Goal: Communication & Community: Answer question/provide support

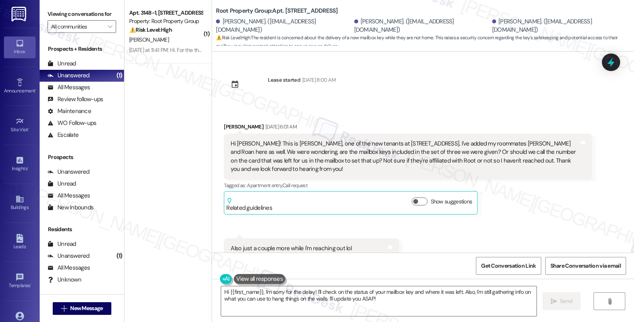
scroll to position [2828, 0]
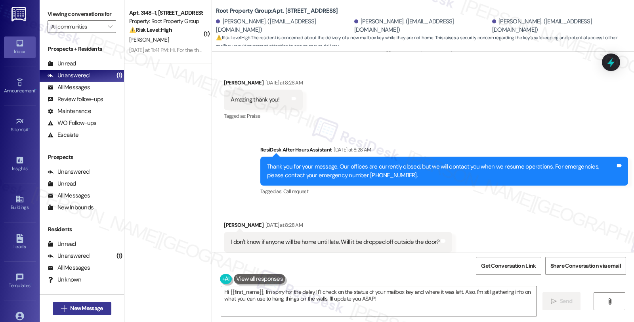
click at [81, 307] on span "New Message" at bounding box center [86, 308] width 32 height 8
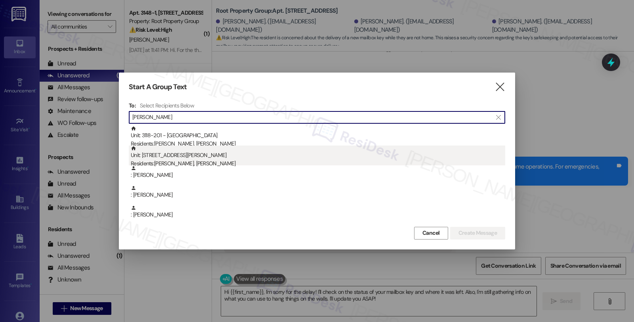
type input "O'Keefe"
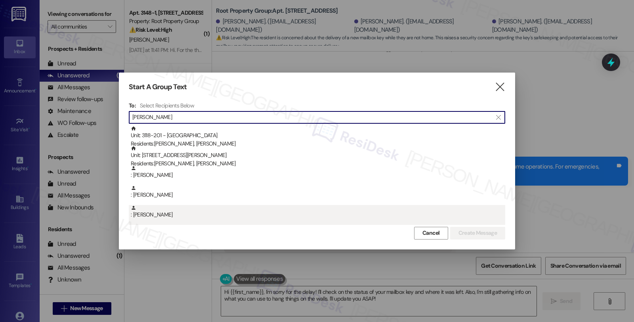
click at [185, 215] on div ": Allison O'Keefe" at bounding box center [318, 212] width 374 height 14
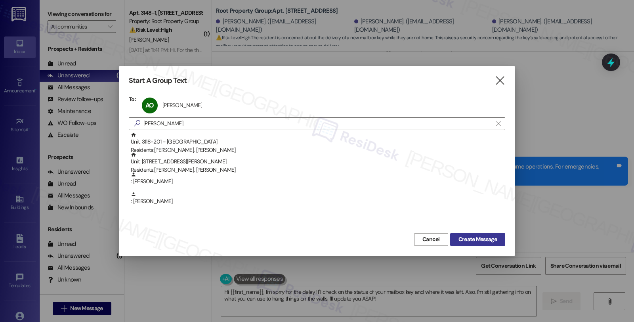
click at [483, 236] on span "Create Message" at bounding box center [477, 239] width 38 height 8
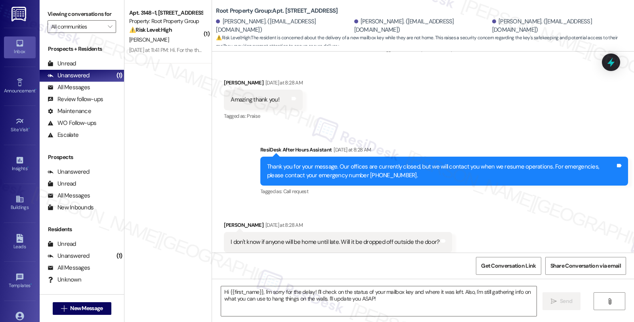
type textarea "Fetching suggested responses. Please feel free to read through the conversation…"
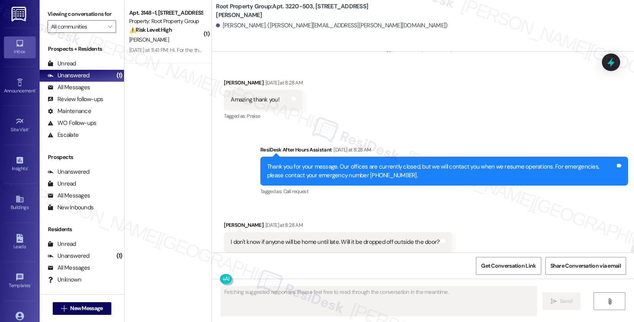
scroll to position [0, 0]
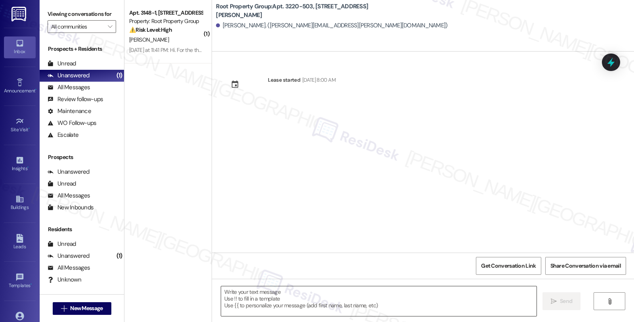
click at [294, 296] on textarea at bounding box center [378, 301] width 315 height 30
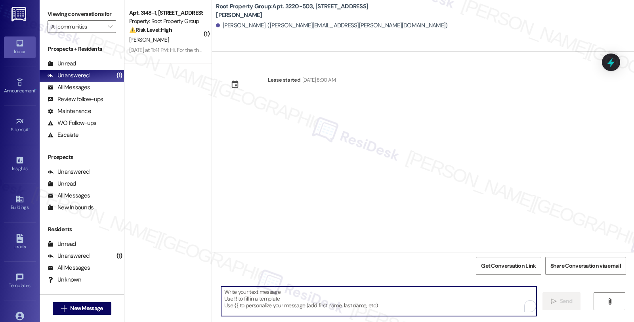
paste textarea "Hi {{first_name}}! We’re so excited you’ve chosen {{property}} as your future h…"
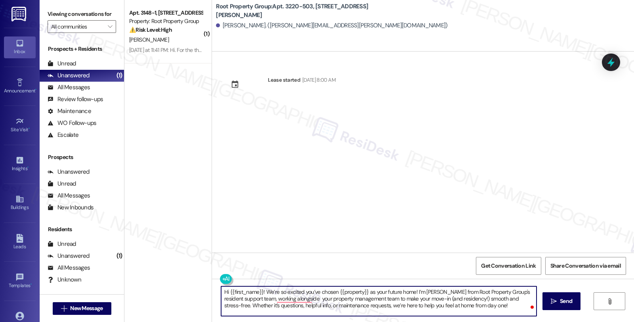
click at [438, 304] on textarea "Hi {{first_name}}! We’re so excited you’ve chosen {{property}} as your future h…" at bounding box center [378, 301] width 315 height 30
click at [453, 300] on textarea "Hi {{first_name}}! We’re so excited you’ve chosen {{property}} as your future h…" at bounding box center [378, 301] width 315 height 30
click at [323, 303] on textarea "Hi {{first_name}}! We’re so excited you’ve chosen {{property}} as your future h…" at bounding box center [378, 301] width 315 height 30
type textarea "Hi {{first_name}}! We’re so excited you’ve chosen {{property}} as your future h…"
click at [564, 299] on span "Send" at bounding box center [566, 301] width 12 height 8
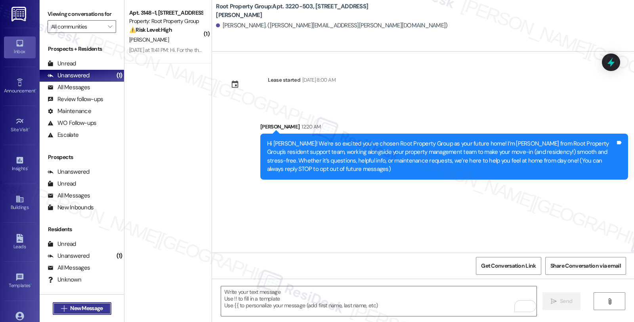
click at [93, 306] on span "New Message" at bounding box center [86, 308] width 32 height 8
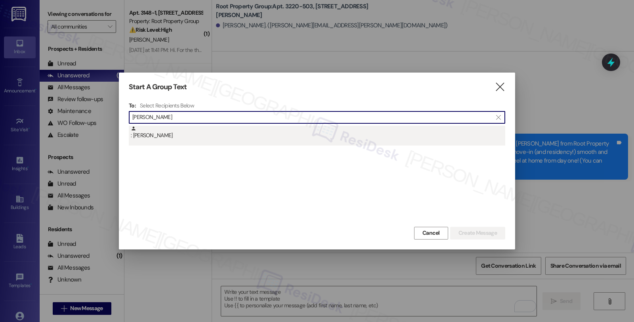
type input "Slusher"
click at [177, 134] on div ": Samuel Slusher" at bounding box center [318, 133] width 374 height 14
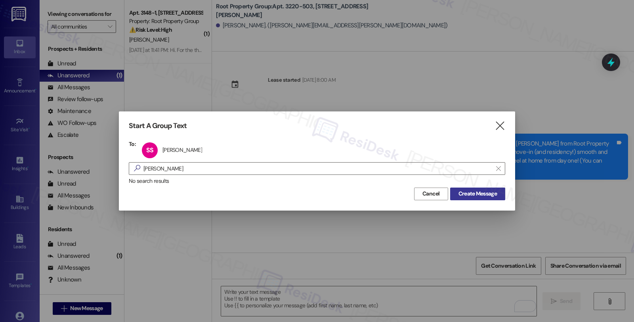
click at [485, 196] on span "Create Message" at bounding box center [477, 193] width 38 height 8
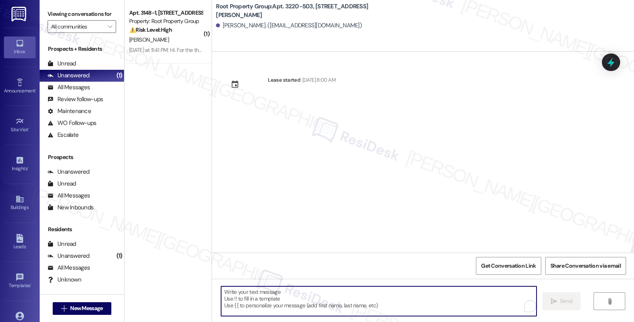
click at [236, 292] on textarea "To enrich screen reader interactions, please activate Accessibility in Grammarl…" at bounding box center [378, 301] width 315 height 30
paste textarea "Hi {{first_name}}! We’re so excited you’ve chosen {{property}} as your future h…"
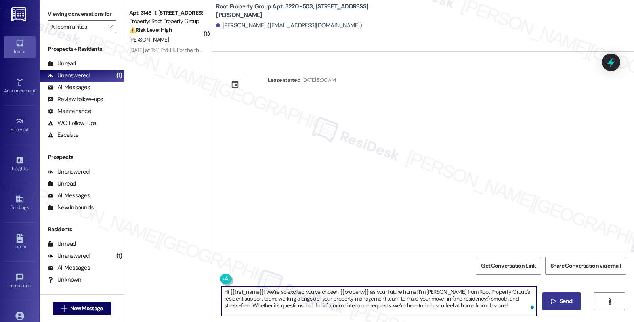
click at [483, 306] on textarea "Hi {{first_name}}! We’re so excited you’ve chosen {{property}} as your future h…" at bounding box center [378, 301] width 315 height 30
type textarea "Hi {{first_name}}! We’re so excited you’ve chosen {{property}} as your future h…"
click at [553, 303] on icon "" at bounding box center [554, 301] width 6 height 6
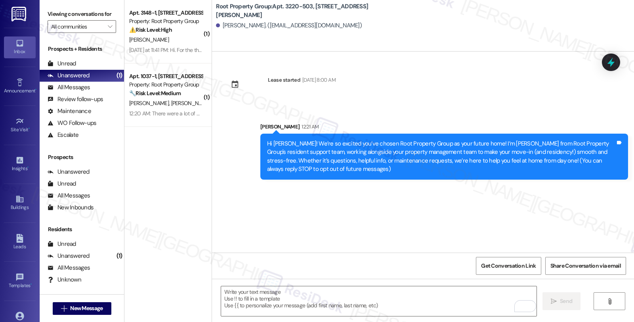
click at [322, 219] on div "Lease started Sep 06, 2025 at 8:00 AM Sent via SMS Sarah 12:21 AM Hi Samuel! We…" at bounding box center [423, 151] width 422 height 201
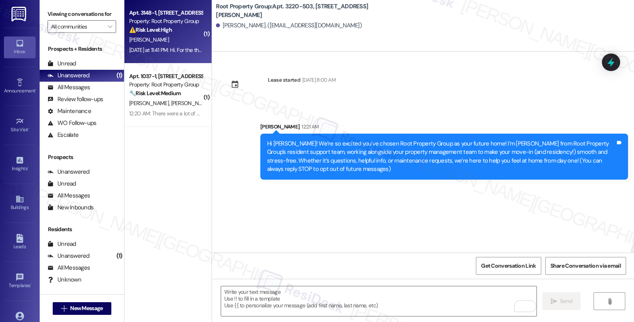
click at [162, 37] on div "[PERSON_NAME]" at bounding box center [165, 40] width 75 height 10
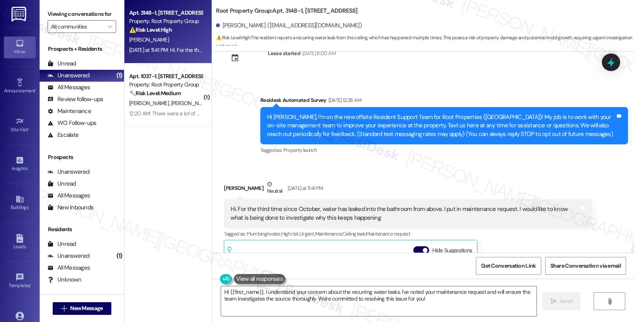
scroll to position [44, 0]
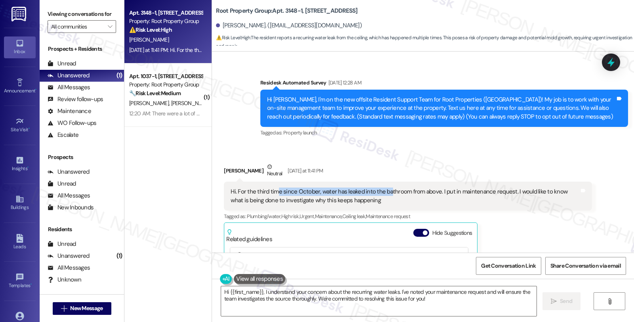
drag, startPoint x: 272, startPoint y: 189, endPoint x: 383, endPoint y: 189, distance: 110.5
click at [383, 189] on div "Hi. For the third time since October, water has leaked into the bathroom from a…" at bounding box center [405, 195] width 348 height 17
click at [385, 197] on div "Hi. For the third time since October, water has leaked into the bathroom from a…" at bounding box center [405, 195] width 348 height 17
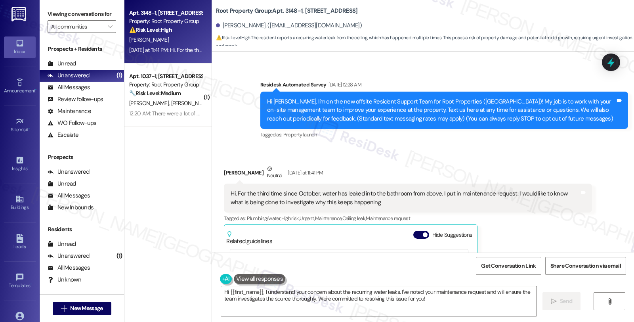
scroll to position [40, 0]
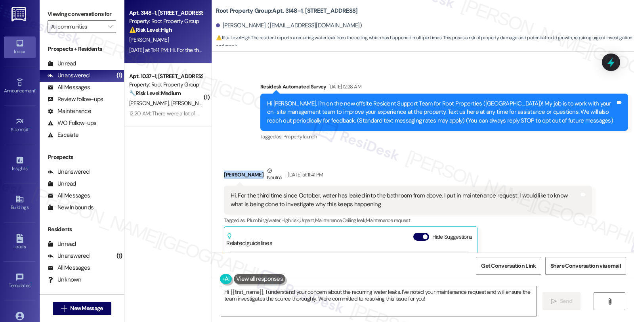
drag, startPoint x: 219, startPoint y: 175, endPoint x: 256, endPoint y: 181, distance: 37.6
click at [256, 181] on div "Natalie Bromann Neutral Yesterday at 11:41 PM" at bounding box center [408, 175] width 368 height 19
copy div "Natalie Bromann"
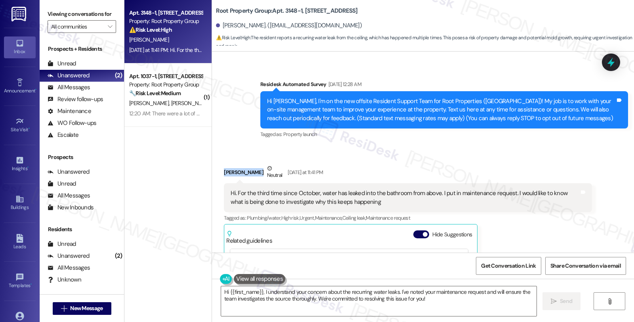
scroll to position [44, 0]
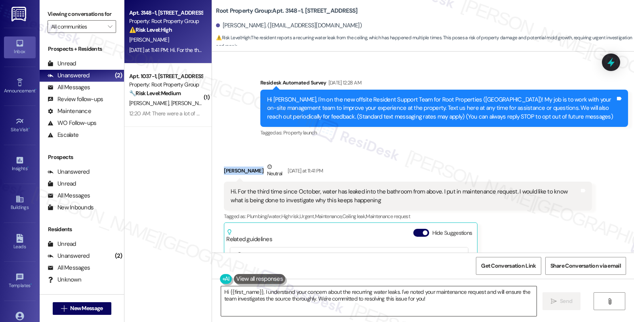
click at [258, 290] on textarea "Hi {{first_name}}, I understand your concern about the recurring water leaks. I…" at bounding box center [378, 301] width 315 height 30
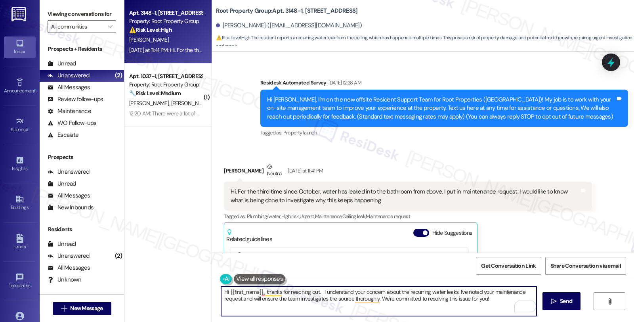
click at [315, 292] on textarea "Hi {{first_name}},, thanks for reaching out. I understand your concern about th…" at bounding box center [378, 301] width 315 height 30
click at [317, 292] on textarea "Hi {{first_name}},, thanks for reaching out. I understand your concern about th…" at bounding box center [378, 301] width 315 height 30
click at [452, 291] on textarea "Hi {{first_name}},, thanks for reaching out. I'm sorry to hear about the unders…" at bounding box center [378, 301] width 315 height 30
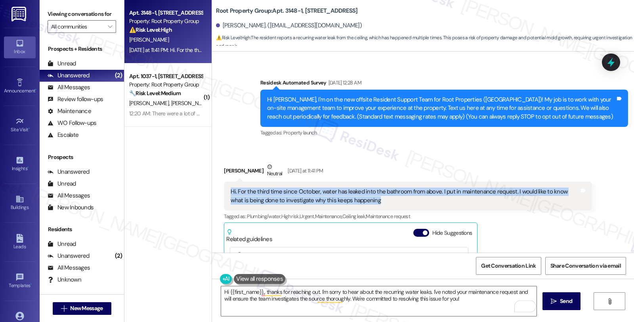
drag, startPoint x: 366, startPoint y: 200, endPoint x: 218, endPoint y: 194, distance: 148.3
click at [218, 194] on div "Received via SMS Natalie Bromann Neutral Yesterday at 11:41 PM Hi. For the thir…" at bounding box center [407, 268] width 379 height 224
copy div "Hi. For the third time since October, water has leaked into the bathroom from a…"
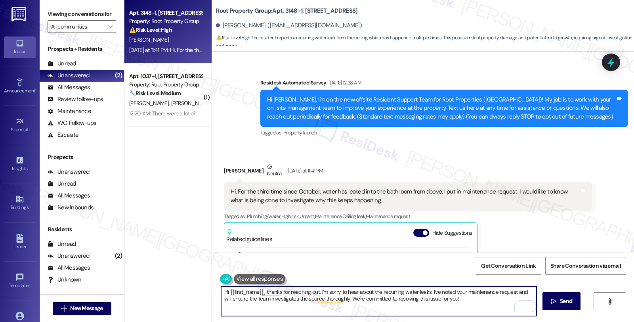
click at [283, 305] on textarea "Hi {{first_name}},, thanks for reaching out. I'm sorry to hear about the recurr…" at bounding box center [378, 301] width 315 height 30
paste textarea "Thank you for letting us know, and I’m so sorry to hear this is the third time …"
click at [290, 290] on textarea "Hi {{first_name}},, thanks for reaching out. I'm sorry to hear about the recurr…" at bounding box center [378, 301] width 315 height 30
drag, startPoint x: 385, startPoint y: 294, endPoint x: 523, endPoint y: 298, distance: 137.9
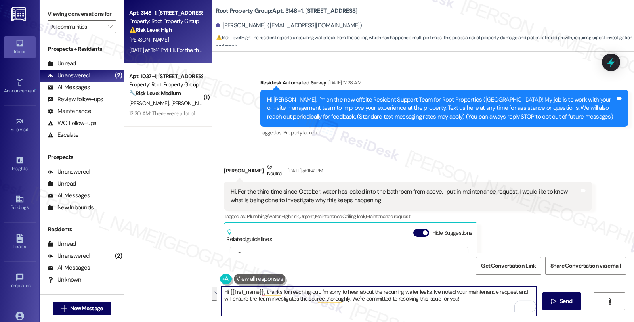
click at [523, 298] on textarea "Hi {{first_name}},, thanks for reaching out. I'm sorry to hear about the recurr…" at bounding box center [378, 301] width 315 height 30
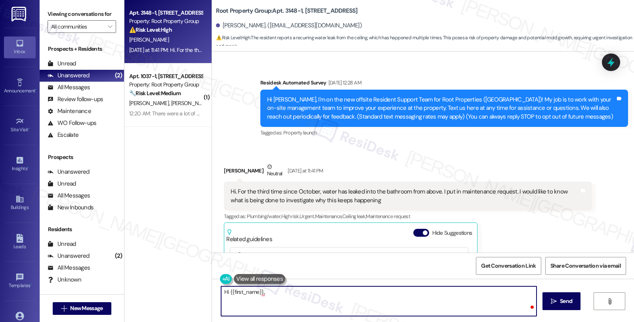
paste textarea "Thank you for letting us know, and I’m so sorry to hear this is the third time …"
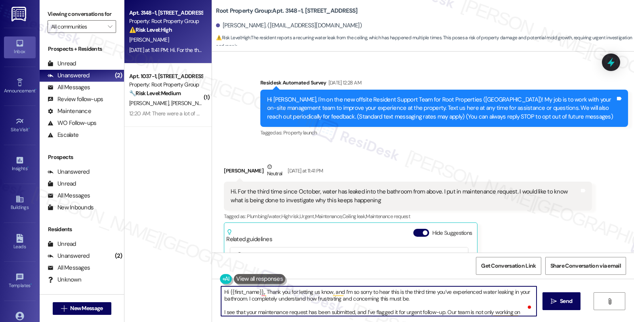
click at [264, 292] on textarea "Hi {{first_name}},, Thank you for letting us know, and I’m so sorry to hear thi…" at bounding box center [378, 301] width 315 height 30
click at [257, 293] on textarea "Hi {{first_name}},, thank you for letting us know, and I’m so sorry to hear thi…" at bounding box center [378, 301] width 315 height 30
click at [429, 302] on textarea "Hi {{first_name}}, thank you for letting us know, and I’m so sorry to hear this…" at bounding box center [378, 301] width 315 height 30
click at [351, 314] on textarea "Hi {{first_name}}, thank you for letting us know, and I’m so sorry to hear this…" at bounding box center [378, 301] width 315 height 30
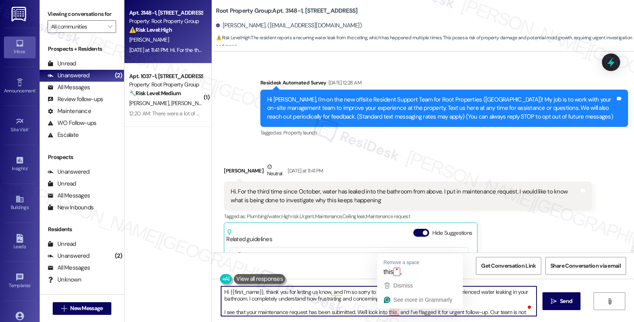
click at [393, 314] on textarea "Hi {{first_name}}, thank you for letting us know, and I’m so sorry to hear this…" at bounding box center [378, 301] width 315 height 30
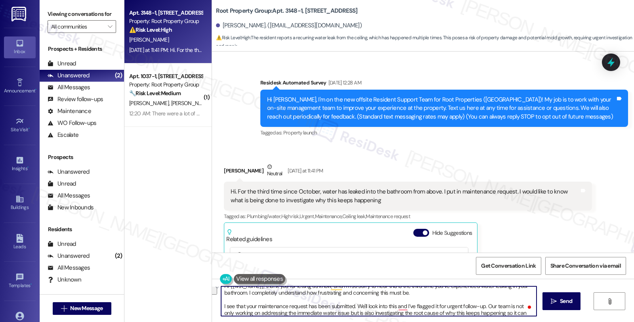
type textarea "Hi {{first_name}}, thank you for letting us know, and I’m so sorry to hear this…"
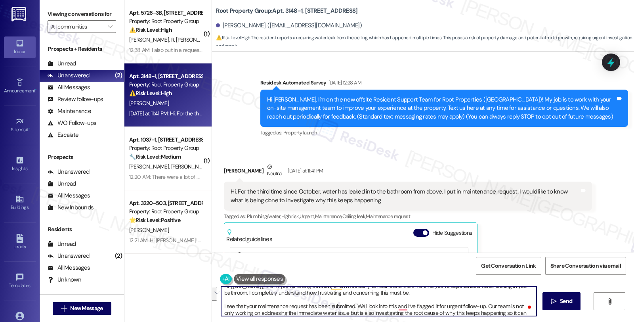
scroll to position [6, 0]
click at [398, 306] on textarea "Hi {{first_name}}, thank you for letting us know, and I’m so sorry to hear this…" at bounding box center [378, 301] width 315 height 30
click at [402, 306] on textarea "Hi {{first_name}}, thank you for letting us know, and I’m so sorry to hear this…" at bounding box center [378, 301] width 315 height 30
click at [353, 308] on textarea "Hi {{first_name}}, thank you for letting us know, and I’m so sorry to hear this…" at bounding box center [378, 301] width 315 height 30
click at [351, 304] on textarea "Hi {{first_name}}, thank you for letting us know, and I’m so sorry to hear this…" at bounding box center [378, 301] width 315 height 30
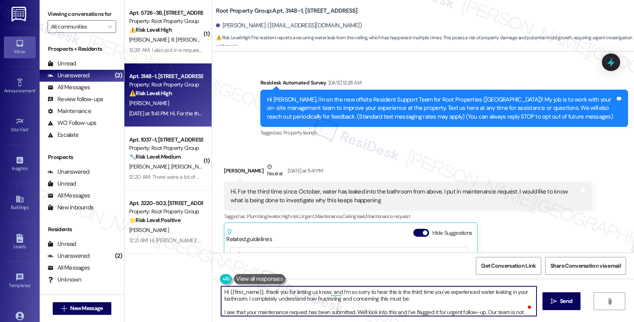
scroll to position [6, 0]
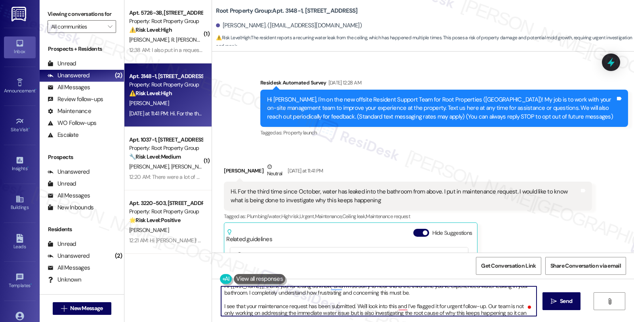
click at [351, 307] on textarea "Hi {{first_name}}, thank you for letting us know, and I’m so sorry to hear this…" at bounding box center [378, 301] width 315 height 30
click at [227, 307] on textarea "Hi {{first_name}}, thank you for letting us know, and I’m so sorry to hear this…" at bounding box center [378, 301] width 315 height 30
click at [351, 304] on textarea "Hi {{first_name}}, thank you for letting us know, and I’m so sorry to hear this…" at bounding box center [378, 301] width 315 height 30
click at [349, 304] on textarea "Hi {{first_name}}, thank you for letting us know, and I’m so sorry to hear this…" at bounding box center [378, 301] width 315 height 30
click at [393, 307] on textarea "Hi {{first_name}}, thank you for letting us know, and I’m so sorry to hear this…" at bounding box center [378, 301] width 315 height 30
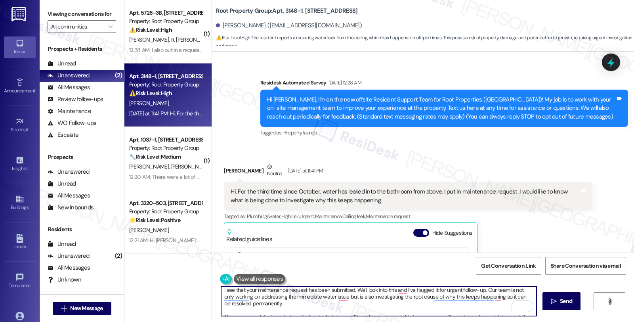
scroll to position [5, 0]
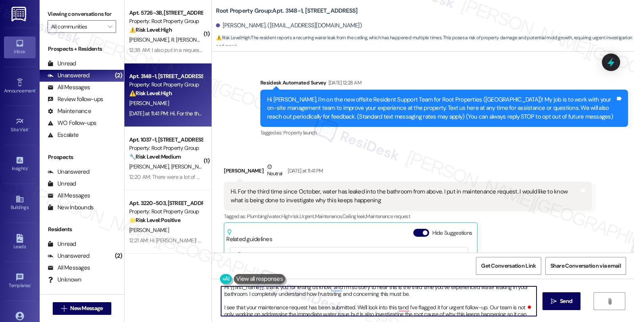
click at [353, 307] on textarea "Hi {{first_name}}, thank you for letting us know, and I’m so sorry to hear this…" at bounding box center [378, 301] width 315 height 30
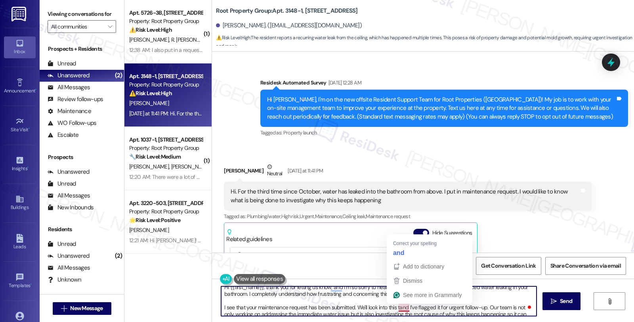
click at [394, 308] on textarea "Hi {{first_name}}, thank you for letting us know, and I’m so sorry to hear this…" at bounding box center [378, 301] width 315 height 30
click at [401, 308] on textarea "Hi {{first_name}}, thank you for letting us know, and I’m so sorry to hear this…" at bounding box center [378, 301] width 315 height 30
click at [405, 273] on button "Dismiss" at bounding box center [429, 280] width 82 height 14
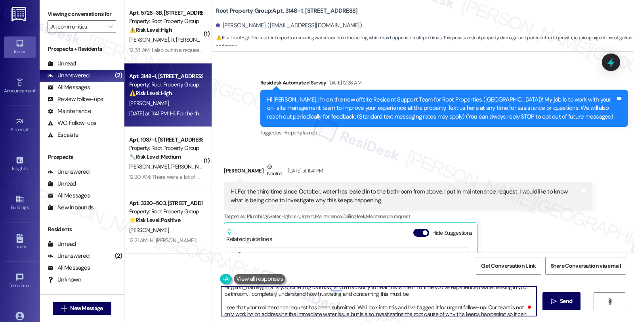
click at [353, 307] on textarea "Hi {{first_name}}, thank you for letting us know, and I’m so sorry to hear this…" at bounding box center [378, 301] width 315 height 30
click at [402, 306] on textarea "Hi {{first_name}}, thank you for letting us know, and I’m so sorry to hear this…" at bounding box center [378, 301] width 315 height 30
click at [404, 309] on textarea "Hi {{first_name}}, thank you for letting us know, and I’m so sorry to hear this…" at bounding box center [378, 301] width 315 height 30
click at [402, 309] on textarea "Hi {{first_name}}, thank you for letting us know, and I’m so sorry to hear this…" at bounding box center [378, 301] width 315 height 30
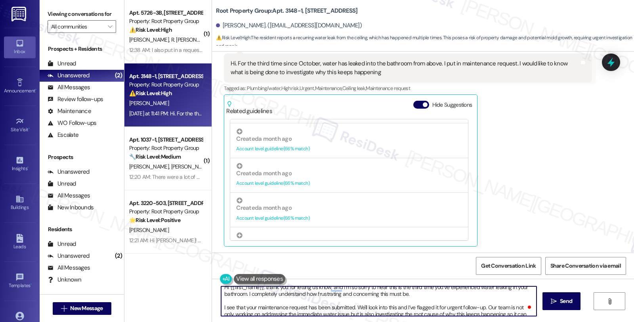
scroll to position [792, 0]
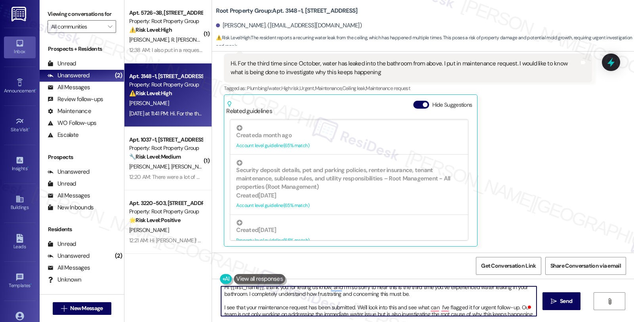
click at [403, 305] on textarea "Hi {{first_name}}, thank you for letting us know, and I’m so sorry to hear this…" at bounding box center [378, 301] width 315 height 30
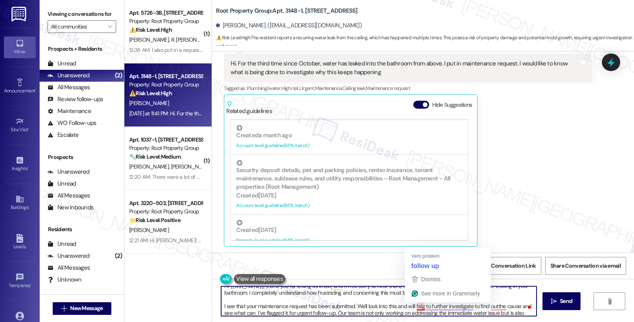
click at [415, 305] on textarea "Hi {{first_name}}, thank you for letting us know, and I’m so sorry to hear this…" at bounding box center [378, 301] width 315 height 30
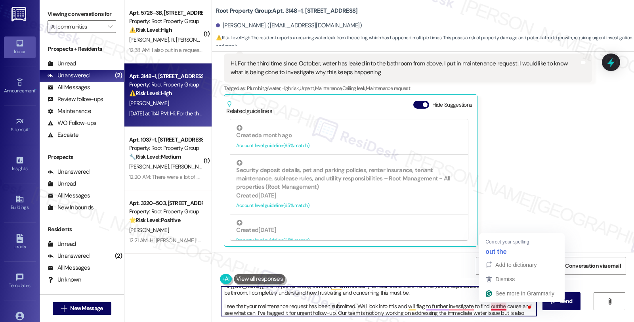
click at [494, 306] on textarea "Hi {{first_name}}, thank you for letting us know, and I’m so sorry to hear this…" at bounding box center [378, 301] width 315 height 30
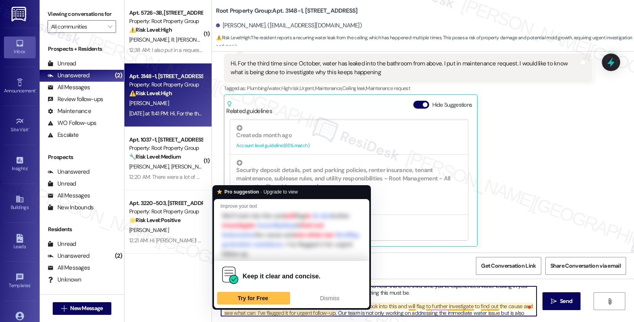
click at [221, 311] on textarea "Hi {{first_name}}, thank you for letting us know, and I’m so sorry to hear this…" at bounding box center [378, 301] width 315 height 30
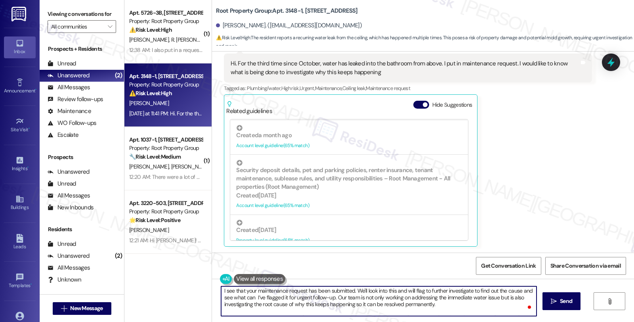
scroll to position [0, 0]
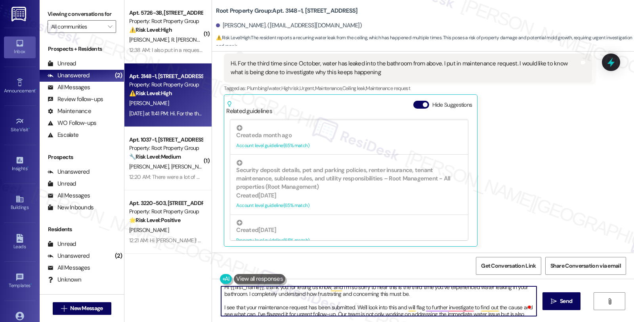
click at [518, 305] on textarea "Hi {{first_name}}, thank you for letting us know, and I’m so sorry to hear this…" at bounding box center [378, 301] width 315 height 30
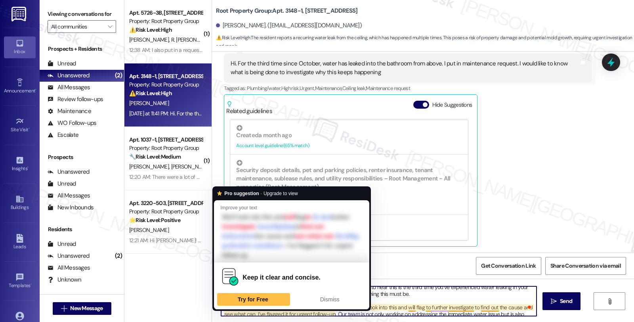
click at [221, 315] on textarea "Hi {{first_name}}, thank you for letting us know, and I’m so sorry to hear this…" at bounding box center [378, 301] width 315 height 30
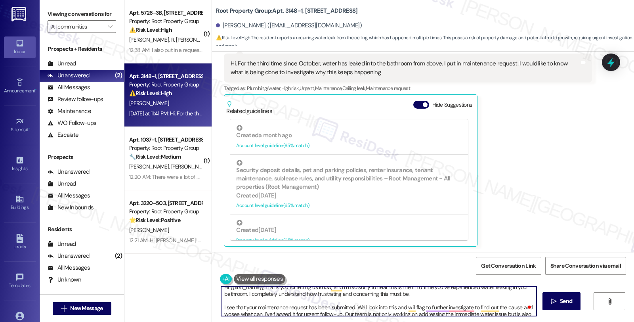
scroll to position [6, 0]
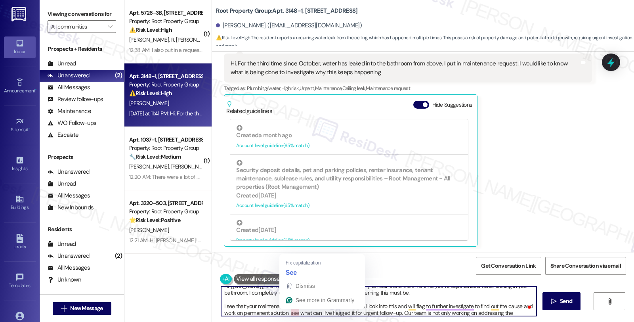
click at [286, 313] on textarea "Hi {{first_name}}, thank you for letting us know, and I’m so sorry to hear this…" at bounding box center [378, 301] width 315 height 30
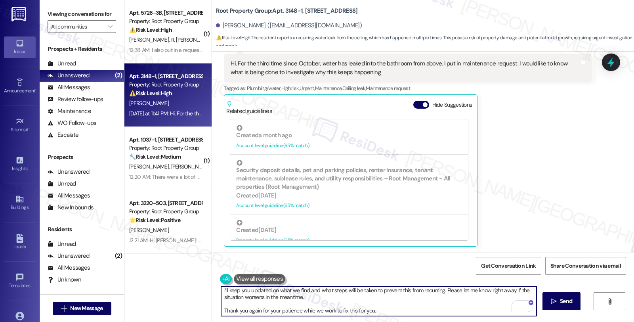
scroll to position [5, 0]
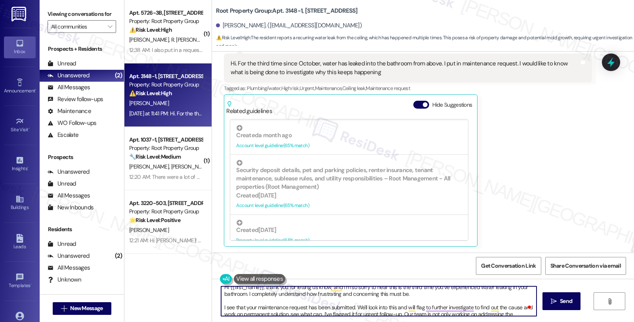
click at [236, 314] on textarea "Hi {{first_name}}, thank you for letting us know, and I’m so sorry to hear this…" at bounding box center [378, 301] width 315 height 30
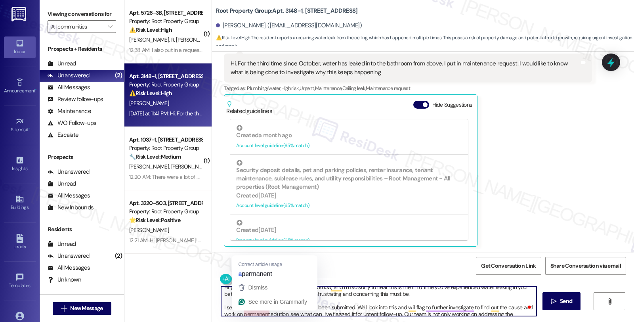
click at [239, 312] on textarea "Hi {{first_name}}, thank you for letting us know, and I’m so sorry to hear this…" at bounding box center [378, 301] width 315 height 30
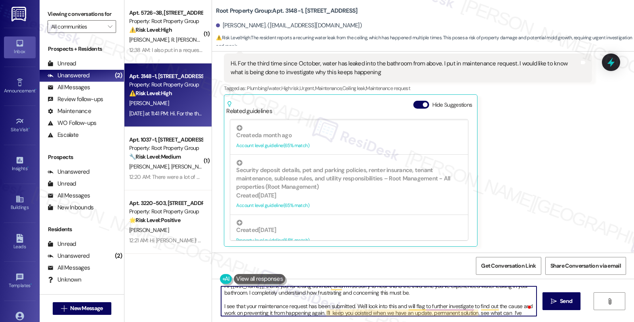
scroll to position [34, 0]
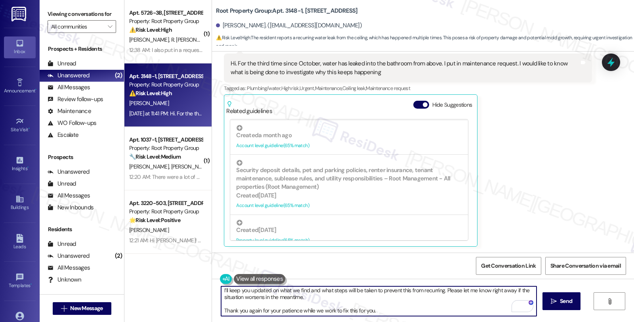
click at [393, 302] on textarea "Hi {{first_name}}, thank you for letting us know, and I’m so sorry to hear this…" at bounding box center [378, 301] width 315 height 30
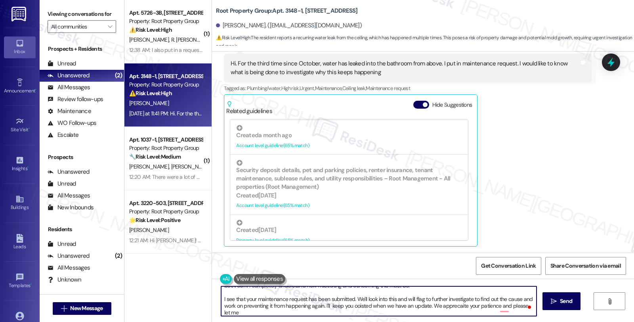
scroll to position [13, 0]
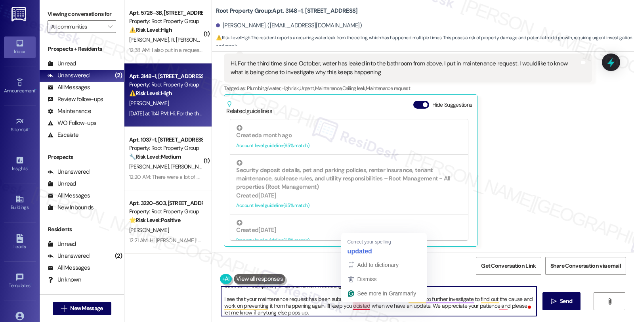
click at [358, 307] on textarea "Hi {{first_name}}, thank you for letting us know, and I’m so sorry to hear this…" at bounding box center [378, 301] width 315 height 30
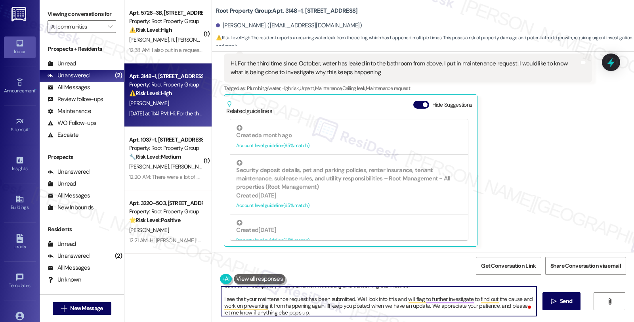
click at [259, 286] on textarea "Hi {{first_name}}, thank you for letting us know, and I’m so sorry to hear this…" at bounding box center [378, 301] width 315 height 30
type textarea "Hi {{first_name}}, thank you for letting us know, and I’m so sorry to hear this…"
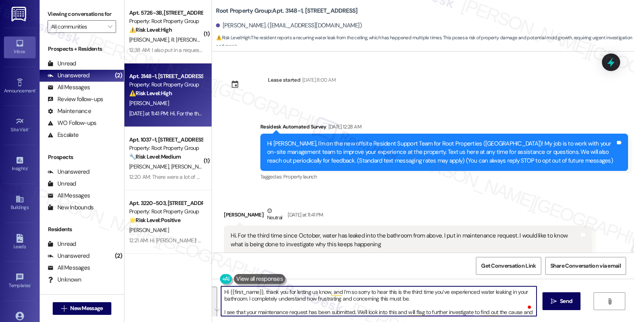
scroll to position [13, 0]
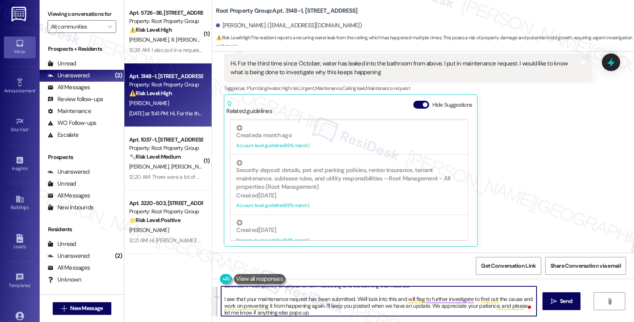
click at [381, 298] on textarea "Hi {{first_name}}, thank you for letting us know, and I’m so sorry to hear this…" at bounding box center [378, 301] width 315 height 30
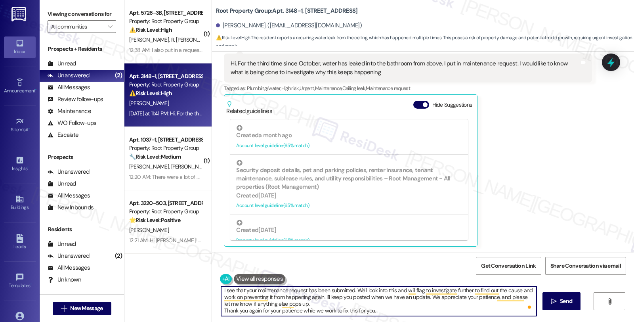
drag, startPoint x: 377, startPoint y: 309, endPoint x: 163, endPoint y: 309, distance: 213.5
click at [163, 309] on div "( 1 ) Apt. 5726-3B, 5724-26 N Mozart Street Property: Root Property Group ⚠️ Ri…" at bounding box center [378, 161] width 509 height 322
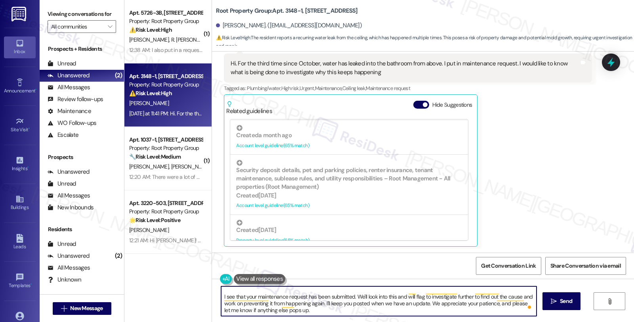
scroll to position [15, 0]
click at [509, 305] on div "Rewrite with Grammarly" at bounding box center [511, 305] width 9 height 9
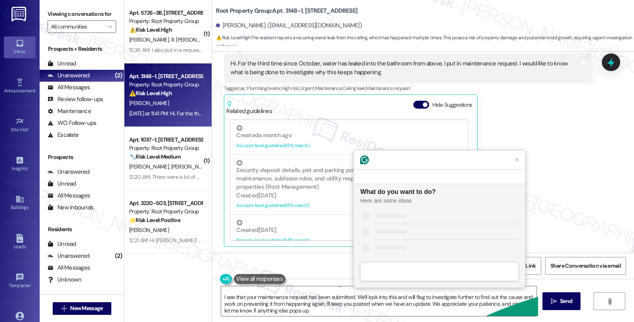
scroll to position [0, 0]
click at [387, 218] on div "Improve it" at bounding box center [385, 215] width 24 height 8
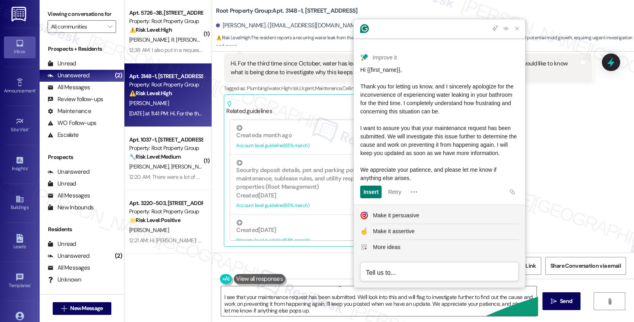
scroll to position [28, 0]
drag, startPoint x: 405, startPoint y: 128, endPoint x: 424, endPoint y: 179, distance: 54.3
click at [424, 179] on div "Hi {{first_name}}, Thank you for letting us know, and I sincerely apologize for…" at bounding box center [439, 124] width 158 height 116
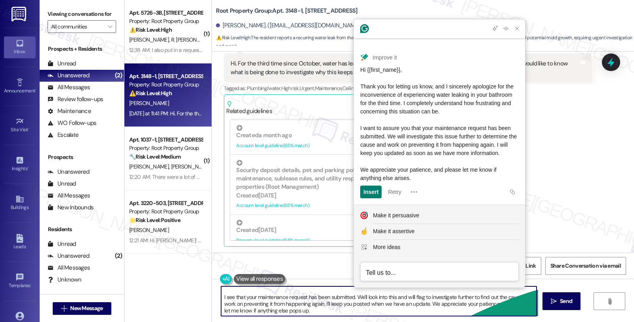
click at [353, 298] on textarea "Hi {{first_name}}, thank you for letting us know, and I’m so sorry to hear this…" at bounding box center [378, 301] width 315 height 30
click at [365, 311] on textarea "Hi {{first_name}}, thank you for letting us know, and I’m so sorry to hear this…" at bounding box center [378, 301] width 315 height 30
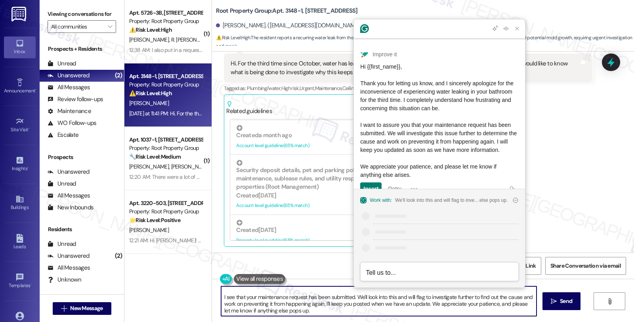
scroll to position [44, 0]
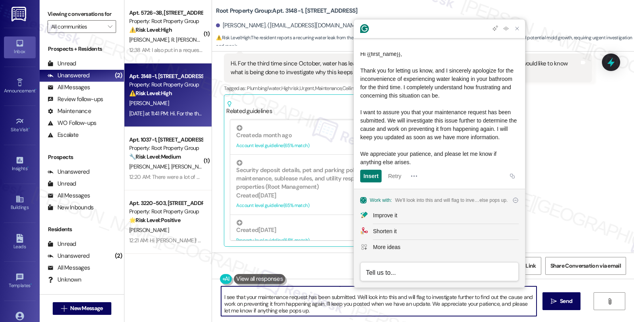
paste textarea "will investigate this issue further to determine the cause and work on preventi…"
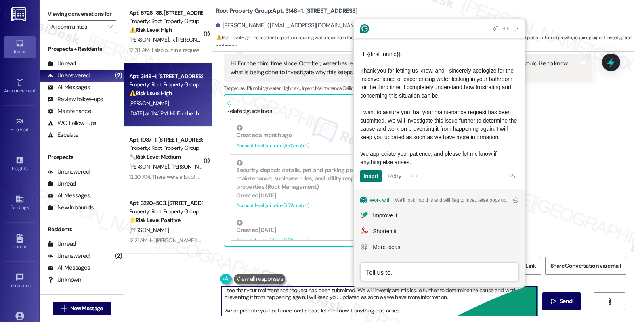
click at [454, 296] on textarea "Hi {{first_name}}, thank you for letting us know, and I’m so sorry to hear this…" at bounding box center [378, 301] width 315 height 30
click at [456, 296] on textarea "Hi {{first_name}}, thank you for letting us know, and I’m so sorry to hear this…" at bounding box center [378, 301] width 315 height 30
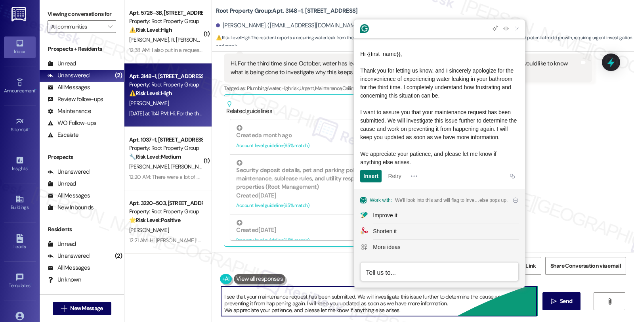
scroll to position [15, 0]
click at [341, 310] on textarea "Hi {{first_name}}, thank you for letting us know, and I’m so sorry to hear this…" at bounding box center [378, 301] width 315 height 30
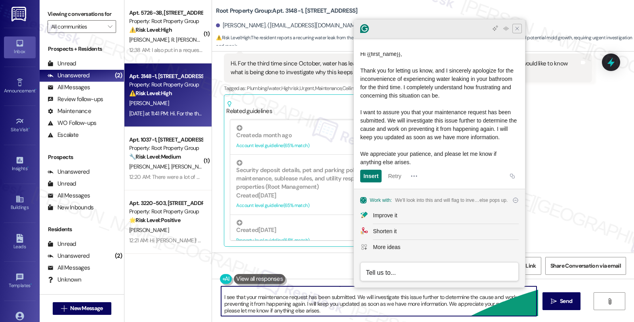
type textarea "Hi {{first_name}}, thank you for letting us know, and I’m so sorry to hear this…"
click at [513, 29] on icon "Close Grammarly Assistant" at bounding box center [517, 29] width 10 height 10
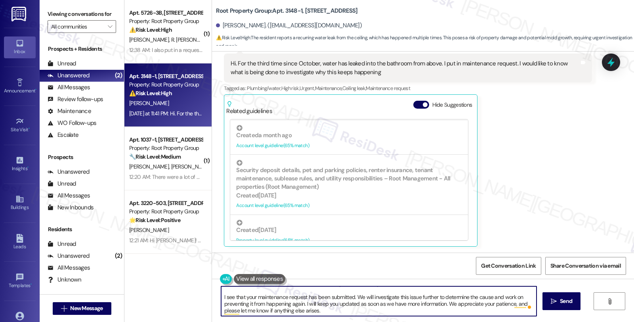
click at [347, 311] on textarea "Hi {{first_name}}, thank you for letting us know, and I’m so sorry to hear this…" at bounding box center [378, 301] width 315 height 30
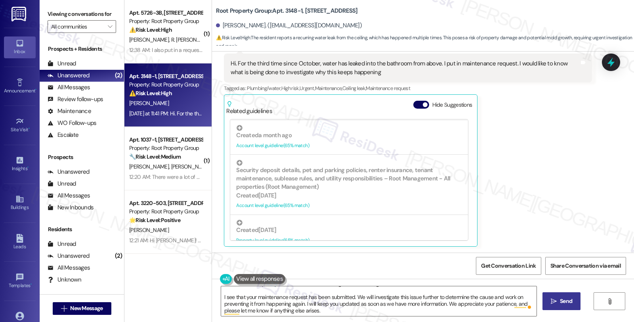
click at [565, 301] on span "Send" at bounding box center [566, 301] width 12 height 8
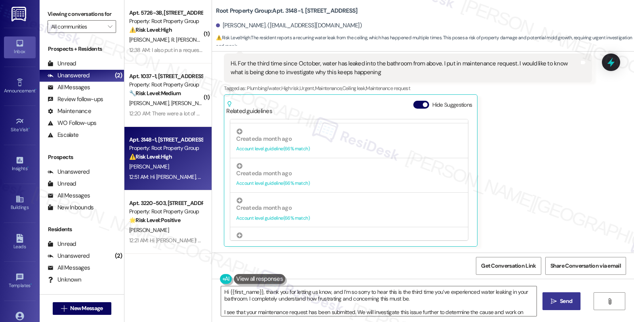
scroll to position [270, 0]
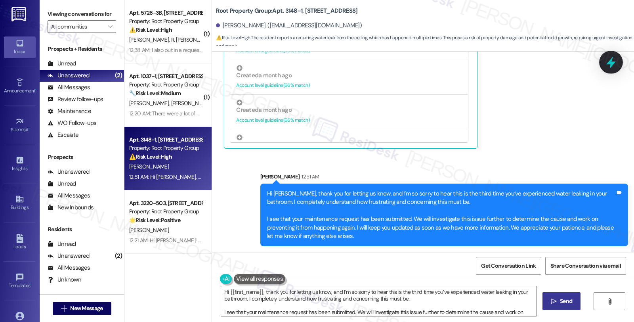
click at [615, 61] on icon at bounding box center [610, 61] width 13 height 13
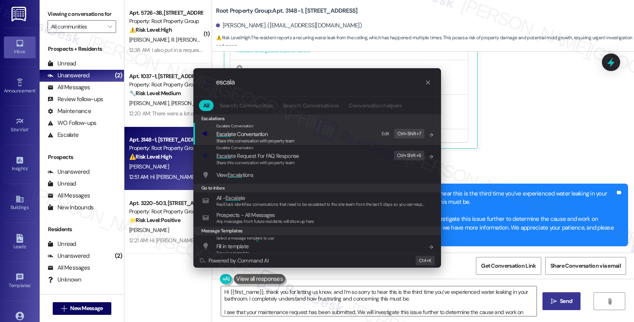
type input "escala"
click at [242, 135] on span "Escala te Conversation" at bounding box center [241, 133] width 51 height 7
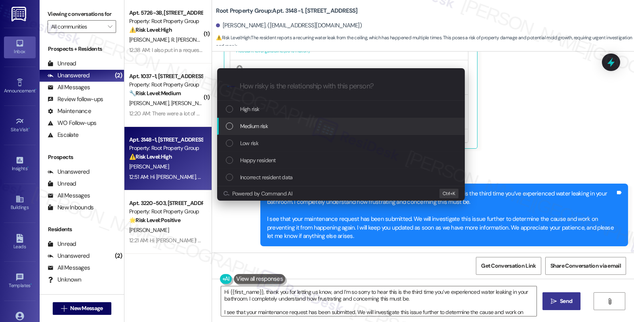
click at [250, 124] on span "Medium risk" at bounding box center [254, 126] width 28 height 9
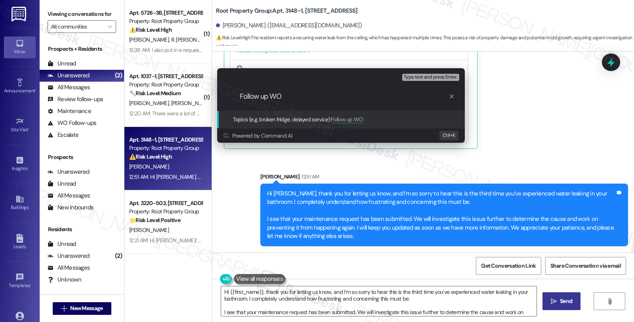
paste input "#37166-1"
click at [273, 101] on div ".cls-1{fill:#0a055f;}.cls-2{fill:#0cc4c4;} resideskLogoBlueOrange Follow up WO …" at bounding box center [341, 96] width 248 height 28
drag, startPoint x: 271, startPoint y: 96, endPoint x: 162, endPoint y: 96, distance: 108.9
click at [162, 96] on div "Escalate Conversation Medium risk Topics (e.g. broken fridge, delayed service) …" at bounding box center [317, 161] width 634 height 322
type input "WO #37166-1 (Ceiling leak)"
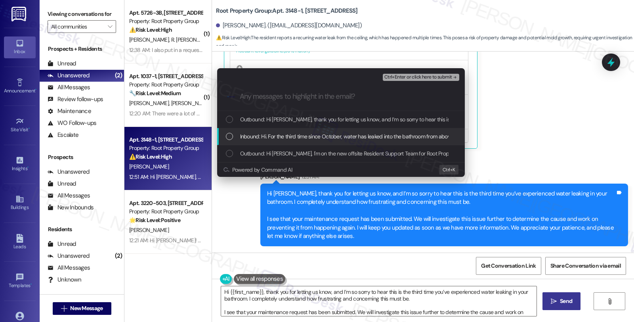
click at [283, 133] on span "Inbound: Hi. For the third time since October, water has leaked into the bathro…" at bounding box center [473, 136] width 466 height 9
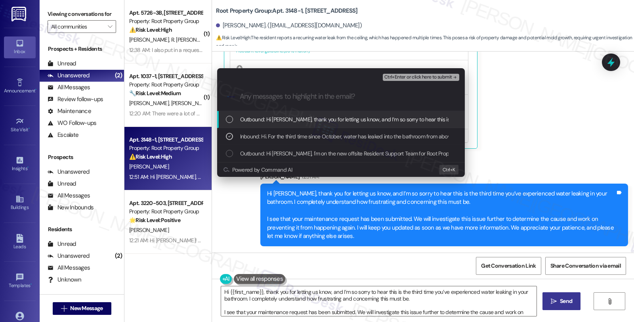
click at [434, 76] on span "Ctrl+Enter or click here to submit" at bounding box center [418, 77] width 68 height 6
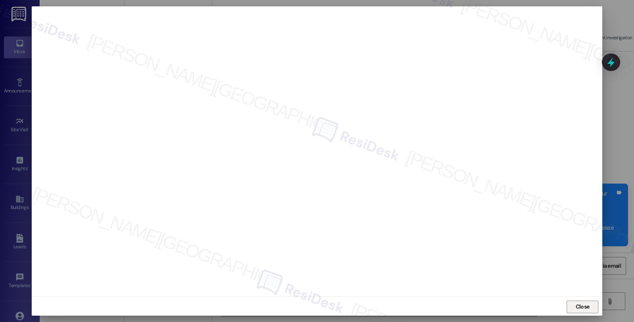
click at [578, 306] on span "Close" at bounding box center [583, 306] width 14 height 8
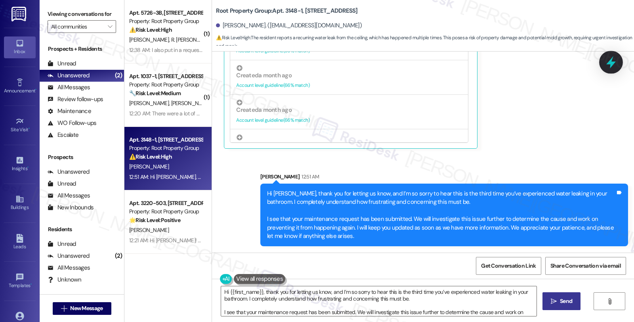
click at [614, 63] on icon at bounding box center [611, 62] width 10 height 12
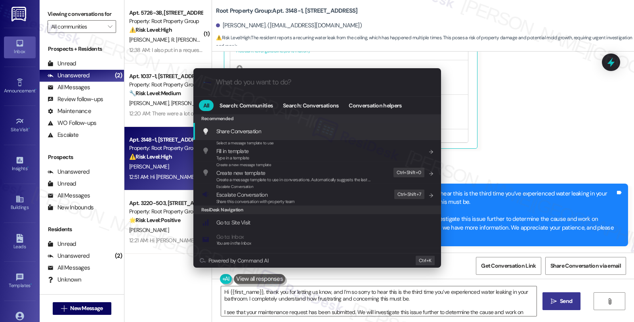
click at [230, 86] on input "What do you want to do?" at bounding box center [323, 82] width 215 height 8
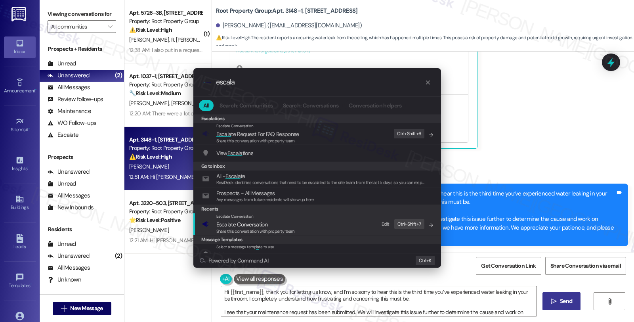
type input "escala"
click at [233, 222] on span "Escala te Conversation" at bounding box center [241, 224] width 51 height 7
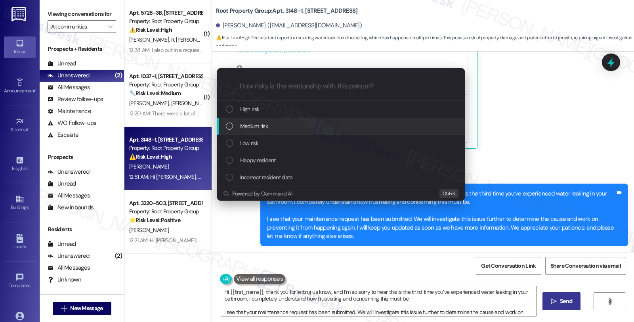
click at [244, 130] on span "Medium risk" at bounding box center [254, 126] width 28 height 9
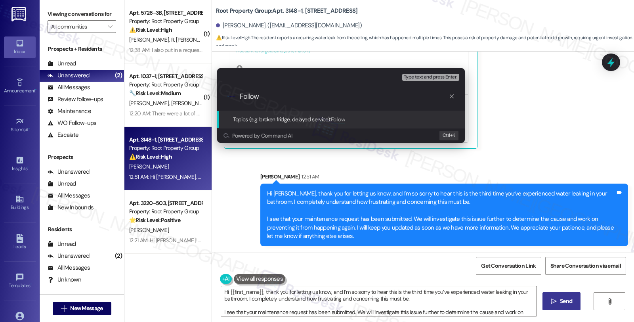
paste input "up WO #37166-1 (Ceiling leak)"
type input "Follow up WO #37166-1 (Ceiling leak)"
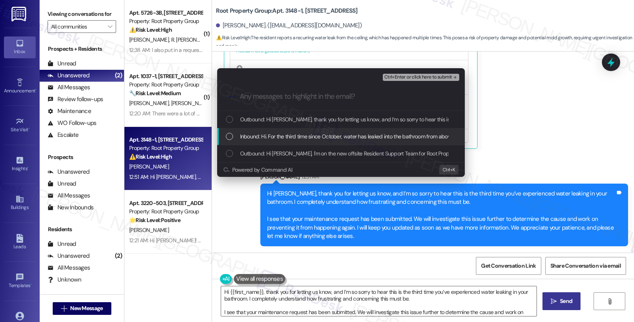
click at [245, 133] on span "Inbound: Hi. For the third time since October, water has leaked into the bathro…" at bounding box center [473, 136] width 466 height 9
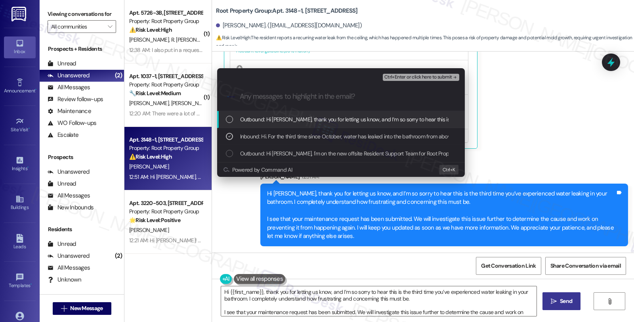
click at [419, 77] on span "Ctrl+Enter or click here to submit" at bounding box center [418, 77] width 68 height 6
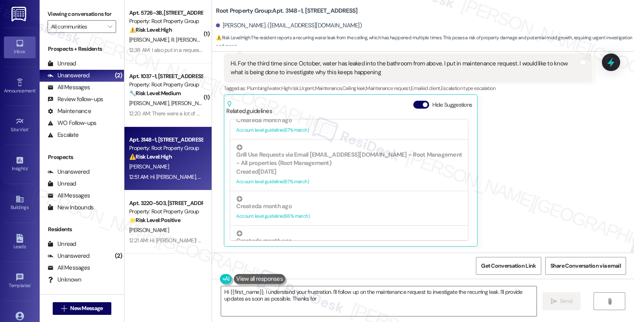
scroll to position [281, 0]
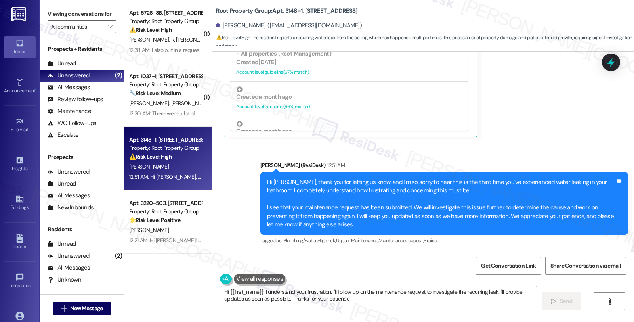
type textarea "Hi {{first_name}}, I understand your frustration. I'll follow up on the mainten…"
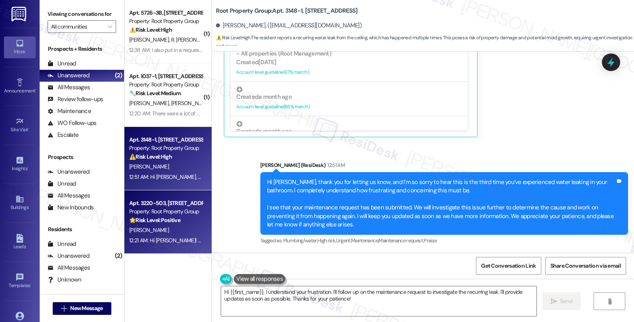
click at [139, 225] on div "Apt. 3220-503, 3220 N. Lincoln Avenue Property: Root Property Group 🌟 Risk Leve…" at bounding box center [167, 221] width 87 height 63
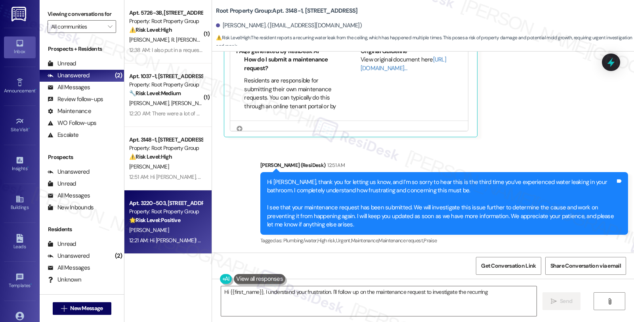
type textarea "Hi {{first_name}}, I understand your frustration. I'll follow up on the mainten…"
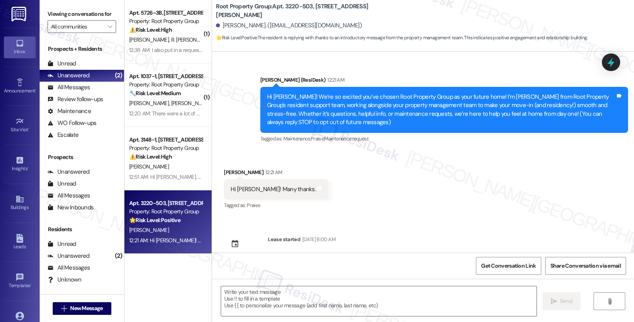
type textarea "Fetching suggested responses. Please feel free to read through the conversation…"
click at [224, 171] on div "Samuel Slusher 12:21 AM" at bounding box center [276, 173] width 105 height 11
click at [248, 304] on textarea at bounding box center [378, 301] width 315 height 30
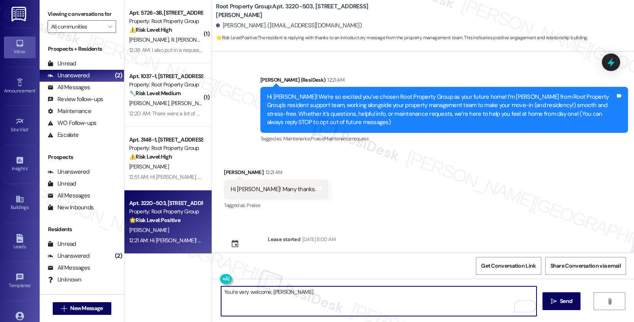
click at [243, 291] on textarea "You're very welcome, [PERSON_NAME]" at bounding box center [378, 301] width 315 height 30
click at [321, 296] on textarea "You're very much welcome, [PERSON_NAME]" at bounding box center [378, 301] width 315 height 30
click at [525, 289] on textarea "You're very much welcome, [PERSON_NAME]! Please don't hesitate to reach out if …" at bounding box center [378, 301] width 315 height 30
type textarea "You're very much welcome, [PERSON_NAME]! Please don't hesitate to reach out if …"
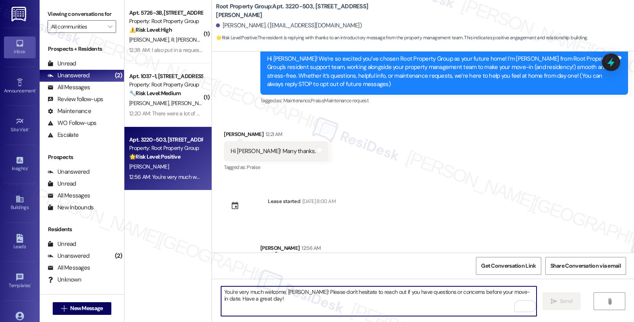
scroll to position [75, 0]
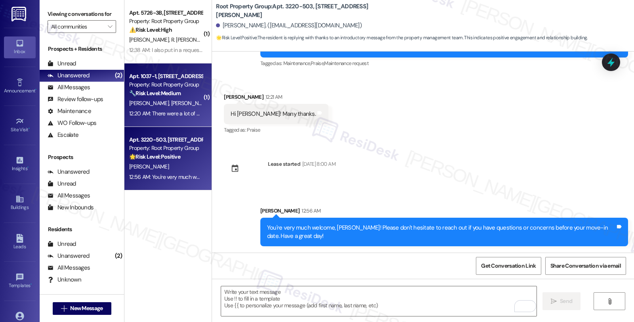
click at [149, 97] on div "Apt. 1037-1, [STREET_ADDRESS] Property: Root Property Group 🔧 Risk Level: Mediu…" at bounding box center [165, 84] width 75 height 27
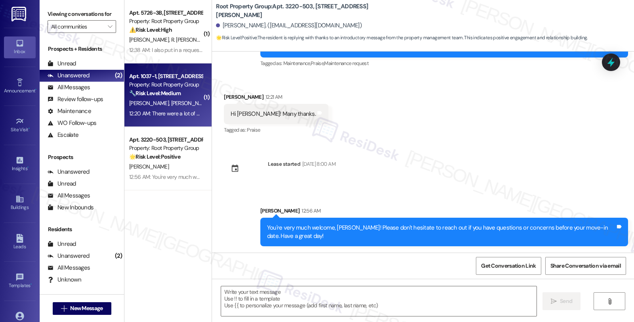
type textarea "Fetching suggested responses. Please feel free to read through the conversation…"
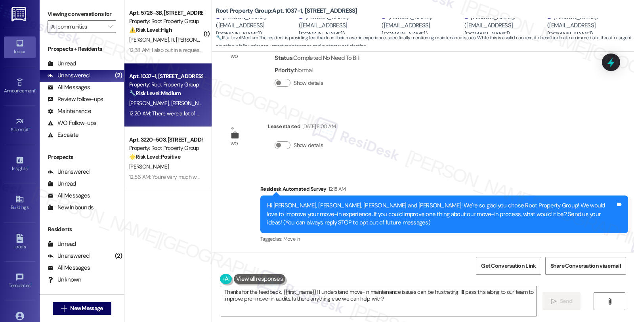
scroll to position [88, 0]
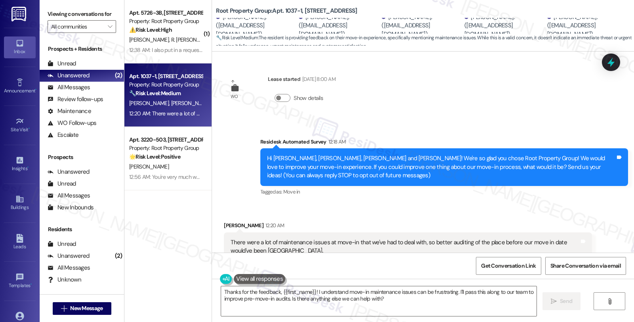
click at [224, 222] on div "[PERSON_NAME] 12:20 AM" at bounding box center [408, 226] width 368 height 11
copy div "[PERSON_NAME]"
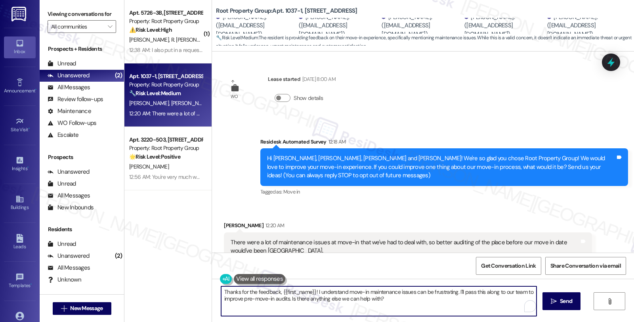
drag, startPoint x: 282, startPoint y: 292, endPoint x: 311, endPoint y: 292, distance: 28.5
click at [311, 292] on textarea "Thanks for the feedback, {{first_name}}! I understand move-in maintenance issue…" at bounding box center [378, 301] width 315 height 30
paste textarea "[PERSON_NAME]"
drag, startPoint x: 430, startPoint y: 291, endPoint x: 440, endPoint y: 300, distance: 13.4
click at [440, 300] on textarea "Thanks for the feedback, [PERSON_NAME]. I understand move-in maintenance issues…" at bounding box center [378, 301] width 315 height 30
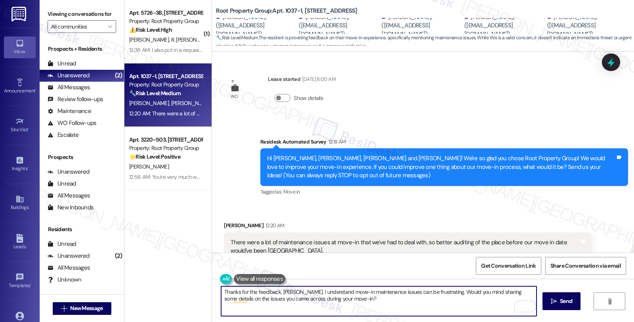
click at [341, 299] on textarea "Thanks for the feedback, [PERSON_NAME]. I understand move-in maintenance issues…" at bounding box center [378, 301] width 315 height 30
drag, startPoint x: 482, startPoint y: 304, endPoint x: 0, endPoint y: 284, distance: 482.5
click at [0, 284] on div "Inbox Go to Inbox Announcement • Send A Text Announcement Site Visit • Go to Si…" at bounding box center [317, 161] width 634 height 322
click at [322, 305] on textarea "Thanks for the feedback, [PERSON_NAME]. I understand move-in maintenance issues…" at bounding box center [378, 301] width 315 height 30
paste textarea "’m really sorry to hear you had to deal with maintenance issues during your mov…"
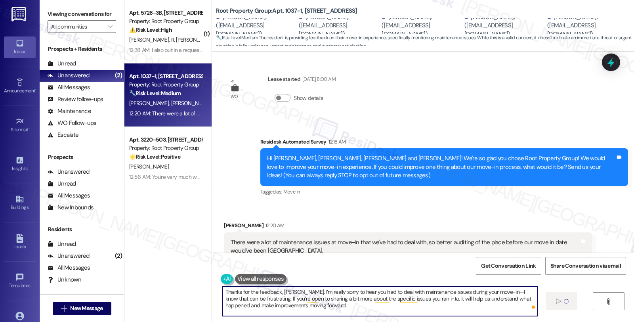
type textarea "Fetching suggested responses. Please feel free to read through the conversation…"
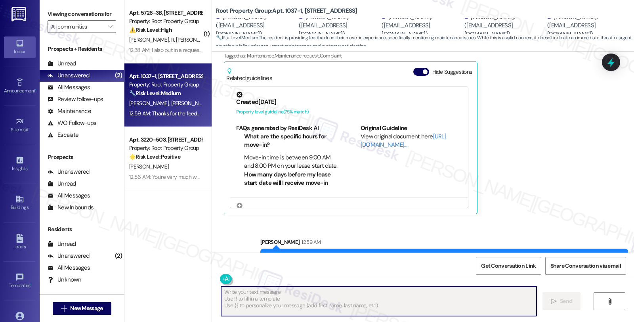
scroll to position [339, 0]
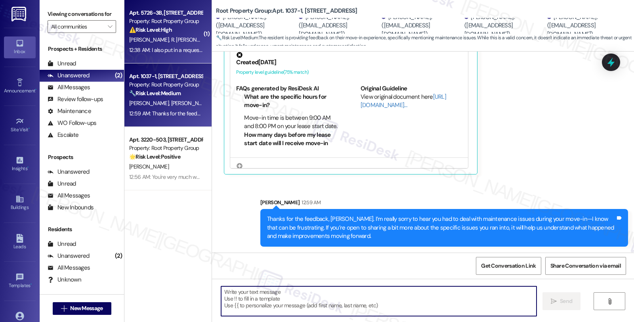
click at [152, 27] on strong "⚠️ Risk Level: High" at bounding box center [150, 29] width 43 height 7
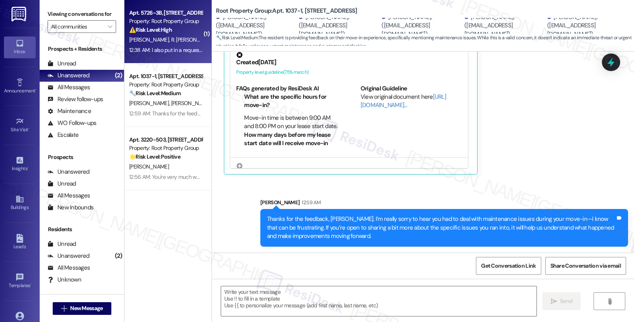
type textarea "Fetching suggested responses. Please feel free to read through the conversation…"
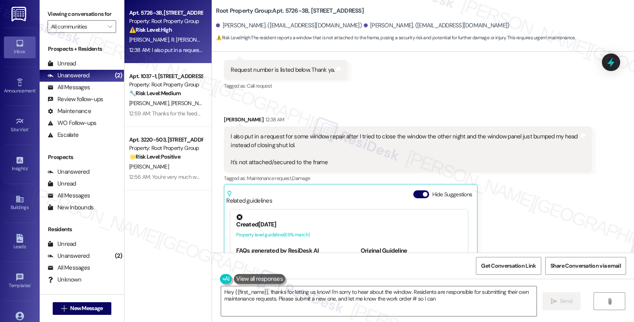
scroll to position [1154, 0]
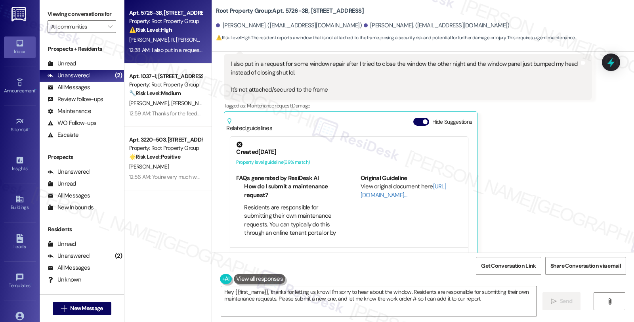
type textarea "Hey {{first_name}}, thanks for letting us know! I'm sorry to hear about the win…"
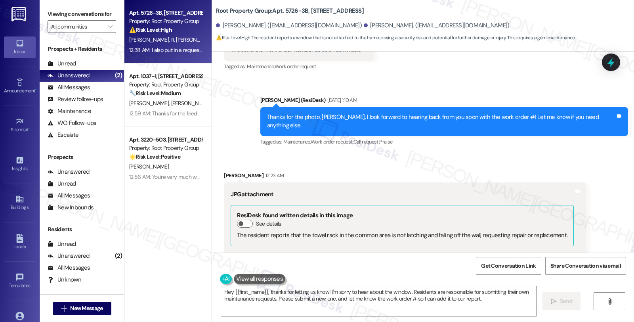
scroll to position [758, 0]
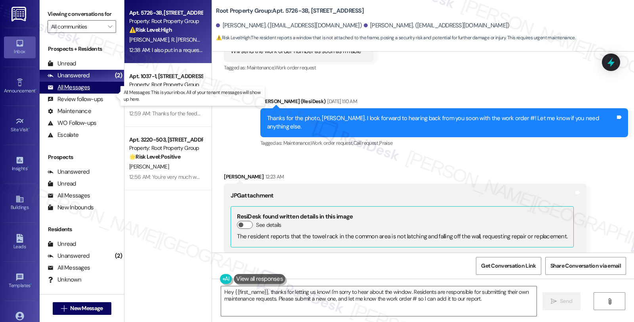
click at [76, 92] on div "All Messages" at bounding box center [69, 87] width 42 height 8
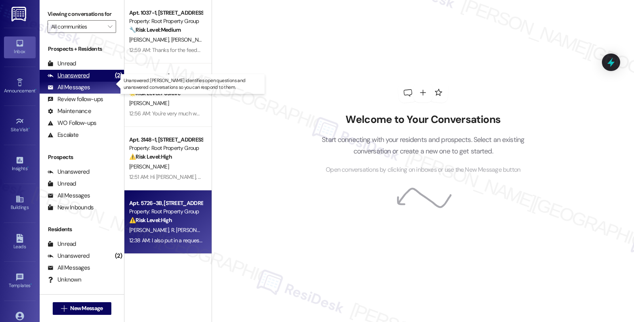
click at [74, 80] on div "Unanswered" at bounding box center [69, 75] width 42 height 8
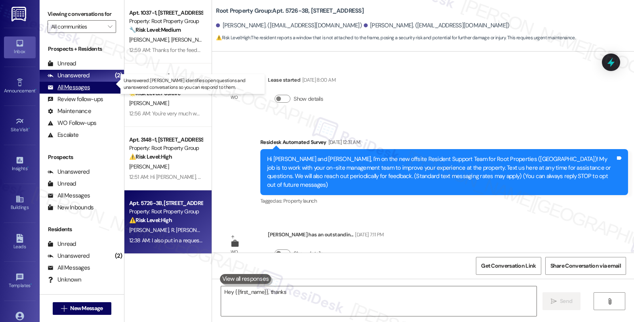
scroll to position [1154, 0]
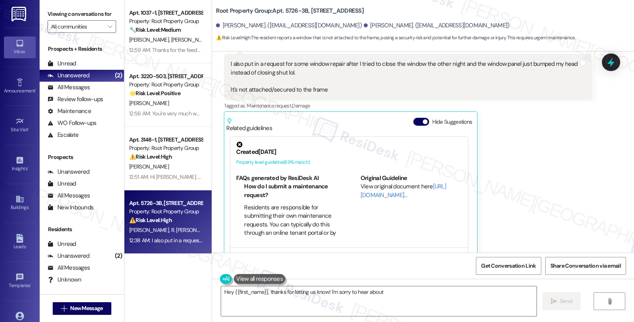
type textarea "Hey {{first_name}}, thanks for letting us know! I'm sorry to hear about"
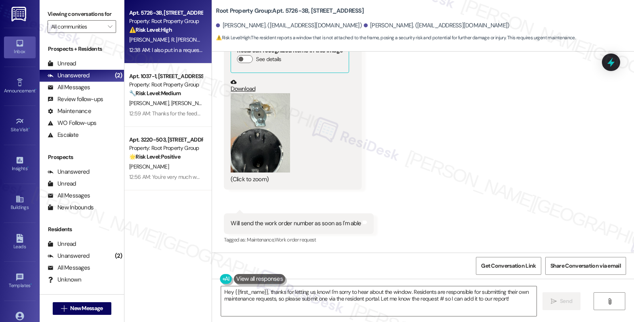
scroll to position [582, 0]
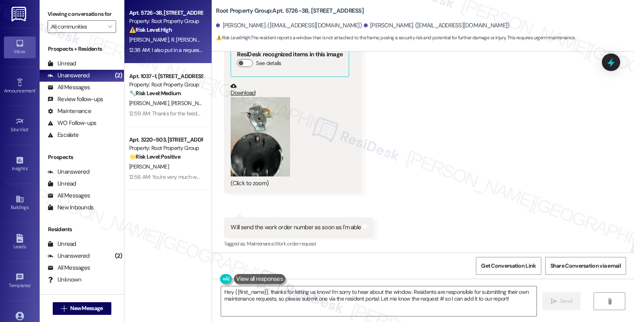
click at [257, 145] on button "Zoom image" at bounding box center [260, 136] width 59 height 79
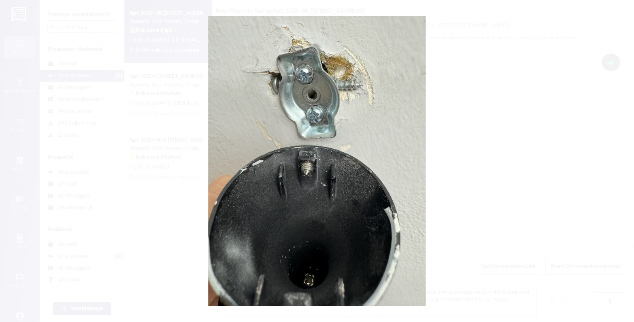
click at [516, 139] on button "Unzoom image" at bounding box center [317, 161] width 634 height 322
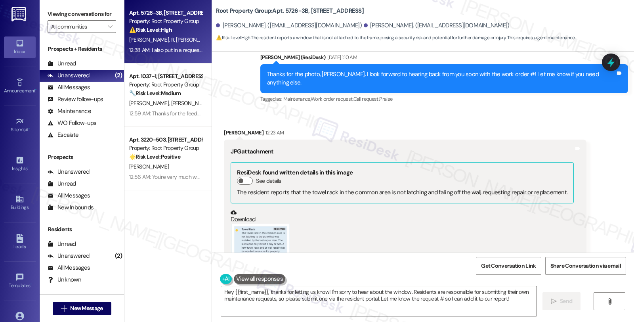
scroll to position [890, 0]
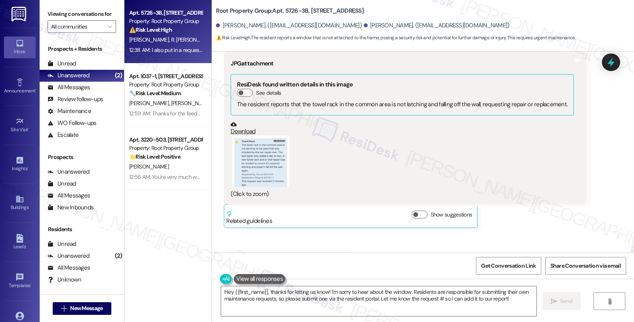
click at [264, 152] on button "Zoom image" at bounding box center [260, 160] width 59 height 51
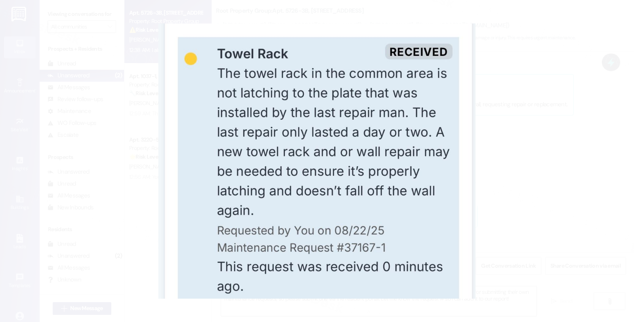
click at [525, 185] on button "Unzoom image" at bounding box center [317, 161] width 634 height 322
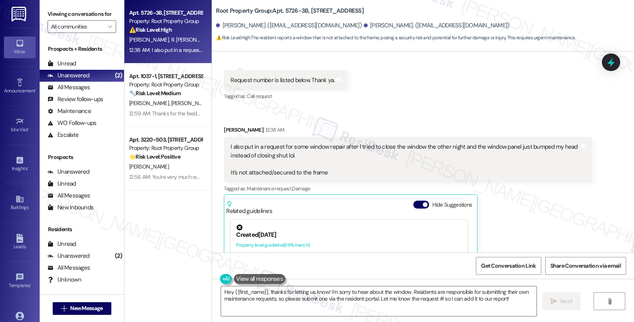
scroll to position [1066, 0]
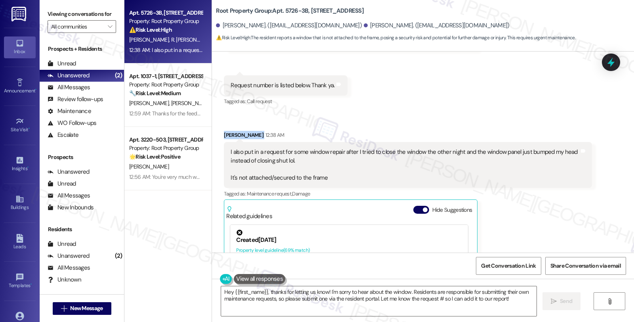
drag, startPoint x: 217, startPoint y: 118, endPoint x: 242, endPoint y: 119, distance: 25.0
click at [242, 125] on div "Received via SMS [PERSON_NAME] 12:38 AM I also put in a request for some window…" at bounding box center [407, 241] width 379 height 233
copy div "[PERSON_NAME]"
click at [515, 207] on div "[PERSON_NAME] 12:38 AM I also put in a request for some window repair after I t…" at bounding box center [408, 241] width 368 height 221
click at [491, 193] on div "Ryan Jana 12:38 AM I also put in a request for some window repair after I tried…" at bounding box center [408, 241] width 368 height 221
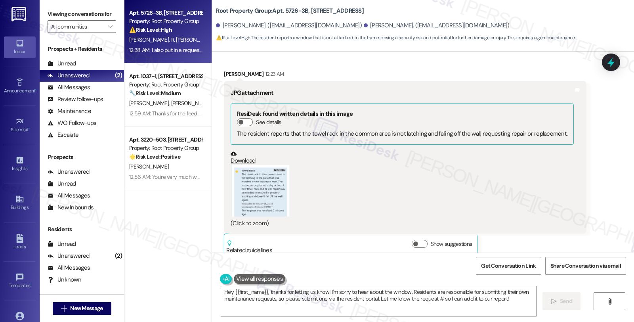
scroll to position [846, 0]
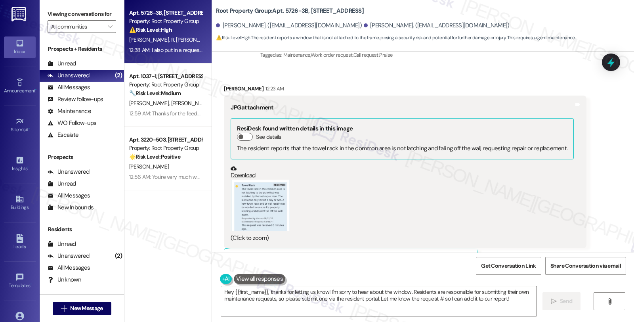
click at [227, 84] on div "Ryan Jana 12:23 AM" at bounding box center [405, 89] width 362 height 11
copy div "Ryan"
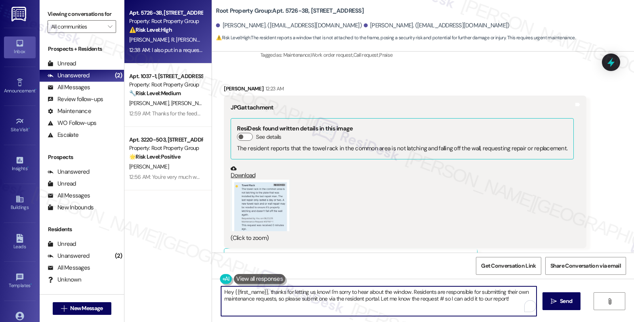
drag, startPoint x: 247, startPoint y: 290, endPoint x: 259, endPoint y: 290, distance: 11.9
click at [259, 290] on textarea "Hey {{first_name}}, thanks for letting us know! I'm sorry to hear about the win…" at bounding box center [378, 301] width 315 height 30
paste textarea "Ryan"
drag, startPoint x: 385, startPoint y: 292, endPoint x: 483, endPoint y: 301, distance: 99.0
click at [483, 301] on textarea "Hey Ryan, thanks for letting us know! I'm sorry to hear about the window. Resid…" at bounding box center [378, 301] width 315 height 30
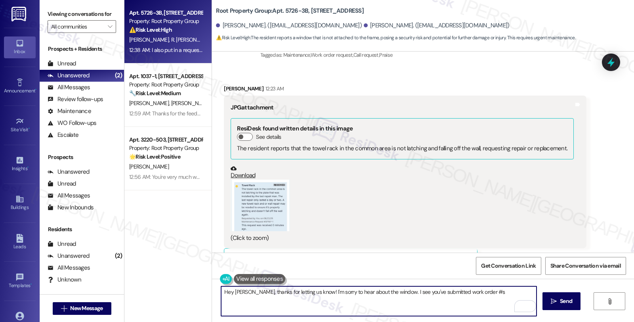
click at [461, 290] on textarea "Hey Ryan, thanks for letting us know! I'm sorry to hear about the window. I see…" at bounding box center [378, 301] width 315 height 30
click at [461, 291] on textarea "Hey Ryan, thanks for letting us know! I'm sorry to hear about the window. I see…" at bounding box center [378, 301] width 315 height 30
click at [461, 292] on textarea "Hey Ryan, thanks for letting us know! I'm sorry to hear about the window. I see…" at bounding box center [378, 301] width 315 height 30
click at [477, 292] on textarea "Hey Ryan, thanks for letting us know! I'm sorry to hear about the window. I see…" at bounding box center [378, 301] width 315 height 30
paste textarea "#37167"
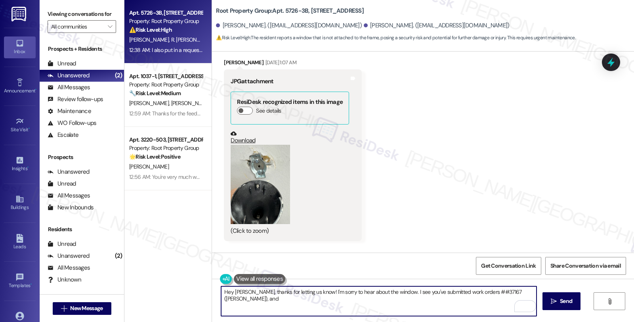
scroll to position [538, 0]
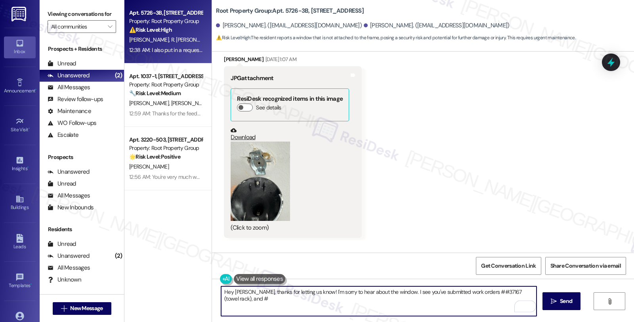
paste textarea "#37168-1"
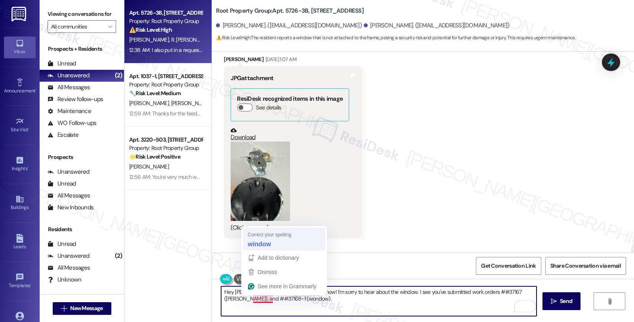
type textarea "Hey Ryan, thanks for letting us know! I'm sorry to hear about the window. I see…"
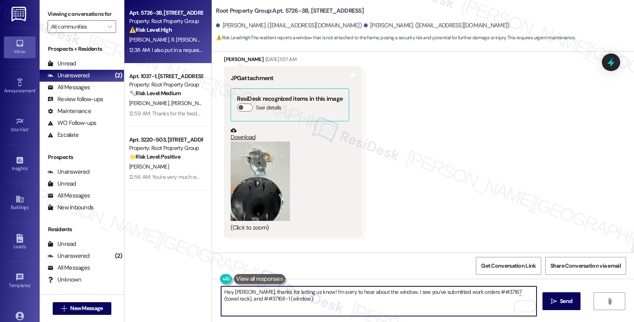
click at [282, 301] on textarea "Hey Ryan, thanks for letting us know! I'm sorry to hear about the window. I see…" at bounding box center [378, 301] width 315 height 30
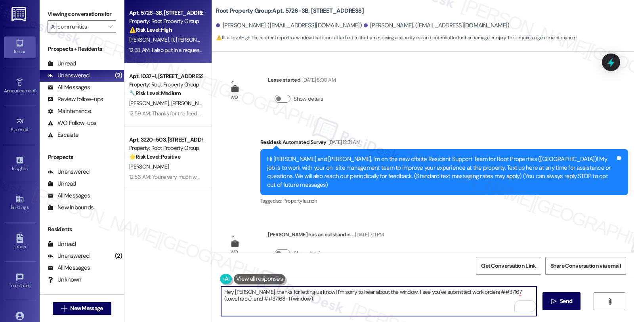
scroll to position [538, 0]
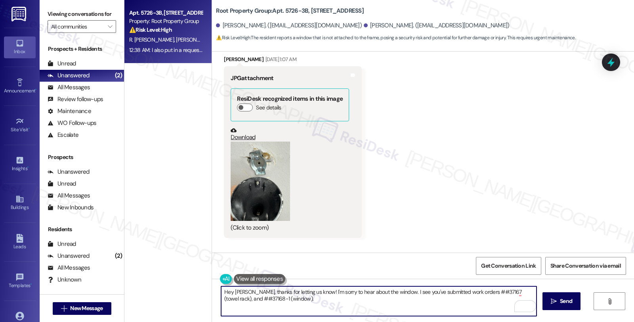
click at [222, 299] on textarea "Hey Ryan, thanks for letting us know! I'm sorry to hear about the window. I see…" at bounding box center [378, 301] width 315 height 30
click at [467, 290] on textarea "Hey Ryan, thanks for letting us know! I'm sorry to hear about the window. I see…" at bounding box center [378, 301] width 315 height 30
click at [224, 299] on textarea "Hey Ryan, thanks for letting us know! I'm sorry to hear about the window. I see…" at bounding box center [378, 301] width 315 height 30
click at [278, 303] on textarea "Hey Ryan, thanks for letting us know! I'm sorry to hear about the window. I see…" at bounding box center [378, 301] width 315 height 30
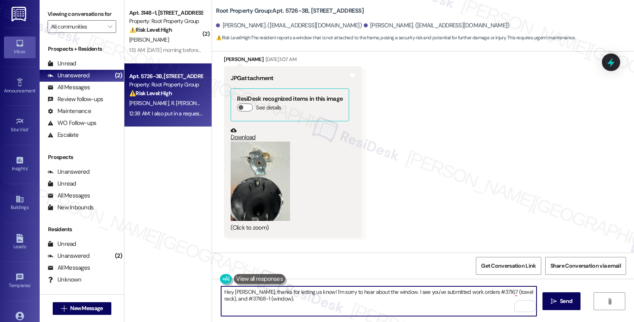
click at [292, 301] on textarea "Hey Ryan, thanks for letting us know! I'm sorry to hear about the window. I see…" at bounding box center [378, 301] width 315 height 30
click at [292, 299] on textarea "Hey Ryan, thanks for letting us know! I'm sorry to hear about the window. I see…" at bounding box center [378, 301] width 315 height 30
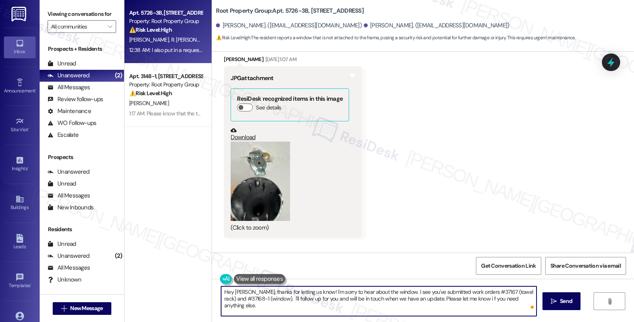
type textarea "Hey Ryan, thanks for letting us know! I'm sorry to hear about the window. I see…"
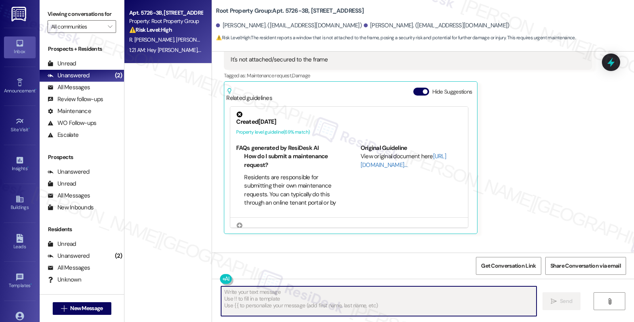
scroll to position [1218, 0]
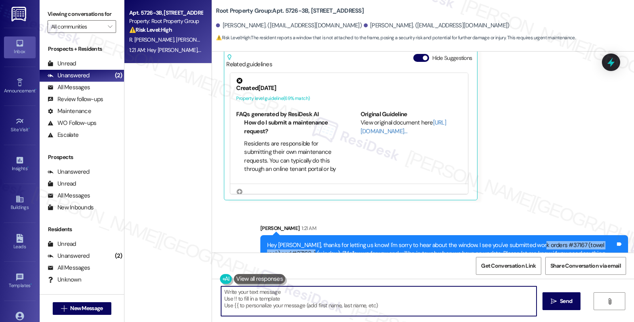
drag, startPoint x: 527, startPoint y: 228, endPoint x: 284, endPoint y: 238, distance: 243.4
click at [284, 241] on div "Hey Ryan, thanks for letting us know! I'm sorry to hear about the window. I see…" at bounding box center [441, 253] width 348 height 25
copy div "#37167 (towel rack) and #37168-1 (window)"
click at [611, 62] on icon at bounding box center [611, 62] width 10 height 12
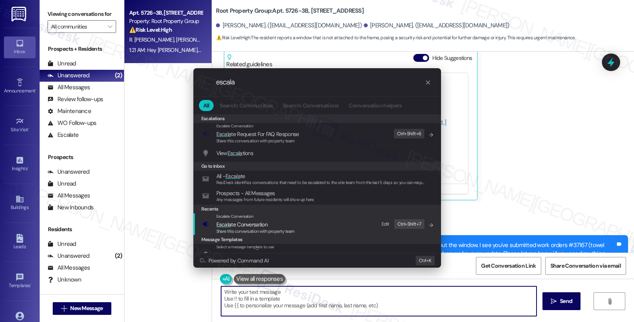
type input "escala"
click at [247, 222] on span "Escala te Conversation" at bounding box center [241, 224] width 51 height 7
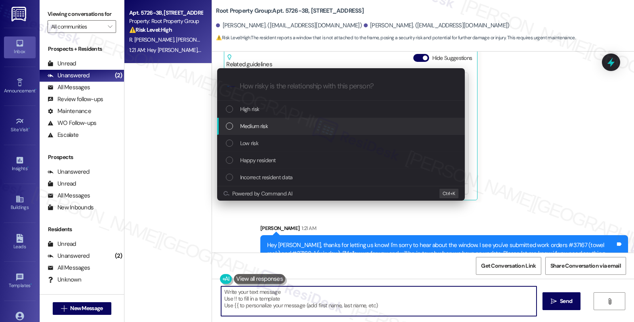
click at [251, 126] on span "Medium risk" at bounding box center [254, 126] width 28 height 9
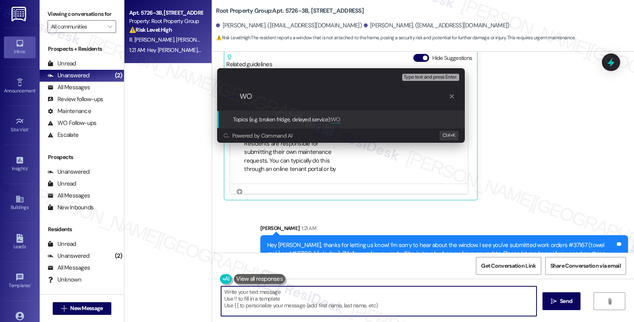
paste input "#37167 (towel rack) and #37168-1 (window)"
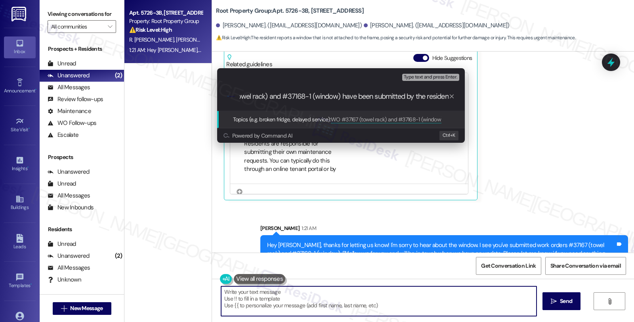
type input "WO #37167 (towel rack) and #37168-1 (window) have been submitted by the resident"
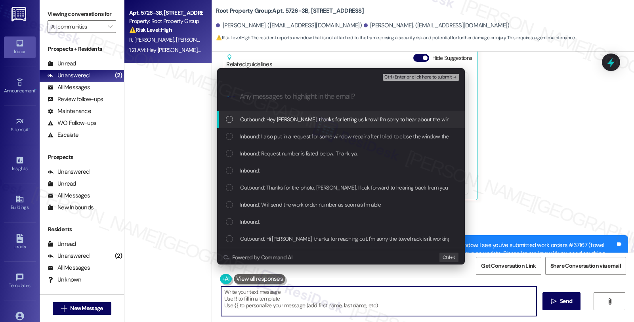
scroll to position [0, 0]
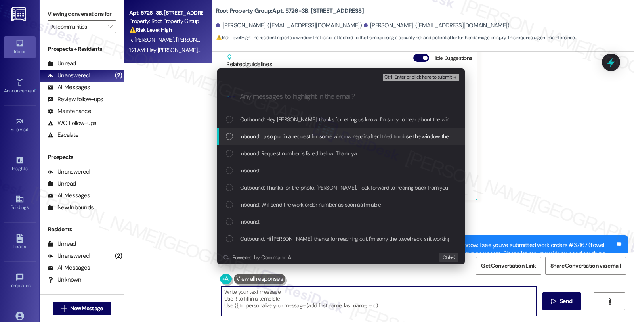
click at [287, 139] on span "Inbound: I also put in a request for some window repair after I tried to close …" at bounding box center [484, 136] width 488 height 9
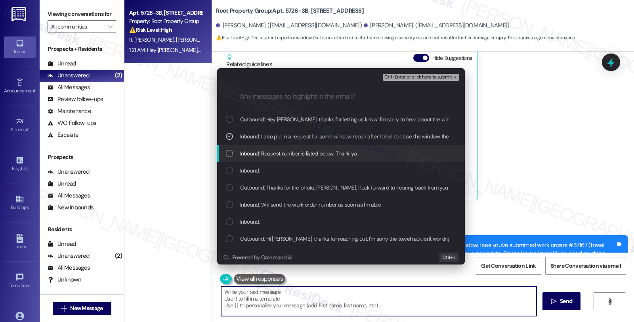
click at [289, 151] on span "Inbound: Request number is listed below. Thank ya." at bounding box center [299, 153] width 118 height 9
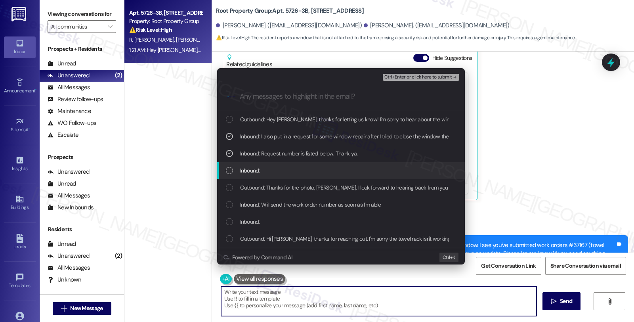
click at [284, 163] on div "Inbound:" at bounding box center [341, 170] width 248 height 17
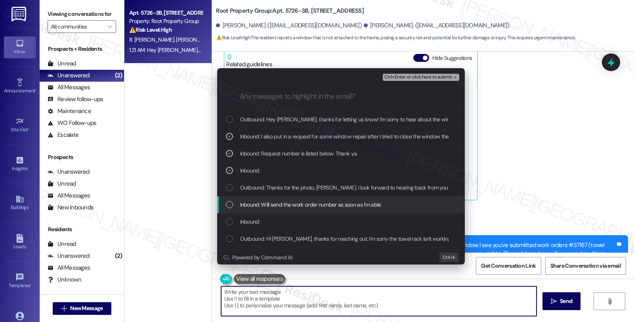
click at [294, 208] on span "Inbound: Will send the work order number as soon as I'm able" at bounding box center [310, 204] width 141 height 9
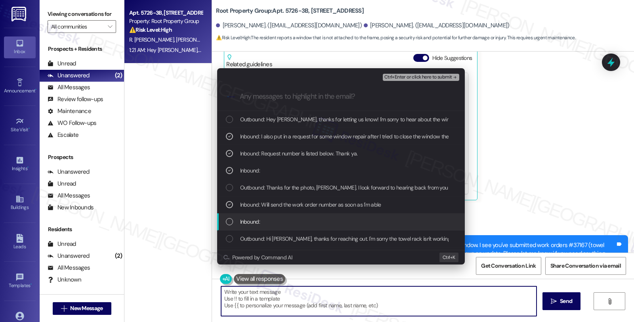
click at [292, 215] on div "Inbound:" at bounding box center [341, 221] width 248 height 17
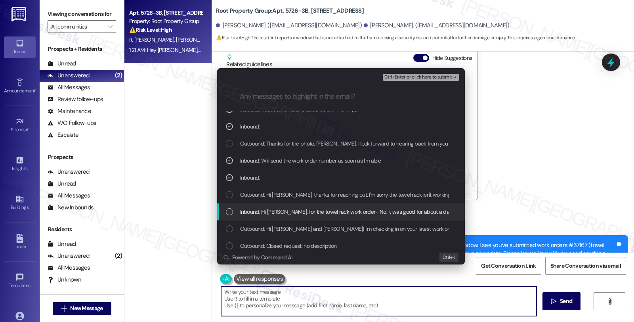
click at [313, 211] on span "Inbound: Hi Sarah, for the towel rack work order- No. It was good for about a d…" at bounding box center [588, 211] width 696 height 9
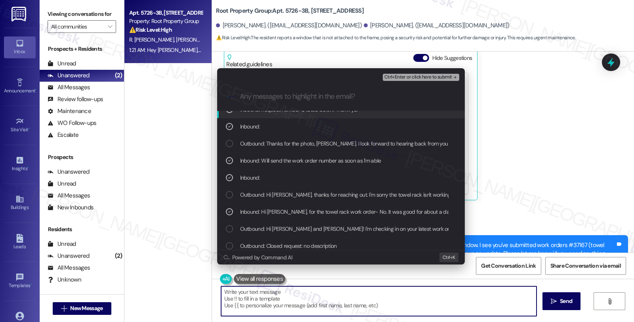
click at [413, 78] on span "Ctrl+Enter or click here to submit" at bounding box center [418, 77] width 68 height 6
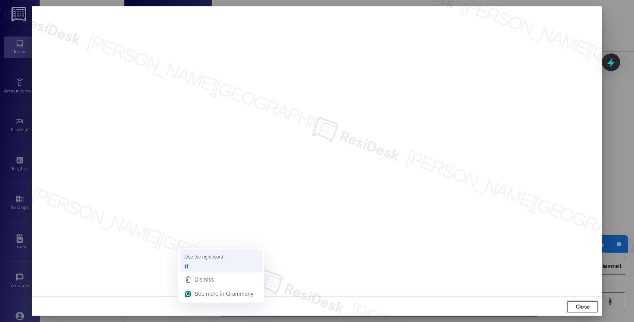
click at [192, 262] on div "if" at bounding box center [221, 265] width 76 height 13
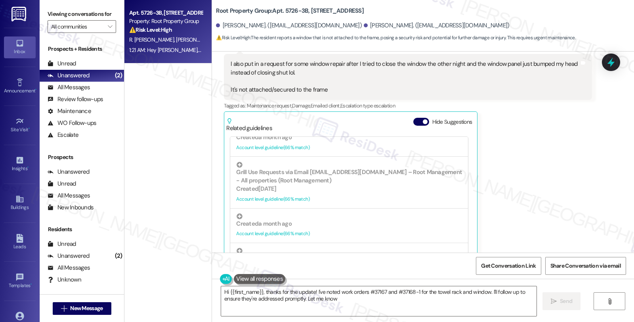
scroll to position [440, 0]
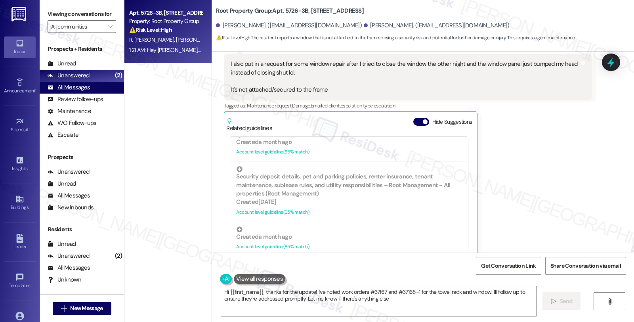
type textarea "Hi {{first_name}}, thanks for the update! I've noted work orders #37167 and #37…"
click at [78, 92] on div "All Messages" at bounding box center [69, 87] width 42 height 8
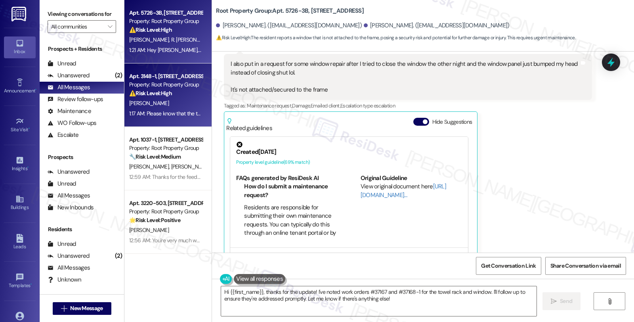
click at [200, 101] on div "Apt. 3148-1, 3148 S. Lituanica Avenue Property: Root Property Group ⚠️ Risk Lev…" at bounding box center [167, 94] width 87 height 63
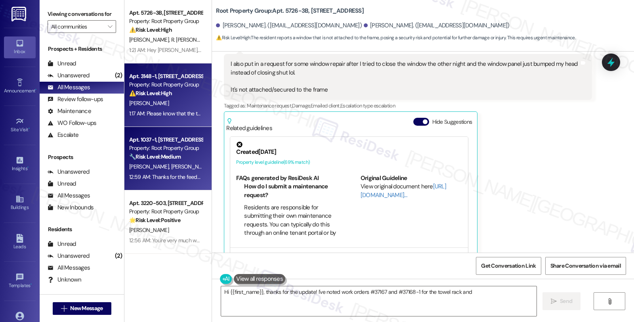
type textarea "Hi {{first_name}}, thanks for the update! I've noted work orders #37167 and #37…"
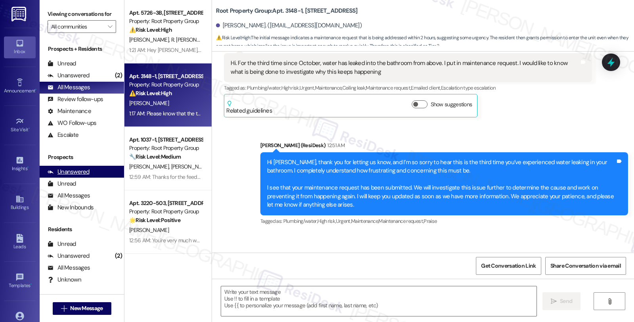
type textarea "Fetching suggested responses. Please feel free to read through the conversation…"
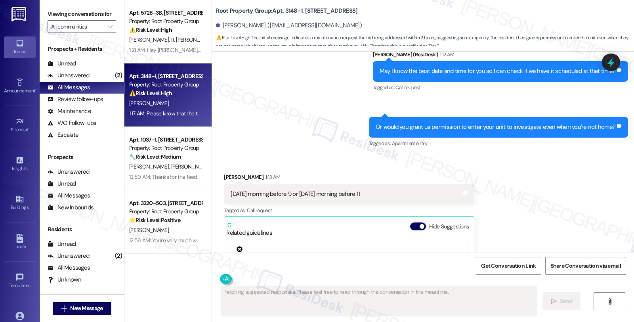
scroll to position [984, 0]
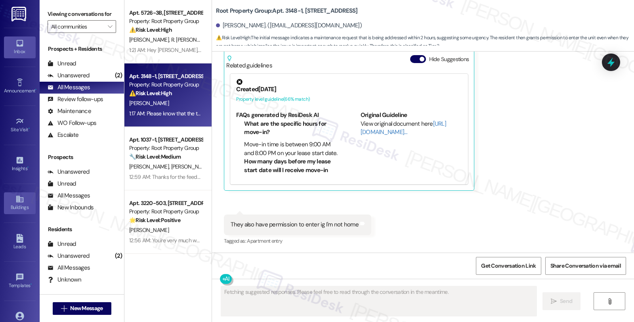
click at [19, 200] on icon at bounding box center [19, 198] width 9 height 9
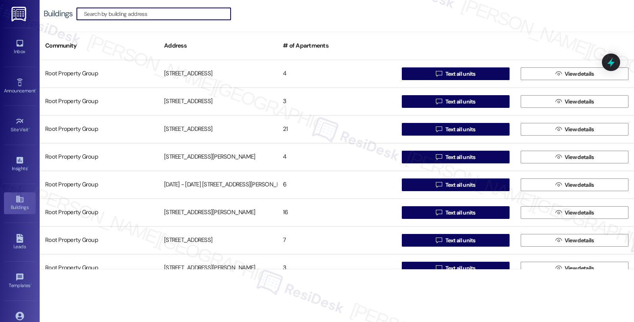
click at [132, 14] on input at bounding box center [157, 13] width 147 height 11
paste input "3148-2"
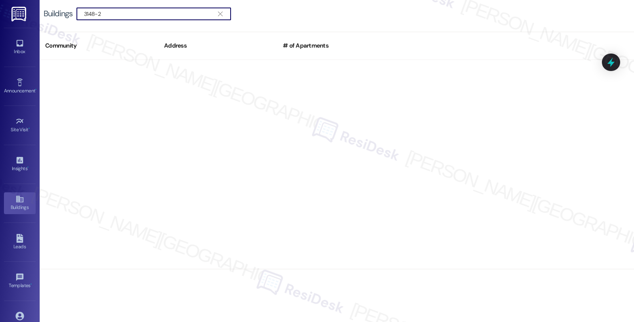
drag, startPoint x: 117, startPoint y: 9, endPoint x: 64, endPoint y: 12, distance: 53.2
click at [64, 12] on div "Buildings  3148-2 " at bounding box center [141, 14] width 195 height 13
paste input "Lituanica Avenue"
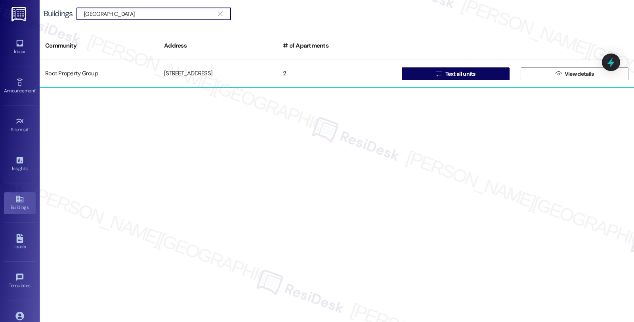
type input "Lituanica Avenue"
click at [210, 73] on div "3148 S. Lituanica Avenue" at bounding box center [217, 74] width 119 height 16
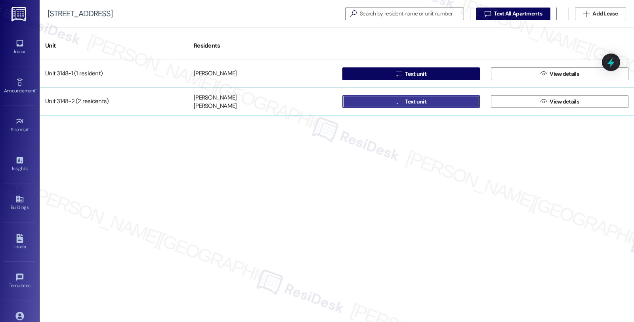
click at [407, 104] on span "Text unit" at bounding box center [415, 101] width 21 height 8
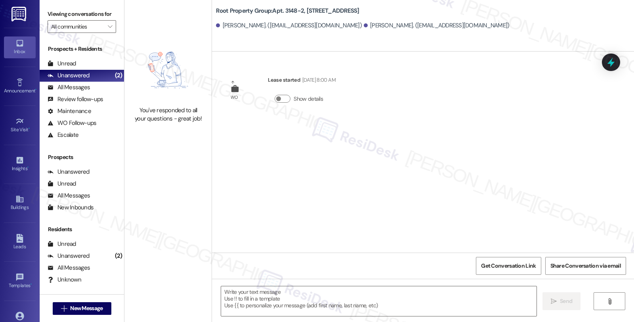
type textarea "Fetching suggested responses. Please feel free to read through the conversation…"
drag, startPoint x: 528, startPoint y: 175, endPoint x: 391, endPoint y: 297, distance: 184.1
click at [528, 175] on div "WO Lease started May 29, 2023 at 8:00 AM Show details" at bounding box center [423, 151] width 422 height 201
click at [290, 302] on textarea at bounding box center [378, 301] width 315 height 30
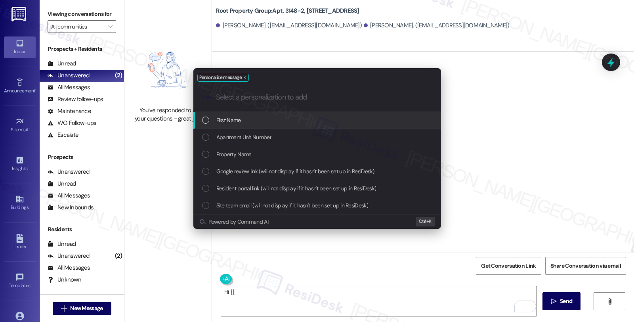
click at [268, 125] on div "First Name" at bounding box center [317, 120] width 248 height 17
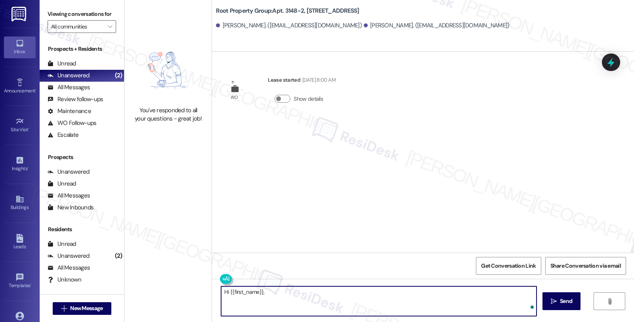
paste textarea "And let them know that we have an emergency work order for unit 1 and we will n…"
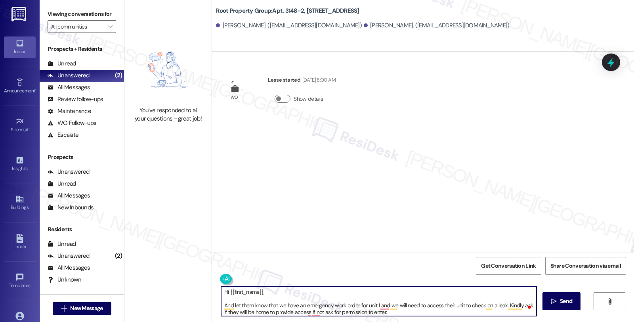
click at [267, 292] on textarea "Hi {{first_name}}, And let them know that we have an emergency work order for u…" at bounding box center [378, 301] width 315 height 30
click at [276, 303] on textarea "Hi {{first_name}}, I hope you're doing great. Please know that And let them kno…" at bounding box center [378, 301] width 315 height 30
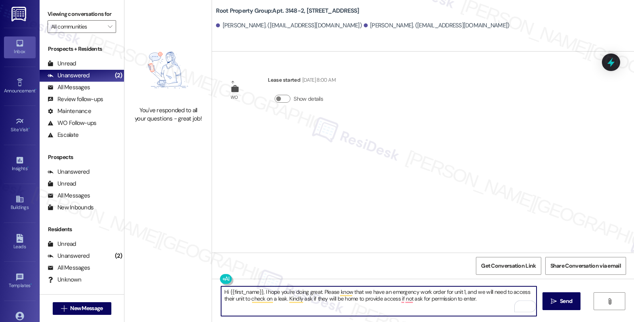
click at [223, 299] on textarea "Hi {{first_name}}, I hope you're doing great. Please know that we have an emerg…" at bounding box center [378, 301] width 315 height 30
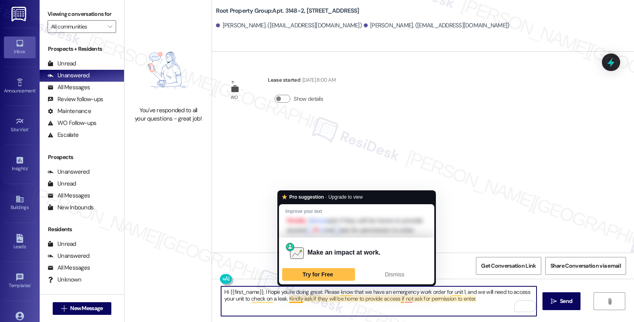
click at [284, 297] on textarea "Hi {{first_name}}, I hope you're doing great. Please know that we have an emerg…" at bounding box center [378, 301] width 315 height 30
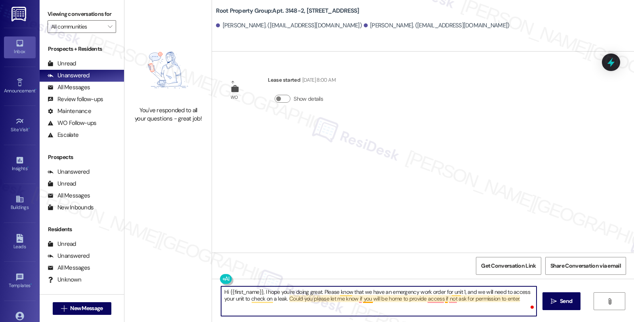
click at [439, 299] on textarea "Hi {{first_name}}, I hope you're doing great. Please know that we have an emerg…" at bounding box center [378, 301] width 315 height 30
click at [295, 307] on textarea "Hi {{first_name}}, I hope you're doing great. Please know that we have an emerg…" at bounding box center [378, 301] width 315 height 30
drag, startPoint x: 390, startPoint y: 311, endPoint x: 254, endPoint y: 314, distance: 135.9
click at [115, 269] on div "Viewing conversations for All communities  Prospects + Residents Unread (0) Un…" at bounding box center [337, 161] width 594 height 322
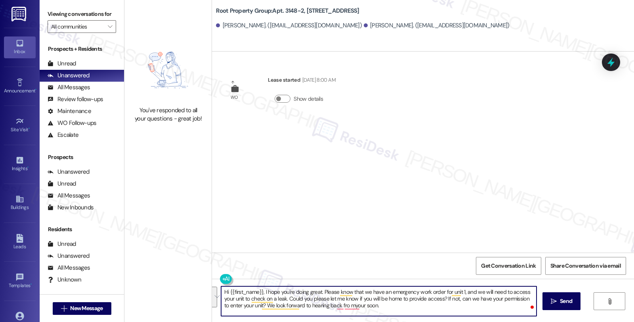
click at [234, 303] on textarea "Hi {{first_name}}, I hope you're doing great. Please know that we have an emerg…" at bounding box center [378, 301] width 315 height 30
type textarea "Hi {{first_name}}, I hope you're doing great. Please know that we have an emerg…"
click at [325, 301] on textarea "Hi {{first_name}}, I hope you're doing great. Please know that we have an emerg…" at bounding box center [378, 301] width 315 height 30
paste textarea "I hope you’re doing well. We have an emergency work order for Unit 1 and will n…"
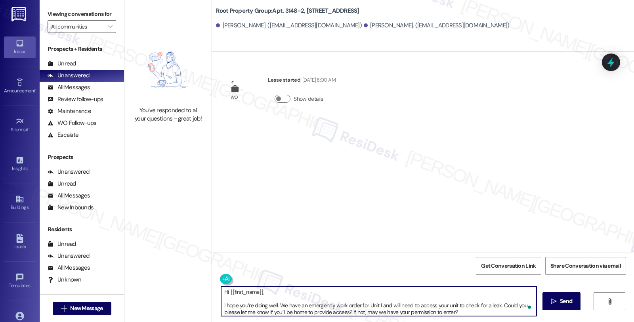
click at [383, 298] on textarea "Hi {{first_name}}, I hope you’re doing well. We have an emergency work order fo…" at bounding box center [378, 301] width 315 height 30
type textarea "Hi {{first_name}}, I hope you’re doing well. We have an emergency work order fo…"
click at [568, 299] on span "Send" at bounding box center [566, 301] width 12 height 8
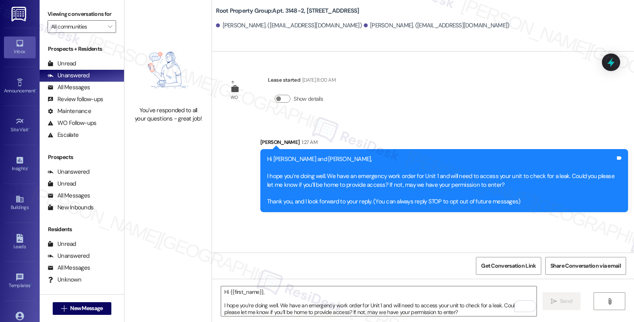
click at [536, 55] on div "WO [PERSON_NAME] started [DATE] 8:00 AM Show details Sent via SMS [PERSON_NAME]…" at bounding box center [423, 151] width 422 height 201
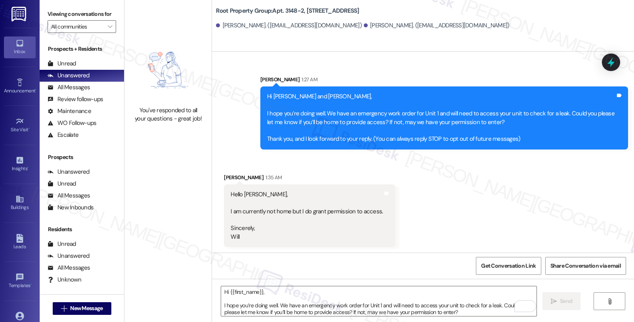
scroll to position [63, 0]
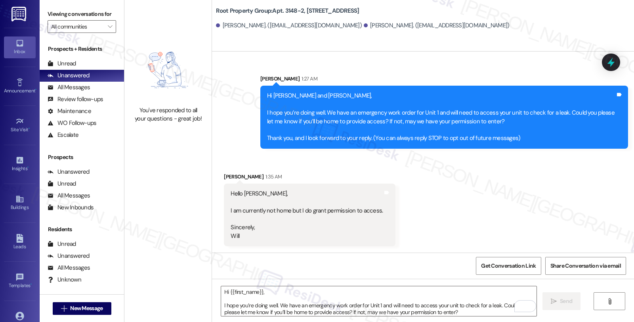
click at [514, 193] on div "Received via SMS [PERSON_NAME] 1:35 AM Hello [PERSON_NAME], I am currently not …" at bounding box center [423, 202] width 422 height 97
click at [231, 236] on div "Hello [PERSON_NAME], I am currently not home but I do grant permission to acces…" at bounding box center [307, 214] width 152 height 51
drag, startPoint x: 235, startPoint y: 211, endPoint x: 374, endPoint y: 212, distance: 139.0
click at [374, 212] on div "Hello [PERSON_NAME], I am currently not home but I do grant permission to acces…" at bounding box center [310, 214] width 172 height 63
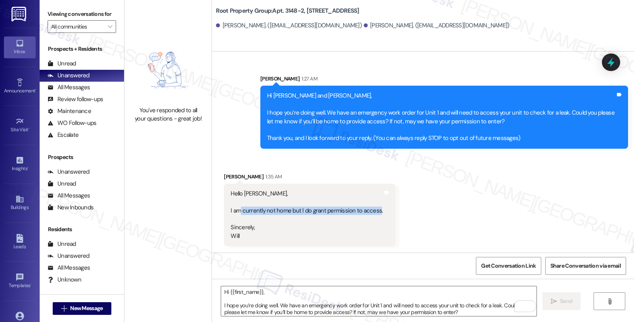
click at [371, 208] on div "Hello [PERSON_NAME], I am currently not home but I do grant permission to acces…" at bounding box center [307, 214] width 152 height 51
copy div "currently not home but I do grant permission to access"
click at [505, 209] on div "Received via SMS [PERSON_NAME] 1:35 AM Hello [PERSON_NAME], I am currently not …" at bounding box center [423, 202] width 422 height 97
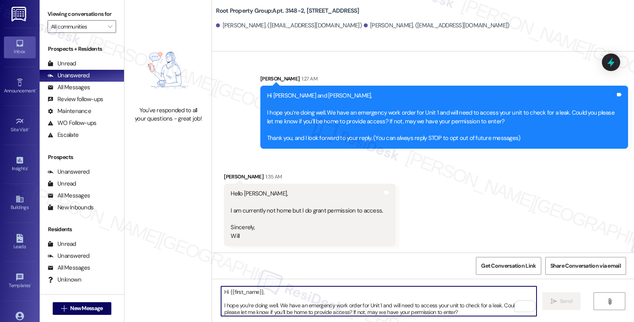
click at [254, 300] on textarea "Hi {{first_name}}, I hope you’re doing well. We have an emergency work order fo…" at bounding box center [378, 301] width 315 height 30
click at [258, 311] on textarea "Hi {{first_name}}, I hope you’re doing well. We have an emergency work order fo…" at bounding box center [378, 301] width 315 height 30
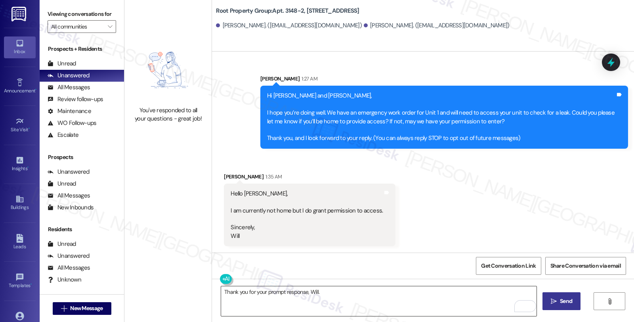
click at [337, 293] on textarea "Thank you for your prompt response, Will." at bounding box center [378, 301] width 315 height 30
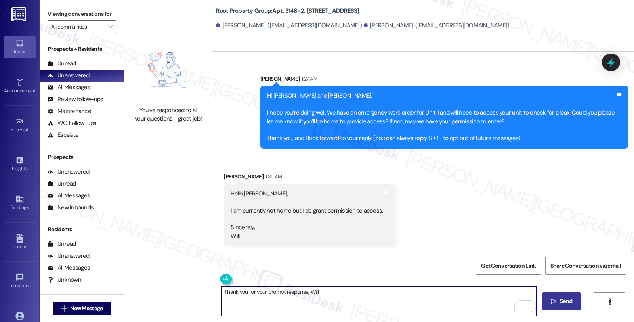
paste textarea "If you ever need anything in the future, please don't hesitate to reach out. Ha…"
type textarea "Thank you for your prompt response, Will. If you ever need anything in the futu…"
click at [574, 297] on button " Send" at bounding box center [561, 301] width 38 height 18
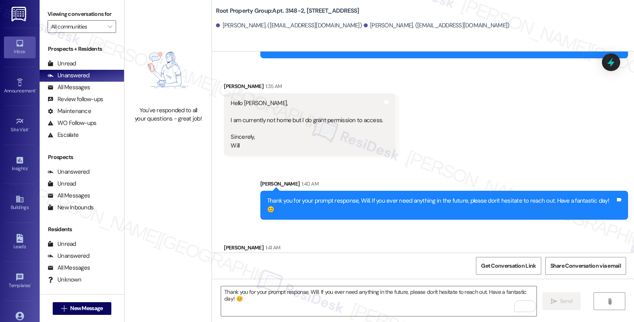
scroll to position [173, 0]
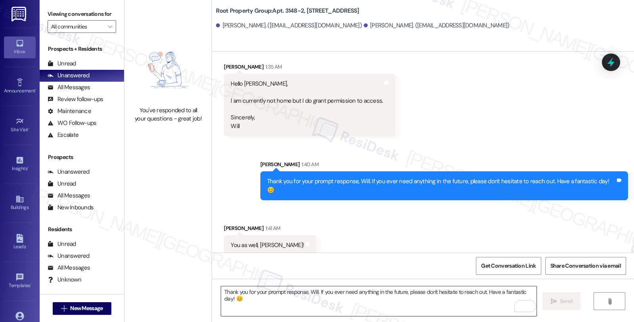
click at [307, 309] on textarea "Thank you for your prompt response, Will. If you ever need anything in the futu…" at bounding box center [378, 301] width 315 height 30
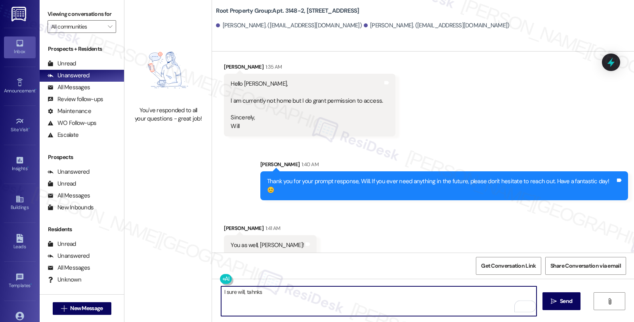
click at [248, 291] on textarea "I sure will, tahnks" at bounding box center [378, 301] width 315 height 30
click at [286, 290] on textarea "I sure will, tahnks" at bounding box center [378, 301] width 315 height 30
drag, startPoint x: 287, startPoint y: 289, endPoint x: 183, endPoint y: 289, distance: 104.6
click at [183, 289] on div "You've responded to all your questions - great job! Root Property Group: Apt. […" at bounding box center [378, 161] width 509 height 322
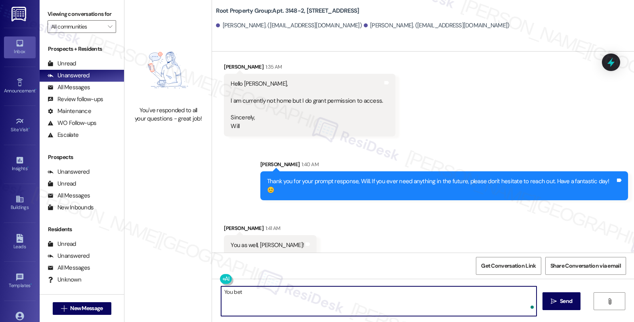
type textarea "You bet!"
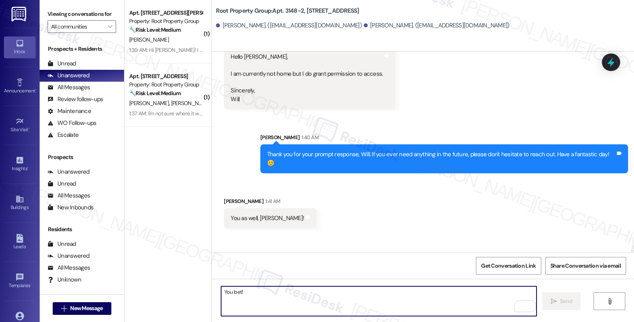
scroll to position [229, 0]
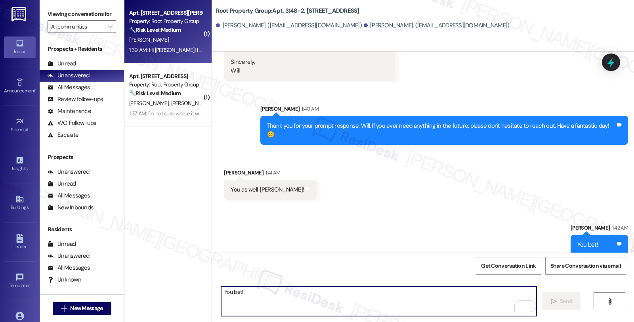
click at [184, 43] on div "[PERSON_NAME]" at bounding box center [165, 40] width 75 height 10
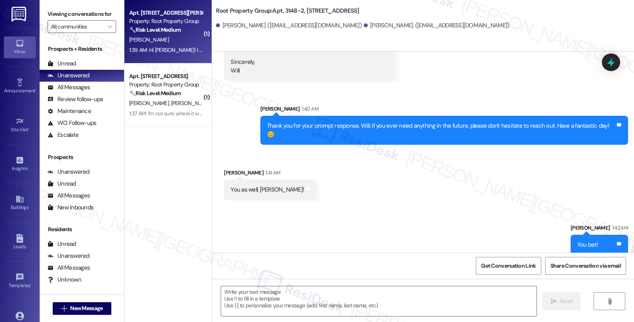
type textarea "Fetching suggested responses. Please feel free to read through the conversation…"
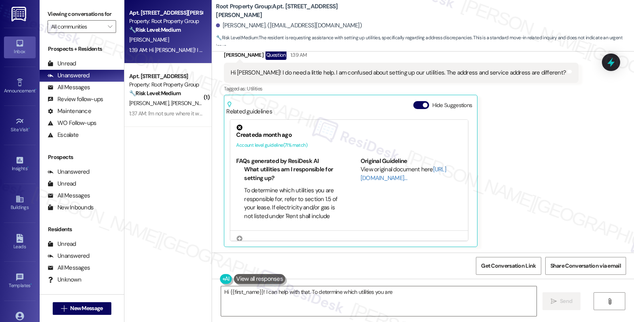
scroll to position [74, 0]
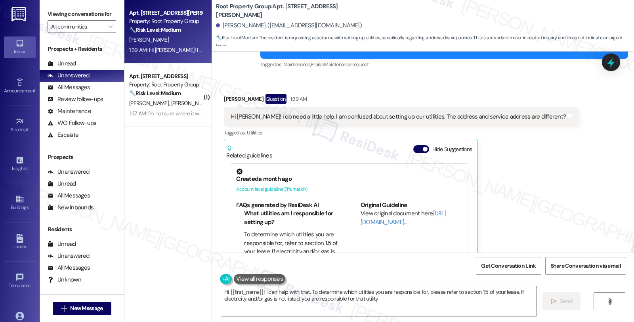
type textarea "Hi {{first_name}}! I can help with that. To determine which utilities you are r…"
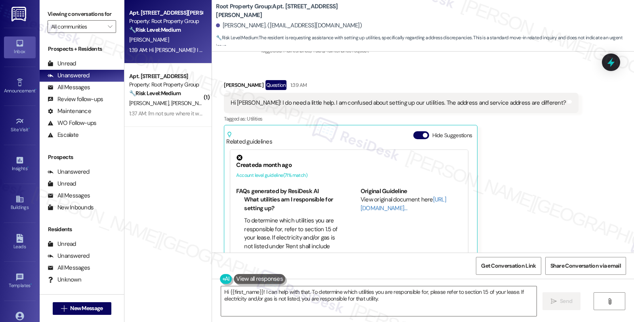
scroll to position [165, 0]
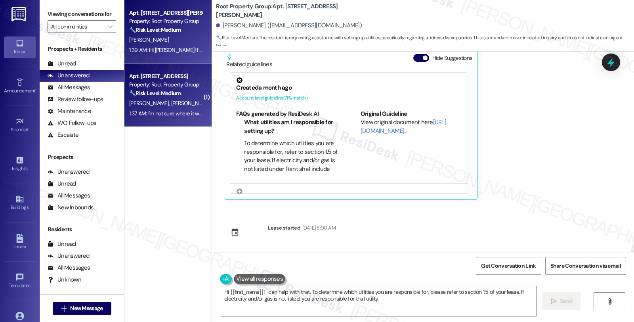
click at [172, 76] on div "Apt. [STREET_ADDRESS]" at bounding box center [165, 76] width 73 height 8
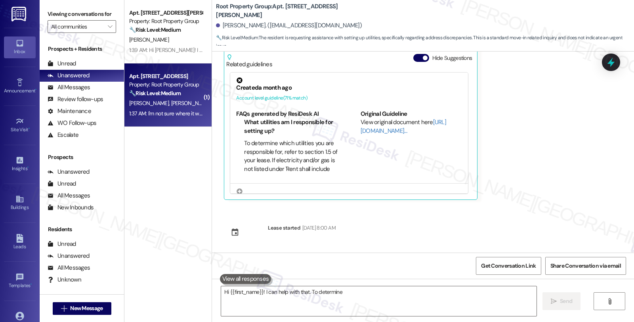
type textarea "Hi {{first_name}}! I can help with that. To determine which"
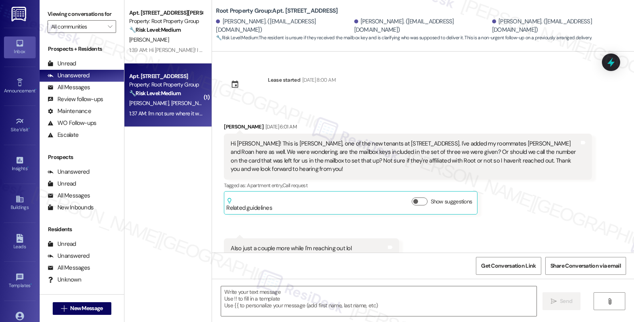
scroll to position [2961, 0]
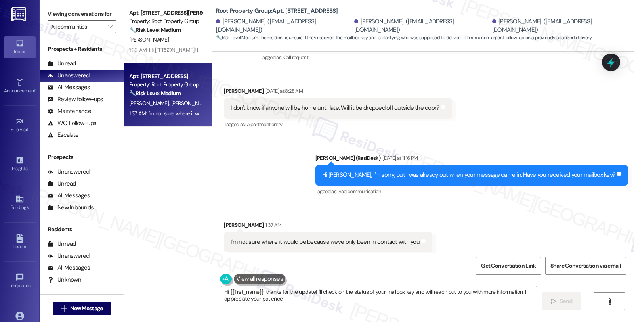
type textarea "Hi {{first_name}}, thanks for the update! I'll check on the status of your mail…"
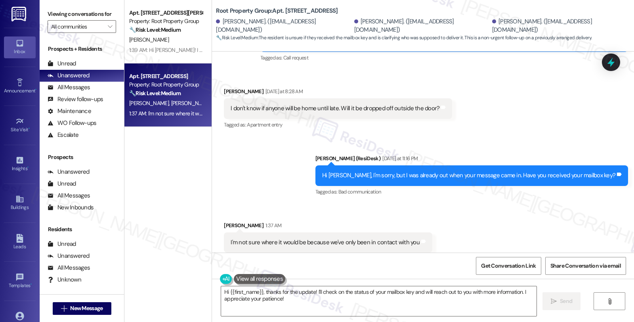
scroll to position [2962, 0]
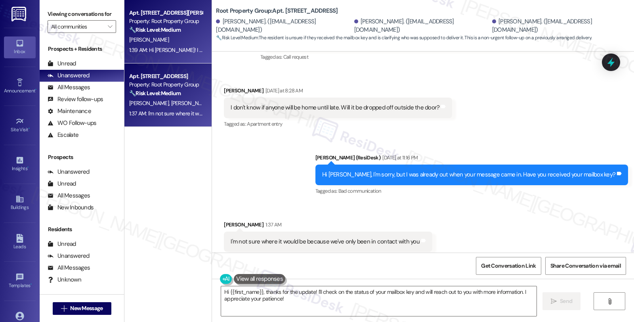
click at [172, 22] on div "Property: Root Property Group" at bounding box center [165, 21] width 73 height 8
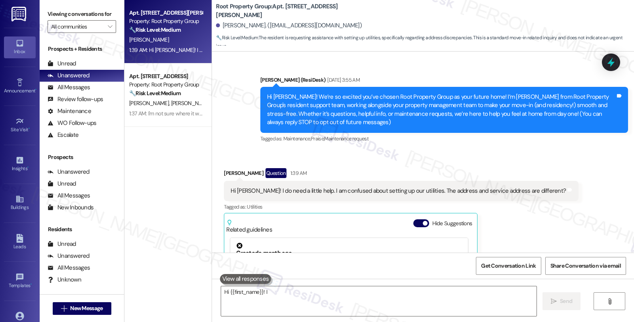
scroll to position [118, 0]
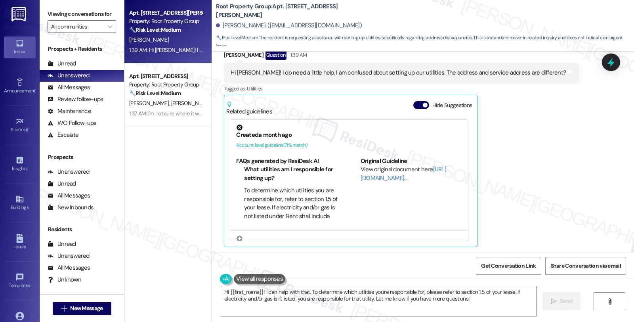
click at [286, 192] on li "To determine which utilities you are responsible for, refer to section 1.5 of y…" at bounding box center [291, 211] width 94 height 51
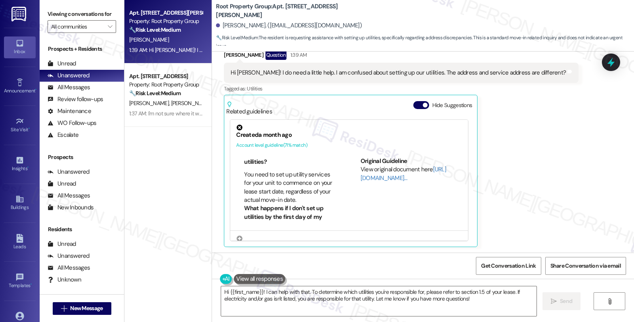
scroll to position [132, 0]
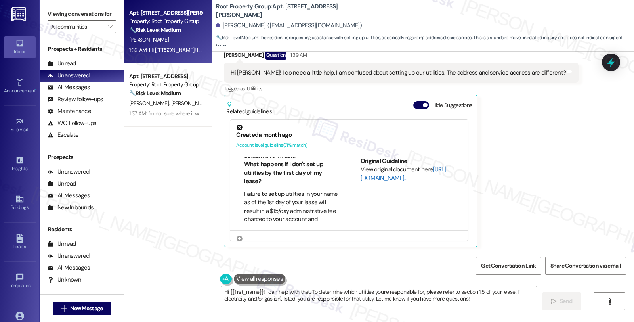
click at [360, 177] on link "[URL][DOMAIN_NAME]…" at bounding box center [403, 173] width 86 height 16
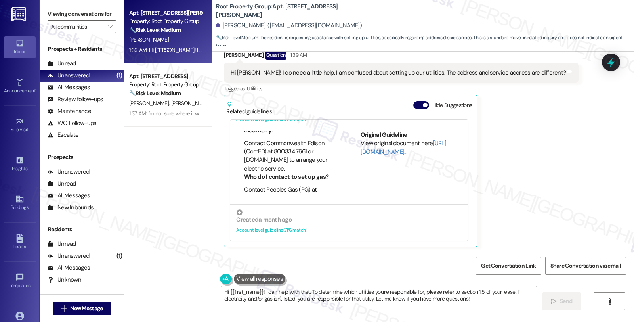
scroll to position [88, 0]
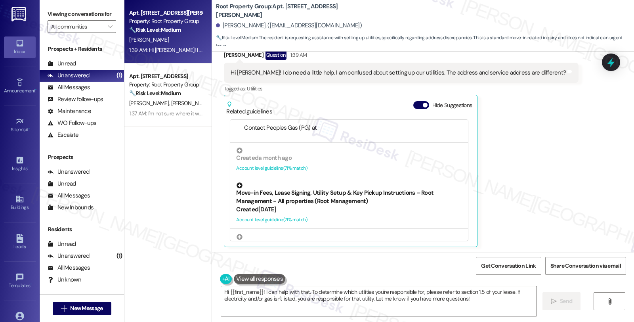
click at [372, 196] on div "Move-in Fees, Lease Signing, Utility Setup & Key Pickup Instructions – Root Man…" at bounding box center [349, 193] width 226 height 23
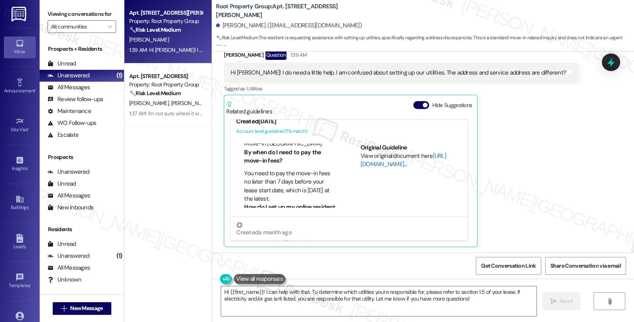
click at [374, 164] on link "[URL][DOMAIN_NAME]…" at bounding box center [403, 160] width 86 height 16
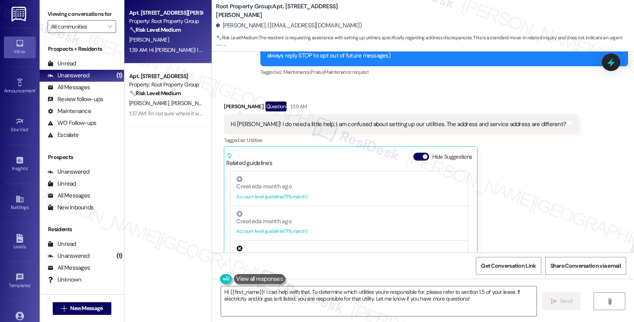
scroll to position [0, 0]
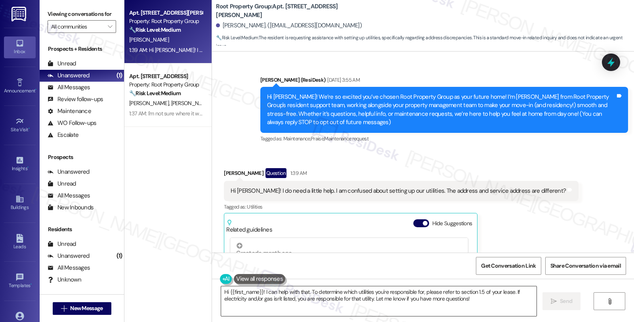
click at [259, 291] on textarea "Hi {{first_name}}! I can help with that. To determine which utilities you're re…" at bounding box center [378, 301] width 315 height 30
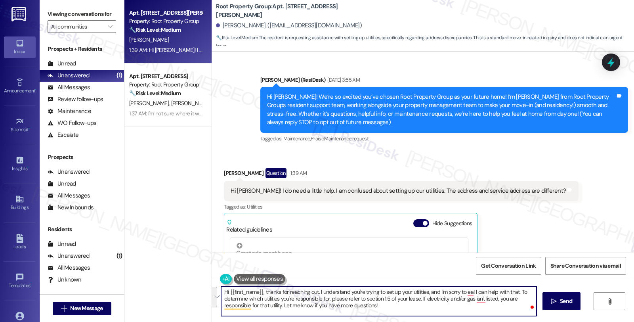
drag, startPoint x: 426, startPoint y: 292, endPoint x: 464, endPoint y: 319, distance: 46.4
click at [464, 319] on div "Hi {{first_name}}, thanks for reaching out. I understand you're trying to set u…" at bounding box center [423, 307] width 422 height 59
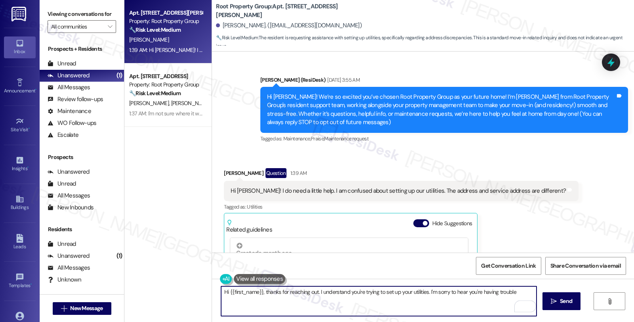
click at [526, 292] on textarea "Hi {{first_name}}, thanks for reaching out. I understand you're trying to set u…" at bounding box center [378, 301] width 315 height 30
drag, startPoint x: 465, startPoint y: 290, endPoint x: 527, endPoint y: 290, distance: 62.2
click at [527, 290] on textarea "Hi {{first_name}}, thanks for reaching out. I understand you're trying to set u…" at bounding box center [378, 301] width 315 height 30
click at [255, 301] on textarea "Hi {{first_name}}, thanks for reaching out. I understand you're trying to set u…" at bounding box center [378, 301] width 315 height 30
click at [308, 297] on textarea "Hi {{first_name}}, thanks for reaching out. I understand you're trying to set u…" at bounding box center [378, 301] width 315 height 30
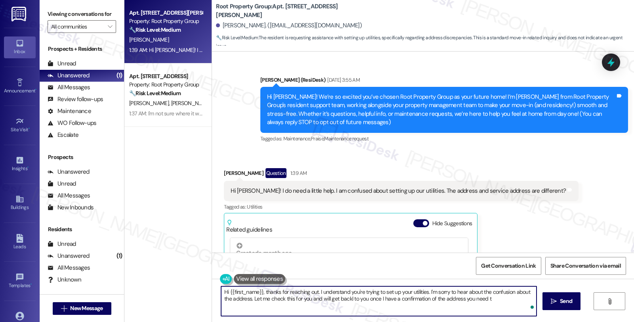
type textarea "Hi {{first_name}}, thanks for reaching out. I understand you're trying to set u…"
click at [513, 296] on textarea "Hi {{first_name}}, thanks for reaching out. I understand you're trying to set u…" at bounding box center [378, 301] width 315 height 30
click at [509, 298] on textarea "Hi {{first_name}}, thanks for reaching out. I understand you're trying to set u…" at bounding box center [378, 301] width 315 height 30
click at [346, 304] on textarea "Hi {{first_name}}, thanks for reaching out. I understand you're trying to set u…" at bounding box center [378, 301] width 315 height 30
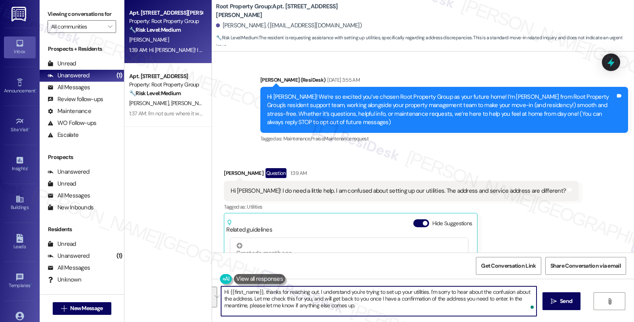
click at [252, 302] on textarea "Hi {{first_name}}, thanks for reaching out. I understand you're trying to set u…" at bounding box center [378, 301] width 315 height 30
drag, startPoint x: 260, startPoint y: 290, endPoint x: 433, endPoint y: 322, distance: 175.3
click at [433, 321] on html "Inbox Go to Inbox Announcement • Send A Text Announcement Site Visit • Go to Si…" at bounding box center [317, 161] width 634 height 322
paste textarea "Thanks for reaching out. I understand you’re trying to set up your utilities, a…"
click at [263, 288] on textarea "Hi {{first_name}}, Thanks for reaching out. I understand you’re trying to set u…" at bounding box center [378, 301] width 315 height 30
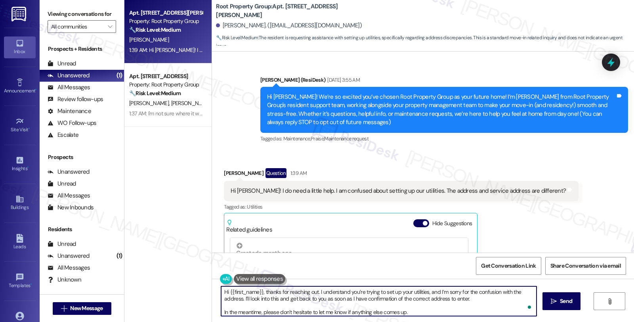
scroll to position [2, 0]
click at [488, 298] on textarea "Hi {{first_name}}, thanks for reaching out. I understand you’re trying to set u…" at bounding box center [378, 301] width 315 height 30
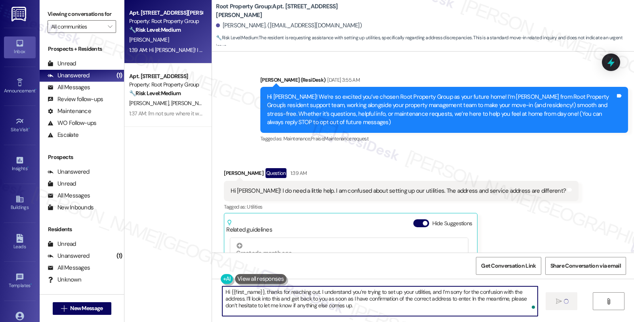
type textarea "Hi {{first_name}}, thanks for reaching out. I understand you’re trying to set u…"
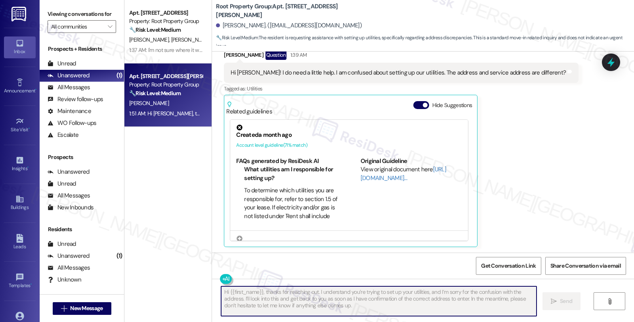
scroll to position [176, 0]
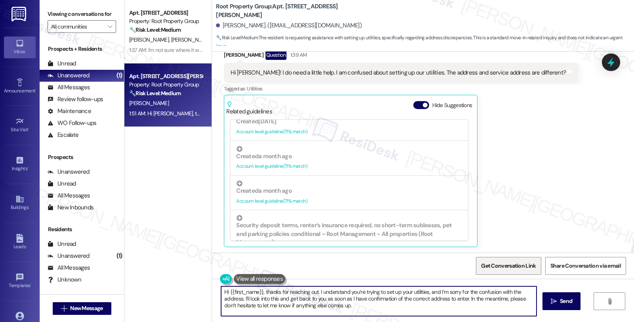
click at [497, 265] on span "Get Conversation Link" at bounding box center [508, 265] width 55 height 8
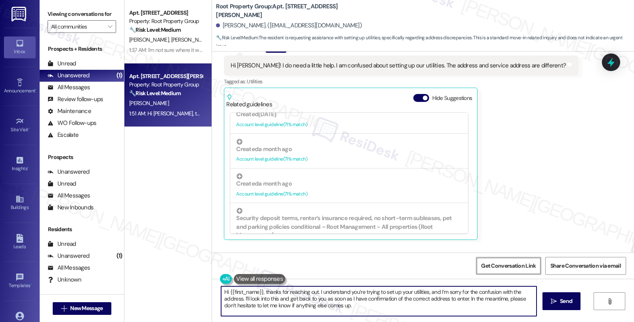
scroll to position [238, 0]
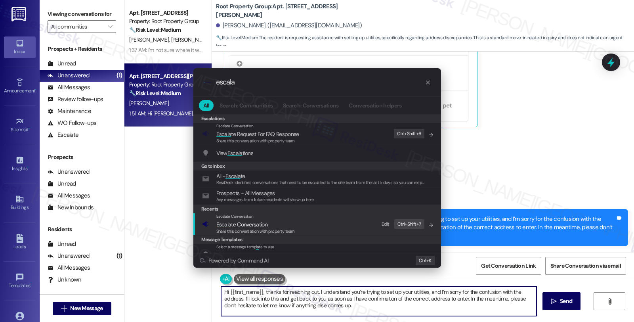
type input "escala"
click at [260, 228] on div "Share this conversation with property team" at bounding box center [255, 231] width 78 height 7
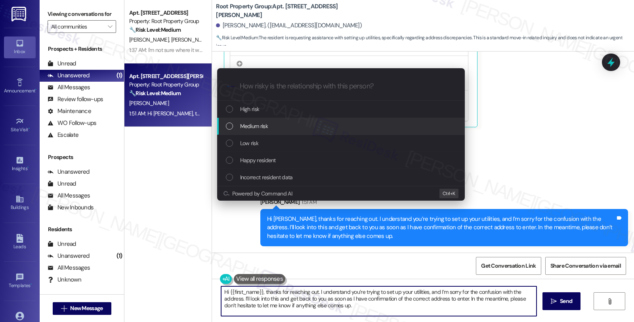
click at [248, 126] on span "Medium risk" at bounding box center [254, 126] width 28 height 9
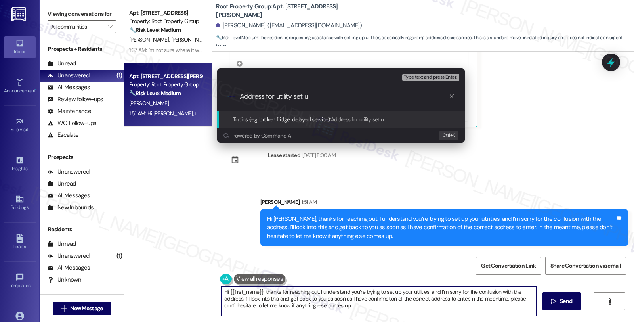
type input "Address for utility set up"
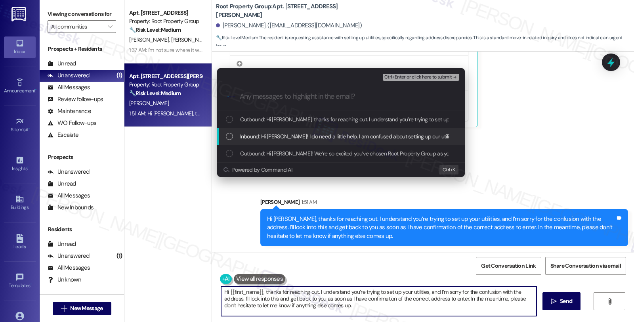
click at [252, 137] on span "Inbound: Hi Sarah! I do need a little help. I am confused about setting up our …" at bounding box center [404, 136] width 328 height 9
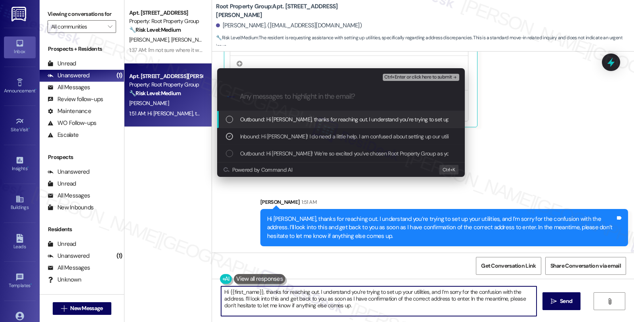
click at [410, 77] on span "Ctrl+Enter or click here to submit" at bounding box center [418, 77] width 68 height 6
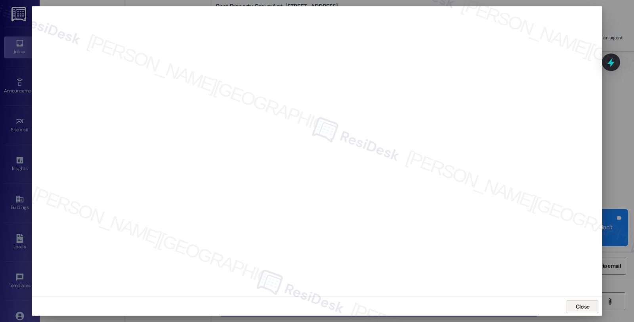
click at [582, 304] on span "Close" at bounding box center [583, 306] width 14 height 8
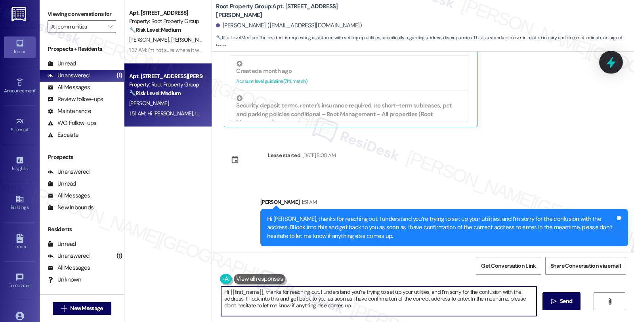
click at [608, 60] on icon at bounding box center [610, 61] width 13 height 13
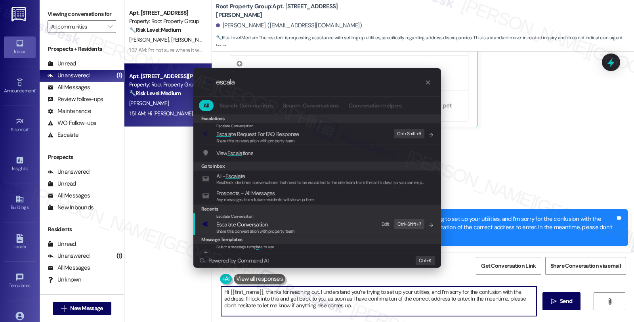
type input "escala"
click at [227, 222] on span "Escala" at bounding box center [223, 224] width 15 height 7
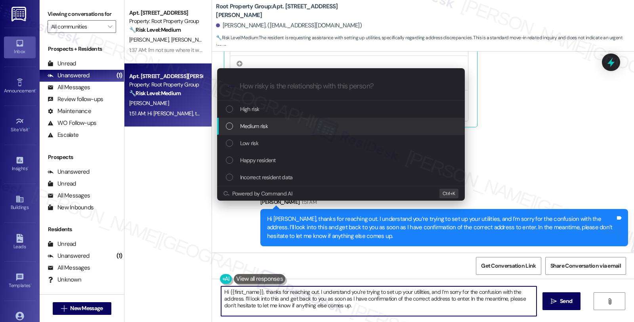
click at [246, 123] on span "Medium risk" at bounding box center [254, 126] width 28 height 9
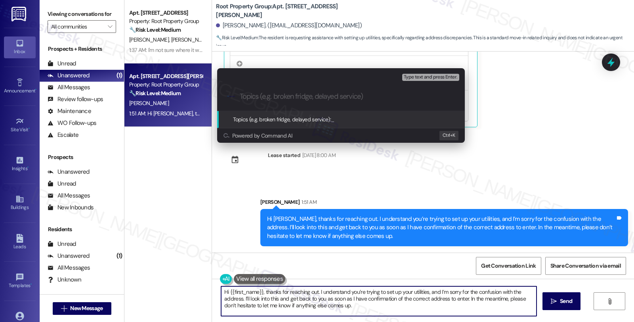
paste input "Address for utility set up"
click at [289, 96] on input "Address for utility set up" at bounding box center [344, 96] width 209 height 8
type input "Address for utilities' set up"
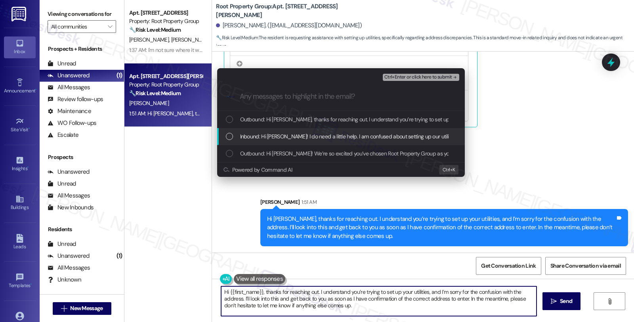
click at [323, 141] on div "Inbound: Hi Sarah! I do need a little help. I am confused about setting up our …" at bounding box center [341, 136] width 248 height 17
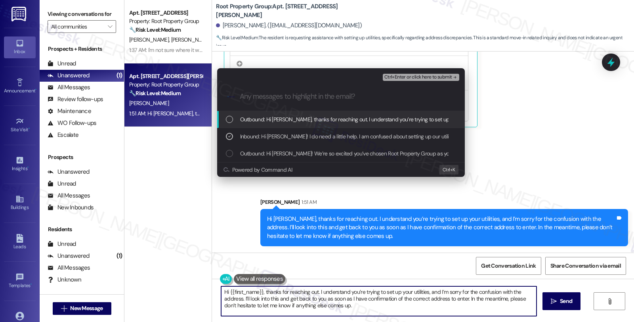
click at [402, 80] on button "Ctrl+Enter or click here to submit" at bounding box center [421, 77] width 76 height 7
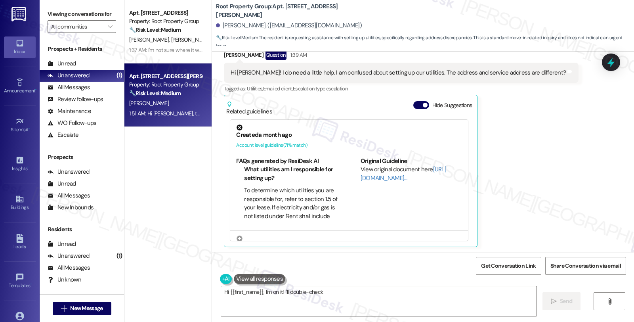
scroll to position [249, 0]
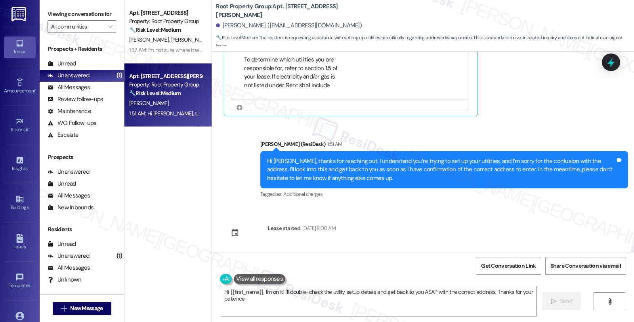
type textarea "Hi {{first_name}}, I'm on it! I'll double-check the utility setup details and g…"
click at [79, 92] on div "All Messages" at bounding box center [69, 87] width 42 height 8
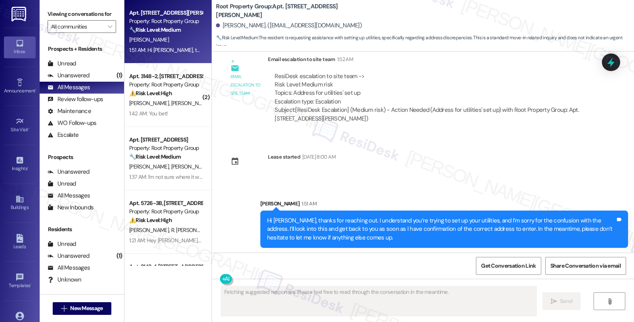
scroll to position [419, 0]
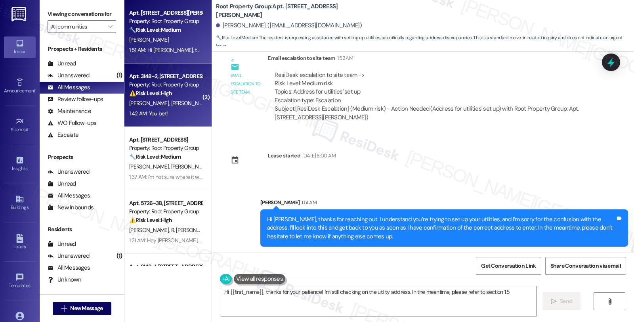
type textarea "Hi {{first_name}}, thanks for your patience! I'm still checking on the utility …"
click at [165, 87] on div "Property: Root Property Group" at bounding box center [165, 84] width 73 height 8
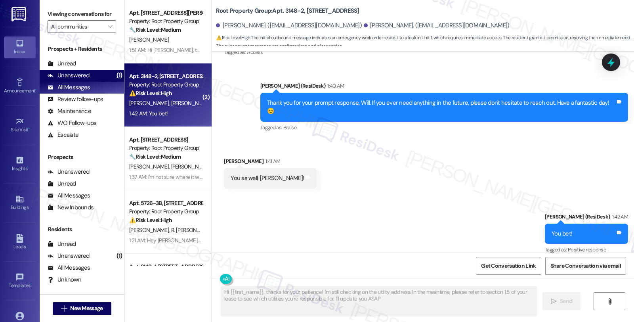
type textarea "Hi {{first_name}}, thanks for your patience! I'm still checking on the utility …"
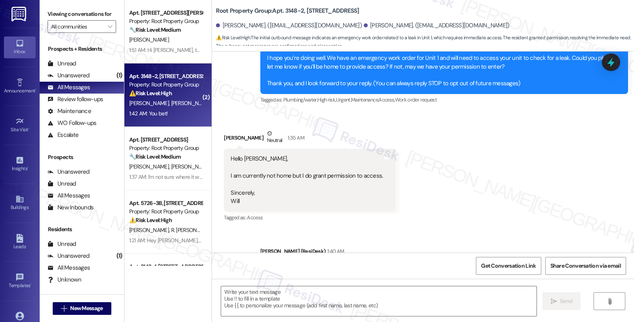
scroll to position [283, 0]
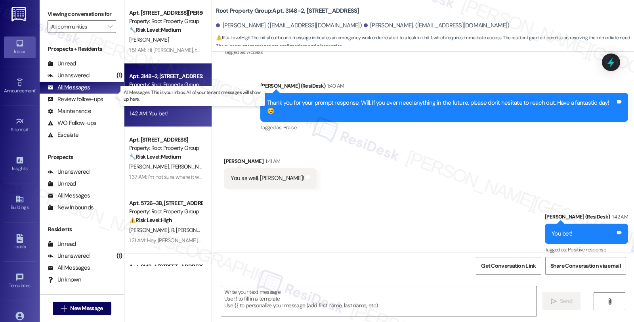
click at [92, 90] on div "All Messages (undefined)" at bounding box center [82, 88] width 84 height 12
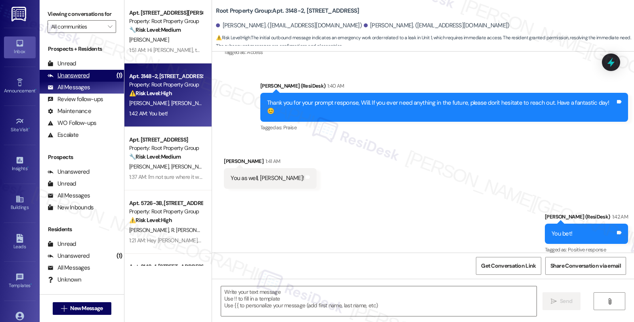
click at [77, 80] on div "Unanswered" at bounding box center [69, 75] width 42 height 8
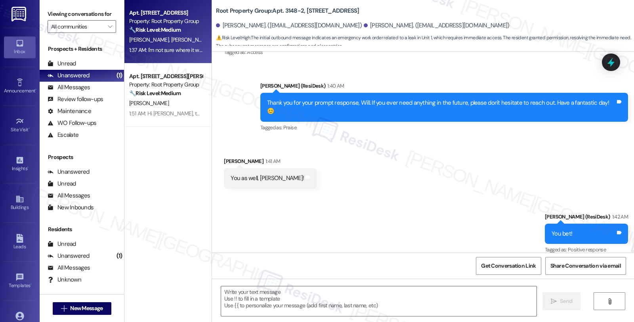
click at [213, 36] on span "E. Quinones" at bounding box center [233, 39] width 40 height 7
type textarea "Fetching suggested responses. Please feel free to read through the conversation…"
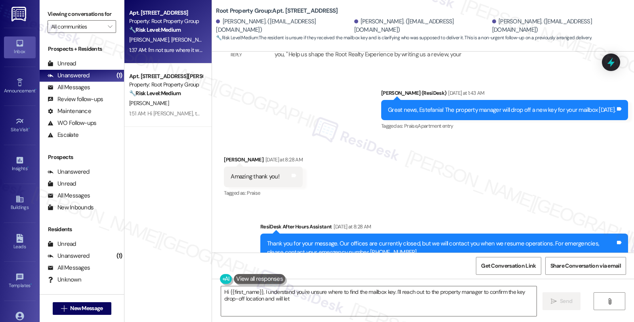
scroll to position [2609, 0]
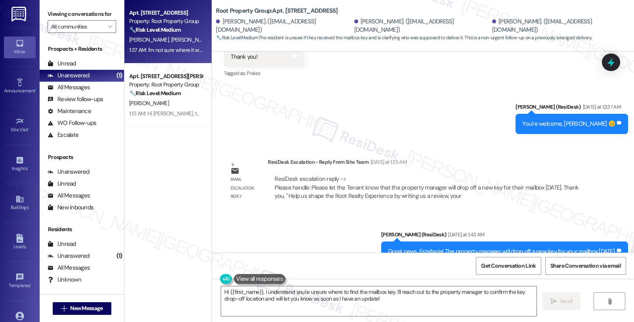
click at [548, 169] on div "ResiDesk escalation reply -> Please handle: Please let the Tenant know that the…" at bounding box center [430, 187] width 324 height 37
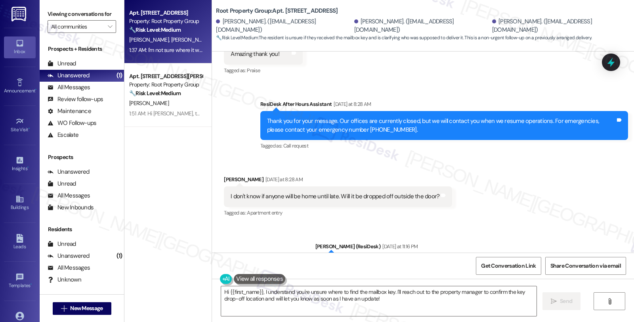
scroll to position [2873, 0]
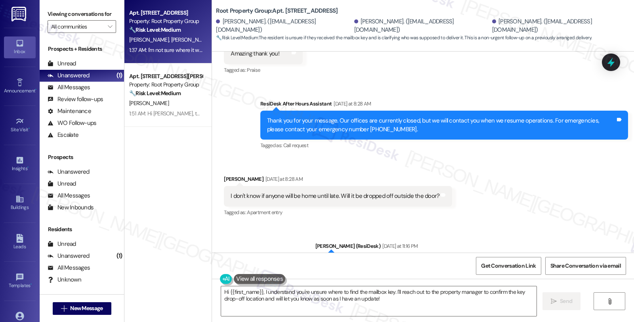
click at [527, 194] on div "Received via SMS Estefania Quinones Yesterday at 8:28 AM I don't know if anyone…" at bounding box center [423, 190] width 422 height 67
click at [591, 184] on div "Received via SMS Estefania Quinones Yesterday at 8:28 AM I don't know if anyone…" at bounding box center [423, 190] width 422 height 67
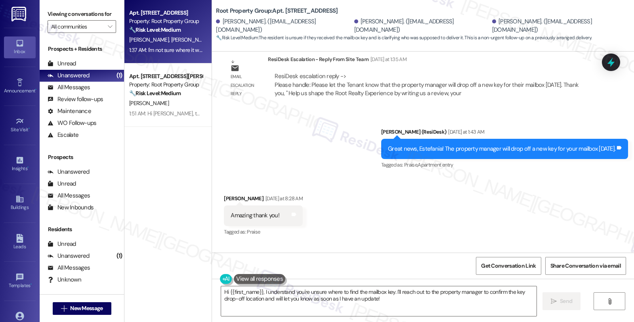
scroll to position [2830, 0]
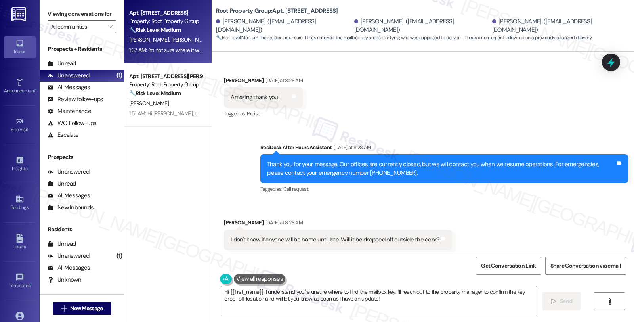
click at [533, 208] on div "Received via SMS Estefania Quinones Yesterday at 8:28 AM I don't know if anyone…" at bounding box center [423, 233] width 422 height 67
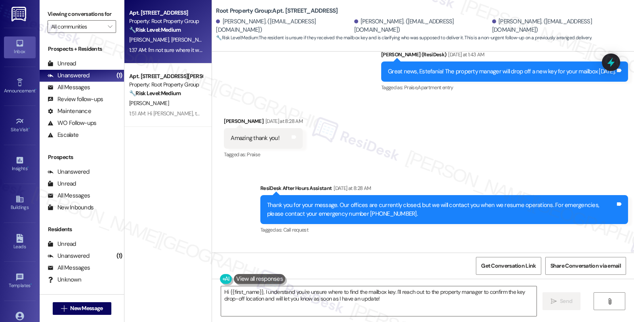
scroll to position [2742, 0]
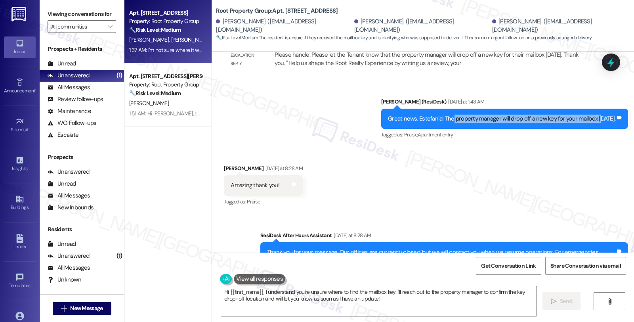
drag, startPoint x: 453, startPoint y: 102, endPoint x: 600, endPoint y: 102, distance: 147.0
click at [600, 114] on div "Great news, Estefania! The property manager will drop off a new key for your ma…" at bounding box center [501, 118] width 227 height 8
copy div "property manager will drop off a new key for your mailbox t"
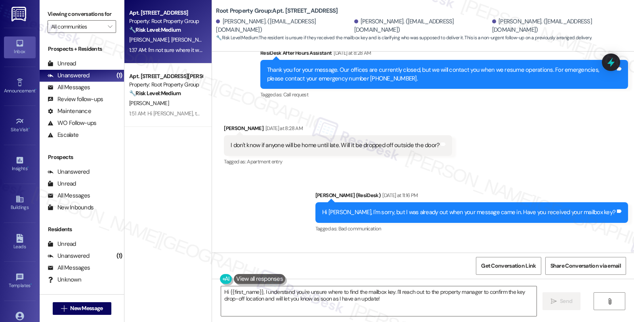
scroll to position [2962, 0]
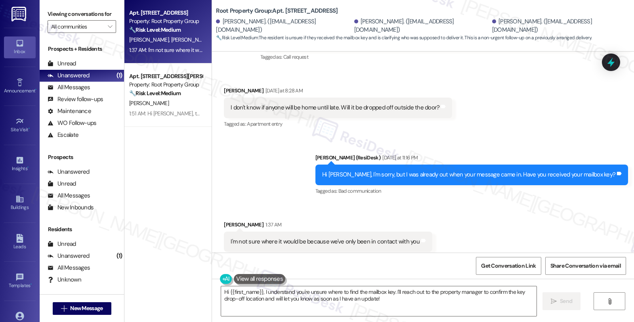
click at [504, 226] on div "Received via SMS Estefania Quinones 1:37 AM I'm not sure where it would be beca…" at bounding box center [423, 235] width 422 height 67
drag, startPoint x: 410, startPoint y: 303, endPoint x: 248, endPoint y: 291, distance: 162.5
click at [165, 288] on div "Apt. 1505 Huron - 1, 1505 W. Huron Street Property: Root Property Group 🔧 Risk …" at bounding box center [378, 161] width 509 height 322
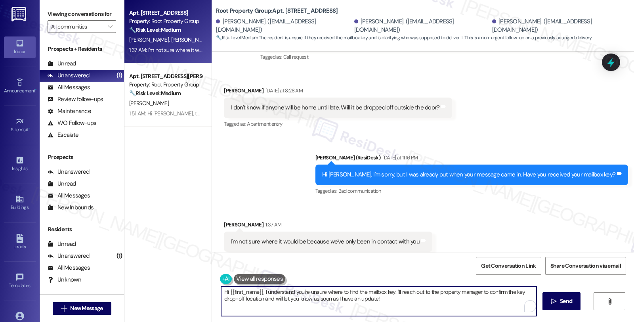
click at [248, 291] on textarea "Hi {{first_name}}, I understand you're unsure where to find the mailbox key. I'…" at bounding box center [378, 301] width 315 height 30
click at [363, 295] on textarea "I see. Let me confirm if and where it was dropped." at bounding box center [378, 301] width 315 height 30
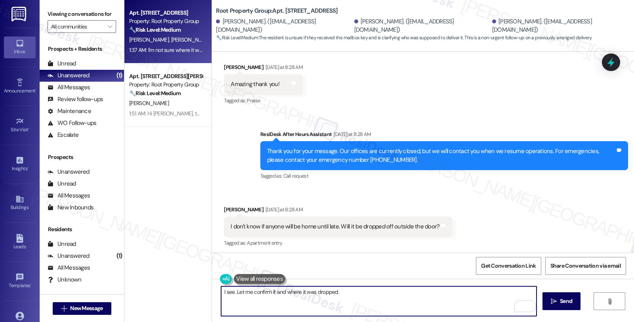
scroll to position [2918, 0]
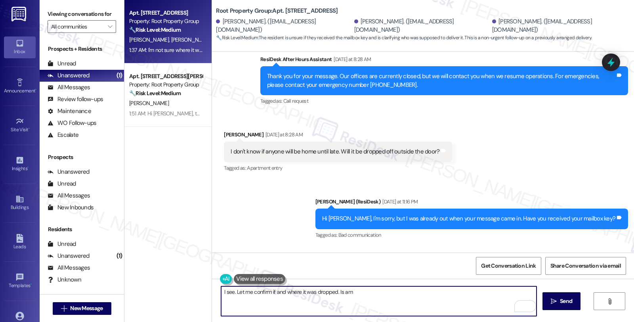
click at [341, 290] on textarea "I see. Let me confirm if and where it was dropped. Is am" at bounding box center [378, 301] width 315 height 30
click at [333, 291] on textarea "I see. Let me confirm if and where it was dropped. Is anyone home today" at bounding box center [378, 301] width 315 height 30
drag, startPoint x: 331, startPoint y: 292, endPoint x: 406, endPoint y: 294, distance: 74.9
click at [406, 294] on textarea "I see. Let me confirm if and where it was dropped. In case it" at bounding box center [378, 301] width 315 height 30
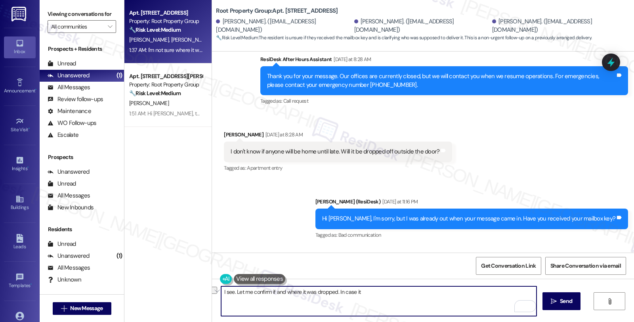
click at [347, 294] on textarea "I see. Let me confirm if and where it was dropped. In case it" at bounding box center [378, 301] width 315 height 30
drag, startPoint x: 331, startPoint y: 295, endPoint x: 416, endPoint y: 297, distance: 84.8
click at [416, 297] on textarea "I see. Let me confirm if and where it was dropped. In case it" at bounding box center [378, 301] width 315 height 30
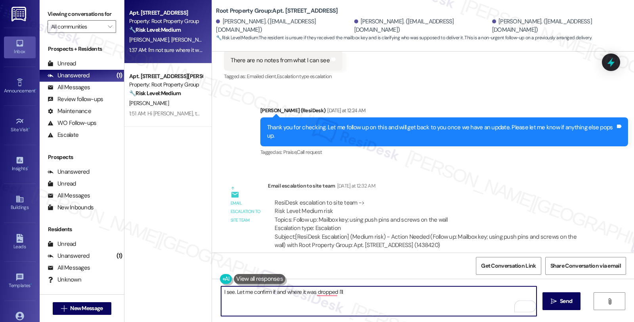
scroll to position [2346, 0]
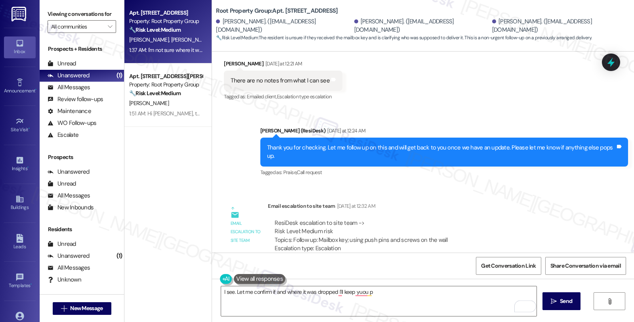
drag, startPoint x: 502, startPoint y: 193, endPoint x: 500, endPoint y: 198, distance: 5.9
click at [502, 202] on div "Email escalation to site team Yesterday at 12:32 AM" at bounding box center [430, 207] width 324 height 11
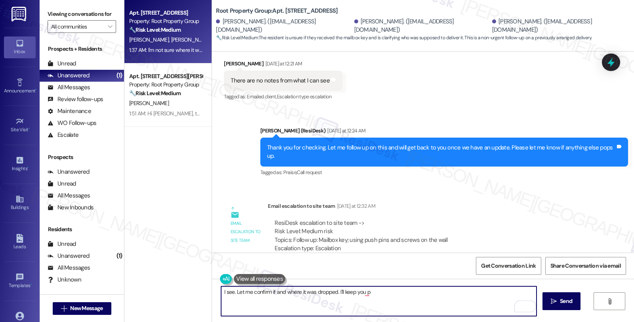
click at [383, 290] on textarea "I see. Let me confirm if and where it was dropped. I'll keep you p" at bounding box center [378, 301] width 315 height 30
type textarea "I see. Let me confirm if and where it was dropped. I'll keep you posted once I …"
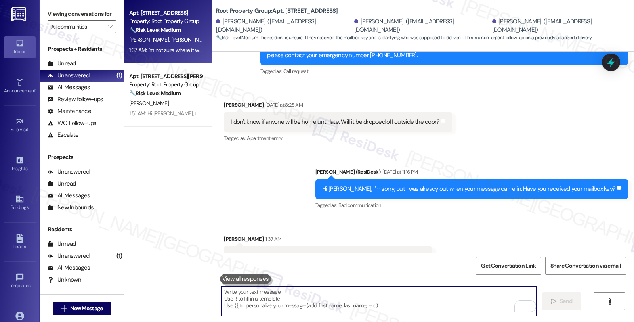
scroll to position [2962, 0]
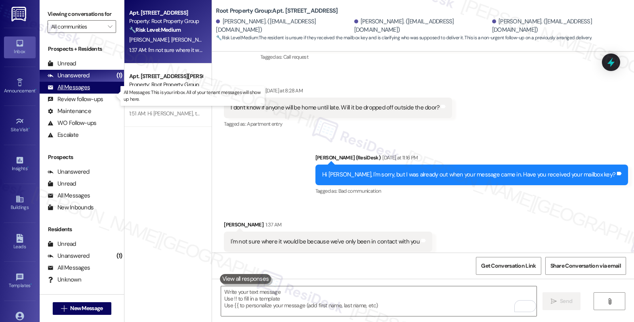
click at [83, 92] on div "All Messages" at bounding box center [69, 87] width 42 height 8
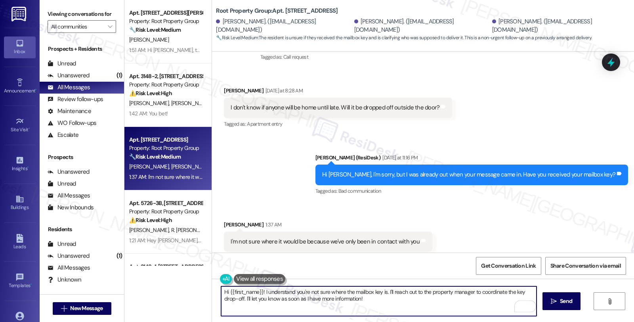
paste textarea "property manager will drop off a new key for your mailbox t"
drag, startPoint x: 350, startPoint y: 290, endPoint x: 160, endPoint y: 287, distance: 190.6
click at [160, 287] on div "Apt. 3045-305, 3045 W. Irving Park Road Property: Root Property Group 🔧 Risk Le…" at bounding box center [378, 161] width 509 height 322
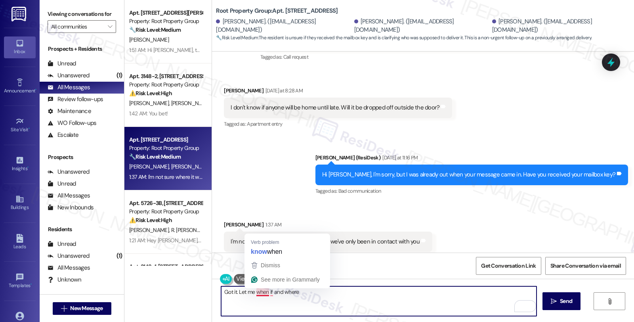
click at [250, 292] on textarea "Got it. Let me when if and where" at bounding box center [378, 301] width 315 height 30
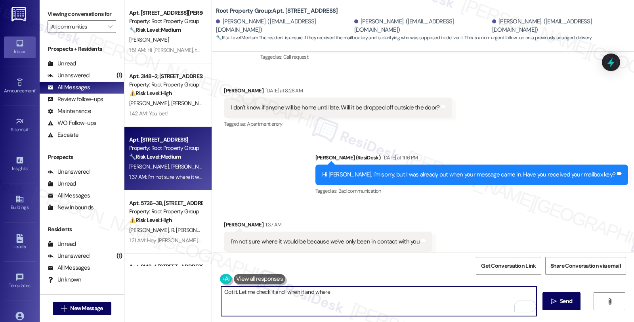
click at [330, 292] on textarea "Got it. Let me check if and when if and where" at bounding box center [378, 301] width 315 height 30
click at [505, 292] on textarea "Got it. Let me check if and where the mailbox key was dropped yesterday. I'll k…" at bounding box center [378, 301] width 315 height 30
click at [514, 291] on textarea "Got it. Let me check if and where the mailbox key was dropped yesterday. I'll k…" at bounding box center [378, 301] width 315 height 30
drag, startPoint x: 394, startPoint y: 292, endPoint x: 579, endPoint y: 293, distance: 185.4
click at [579, 293] on div "Got it. Let me check if and where the mailbox key was dropped yesterday. I'll k…" at bounding box center [423, 307] width 422 height 59
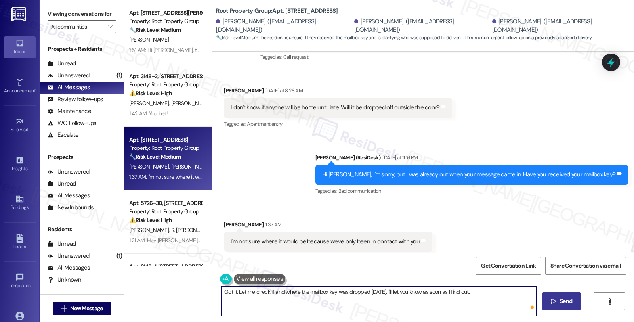
type textarea "Got it. Let me check if and where the mailbox key was dropped yesterday. I'll l…"
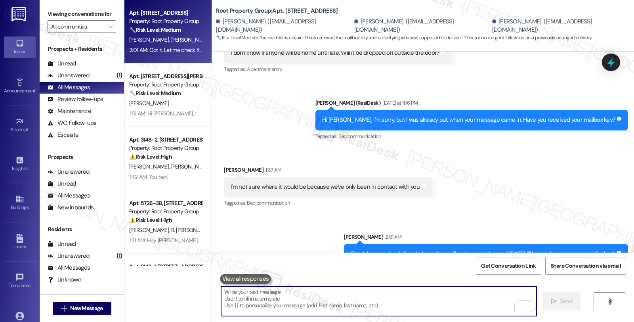
scroll to position [3017, 0]
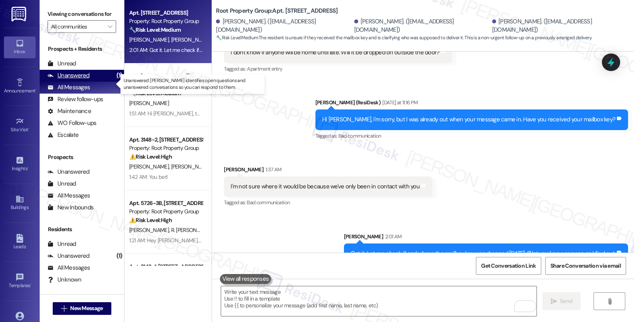
click at [59, 80] on div "Unanswered" at bounding box center [69, 75] width 42 height 8
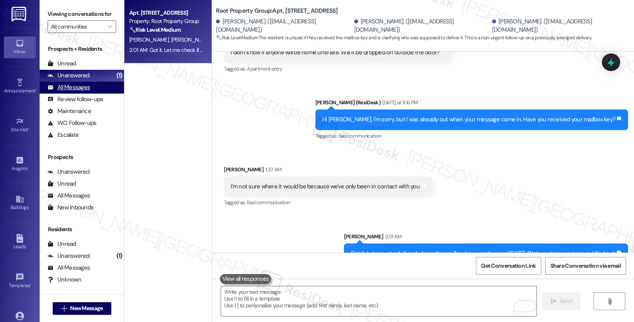
click at [80, 92] on div "All Messages" at bounding box center [69, 87] width 42 height 8
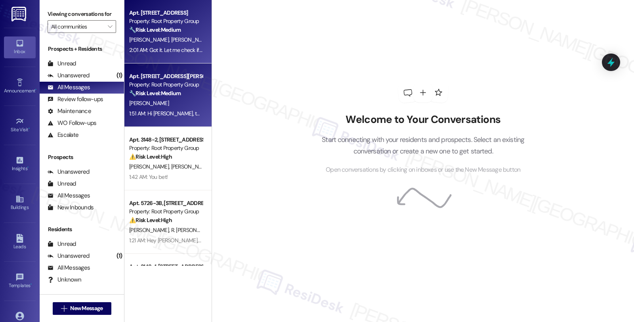
click at [165, 86] on div "Property: Root Property Group" at bounding box center [165, 84] width 73 height 8
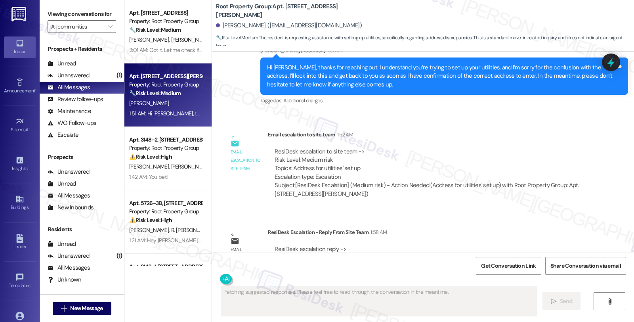
scroll to position [419, 0]
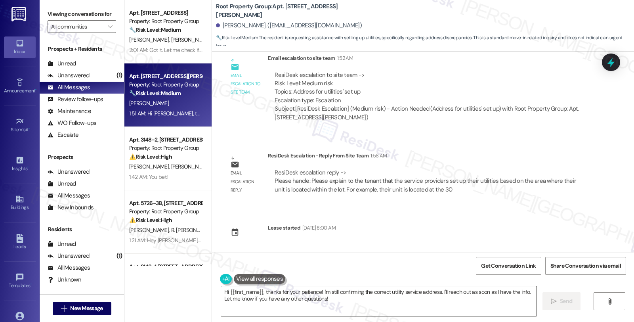
click at [268, 290] on textarea "Hi {{first_name}}, thanks for your patience! I'm still confirming the correct u…" at bounding box center [378, 301] width 315 height 30
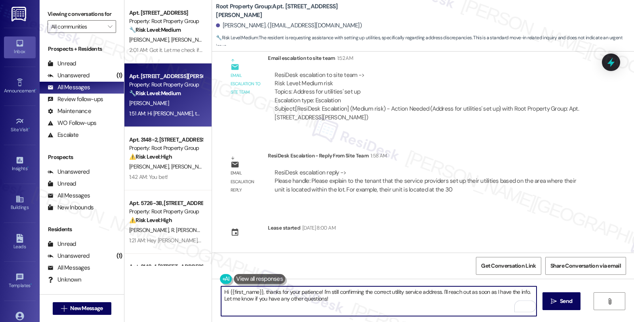
paste textarea "Please explain to the tenant that the service providers set up their utilities …"
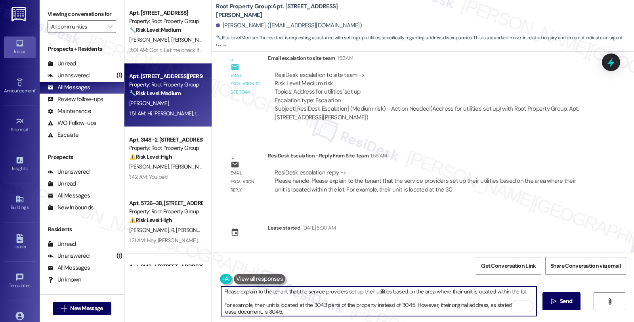
scroll to position [0, 0]
click at [221, 291] on textarea "Please explain to the tenant that the service providers set up their utilities …" at bounding box center [378, 301] width 315 height 30
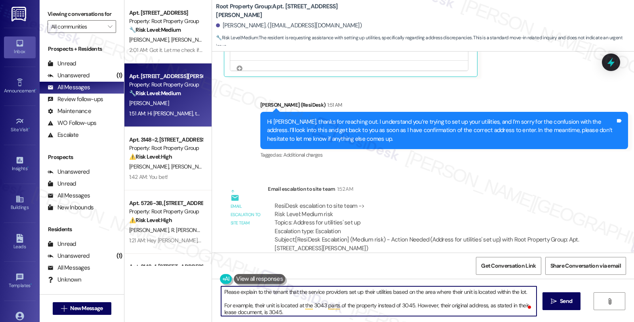
scroll to position [287, 0]
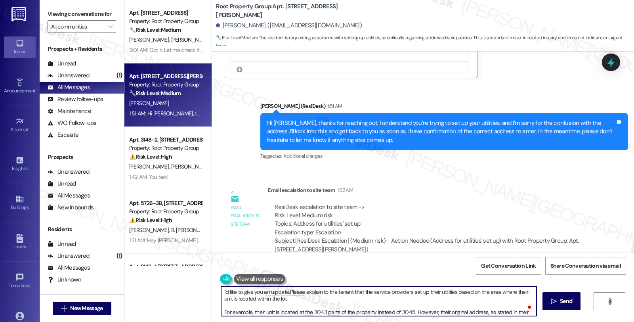
type textarea "I'd like to give you an uipdate. Please explain to the tenant that the service …"
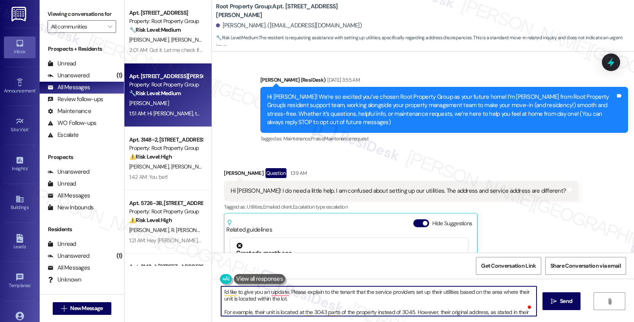
scroll to position [287, 0]
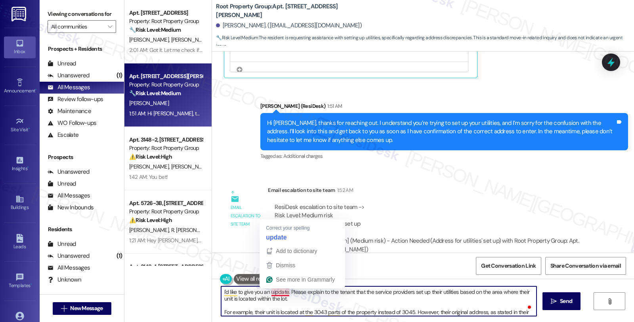
drag, startPoint x: 204, startPoint y: 291, endPoint x: 195, endPoint y: 291, distance: 9.1
click at [195, 291] on div "Apt. [STREET_ADDRESS] Property: Root Property Group 🔧 Risk Level: Medium The re…" at bounding box center [378, 161] width 509 height 322
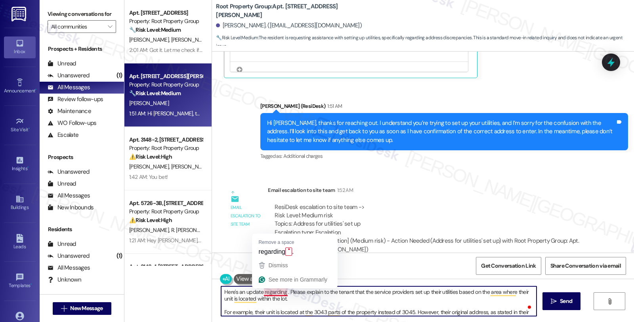
click at [270, 291] on textarea "Here's an update regarding . Please explain to the tenant that the service prov…" at bounding box center [378, 301] width 315 height 30
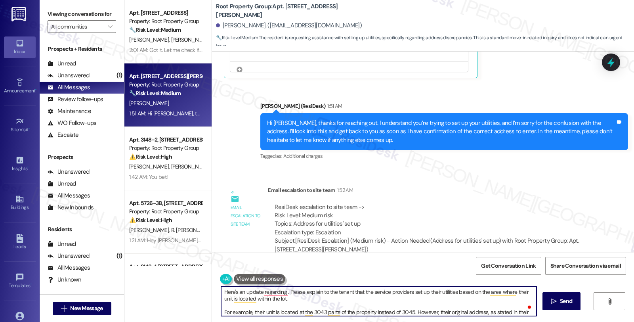
click at [274, 299] on textarea "Here's an update regarding . Please explain to the tenant that the service prov…" at bounding box center [378, 301] width 315 height 30
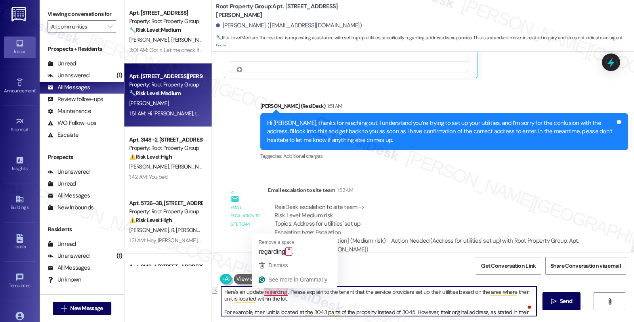
drag, startPoint x: 282, startPoint y: 292, endPoint x: 159, endPoint y: 292, distance: 123.2
click at [159, 292] on div "Apt. 1505 Huron - 1, 1505 W. Huron Street Property: Root Property Group 🔧 Risk …" at bounding box center [378, 161] width 509 height 322
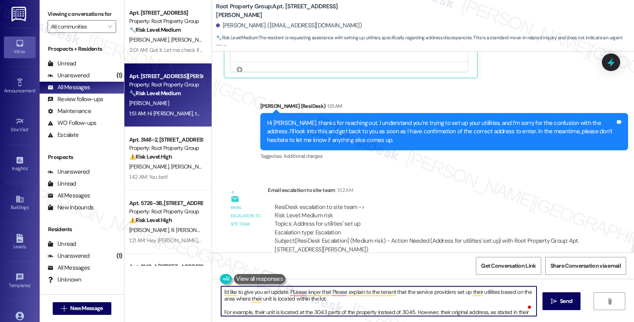
click at [399, 290] on textarea "I'd like to give you an update. PLease know that Please explain to the tenant t…" at bounding box center [378, 301] width 315 height 30
click at [478, 290] on textarea "I'd like to give you an update. Please know that the service providers set up t…" at bounding box center [378, 301] width 315 height 30
click at [393, 290] on textarea "I'd like to give you an update. Please know that the service providers set up t…" at bounding box center [378, 301] width 315 height 30
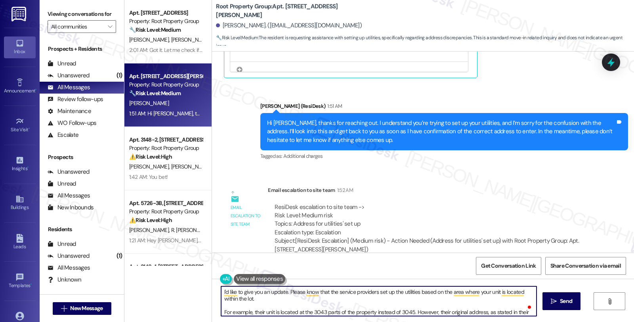
click at [269, 303] on textarea "I'd like to give you an update. Please know that the service providers set up t…" at bounding box center [378, 301] width 315 height 30
click at [265, 299] on textarea "I'd like to give you an update. Please know that the service providers set up t…" at bounding box center [378, 301] width 315 height 30
click at [246, 312] on textarea "I'd like to give you an update. Please know that the service providers set up t…" at bounding box center [378, 301] width 315 height 30
click at [255, 311] on textarea "I'd like to give you an update. Please know that the service providers set up t…" at bounding box center [378, 301] width 315 height 30
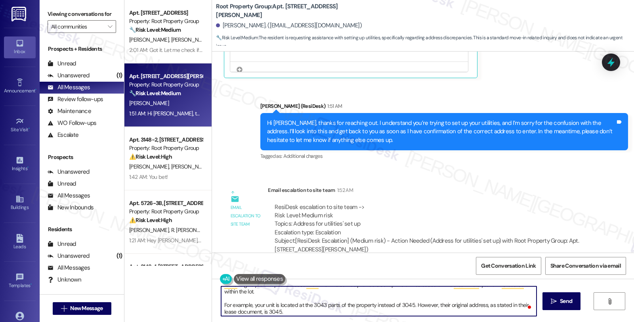
scroll to position [22, 0]
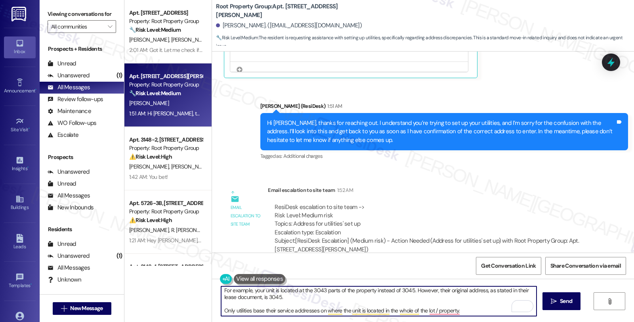
click at [437, 292] on textarea "I'd like to give you an update. Please know that the service providers set up t…" at bounding box center [378, 301] width 315 height 30
click at [514, 287] on textarea "I'd like to give you an update. Please know that the service providers set up t…" at bounding box center [378, 301] width 315 height 30
click at [263, 309] on textarea "I'd like to give you an update. Please know that the service providers set up t…" at bounding box center [378, 301] width 315 height 30
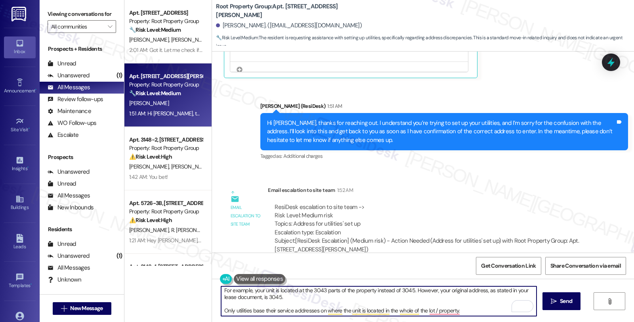
click at [263, 309] on textarea "I'd like to give you an update. Please know that the service providers set up t…" at bounding box center [378, 301] width 315 height 30
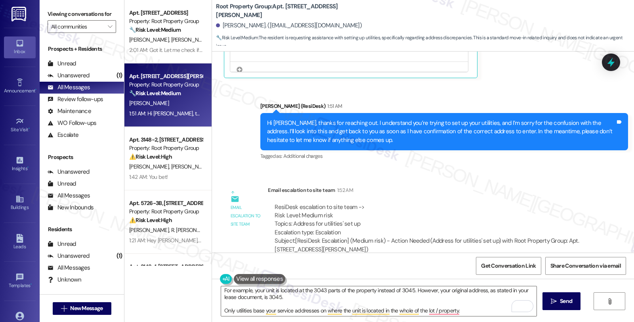
click at [497, 218] on div "ResiDesk escalation to site team -> Risk Level: Medium risk Topics: Address for…" at bounding box center [430, 220] width 310 height 34
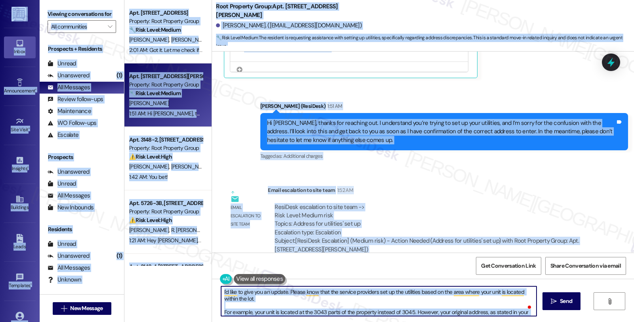
click at [359, 304] on textarea "I'd like to give you an update. Please know that the service providers set up t…" at bounding box center [378, 301] width 315 height 30
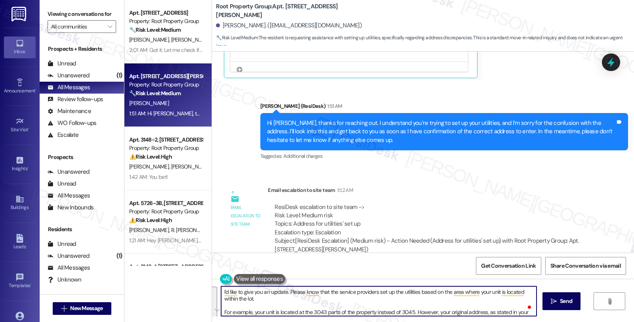
paste textarea "’d like to provide you with an update. Please note that utility providers deter…"
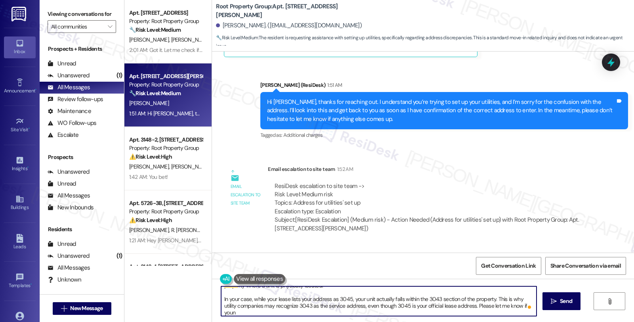
scroll to position [13, 0]
click at [298, 313] on textarea "I’d like to provide you with an update. Please note that utility providers dete…" at bounding box center [378, 301] width 315 height 30
type textarea "I’d like to provide you with an update. Please note that utility providers dete…"
click at [570, 298] on span "Send" at bounding box center [566, 301] width 12 height 8
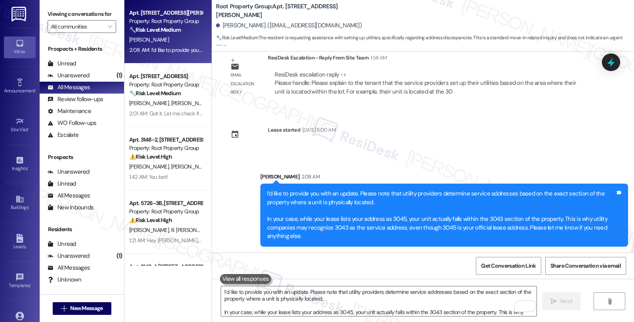
click at [584, 141] on div "Sent via SMS Sarah (ResiDesk) Aug 19, 2025 at 3:55 AM Hi Keith! We’re so excite…" at bounding box center [423, 151] width 422 height 201
click at [82, 80] on div "Unanswered" at bounding box center [69, 75] width 42 height 8
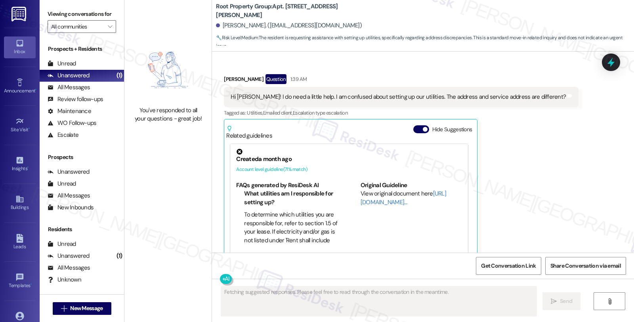
scroll to position [118, 0]
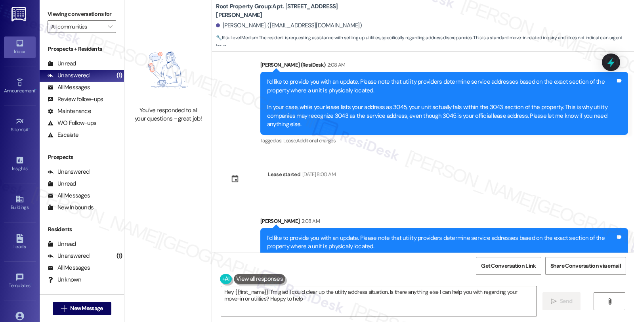
type textarea "Hey {{first_name}}! I'm glad I could clear up the utility address situation. Is…"
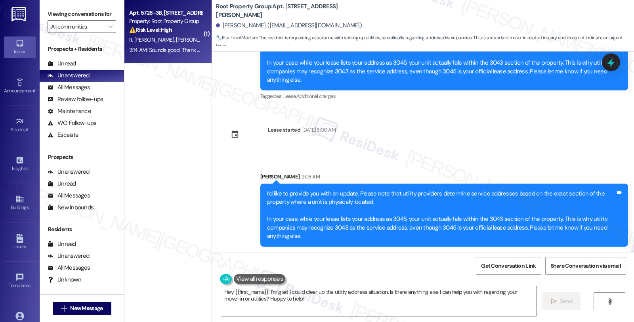
click at [175, 21] on div "Property: Root Property Group" at bounding box center [165, 21] width 73 height 8
type textarea "Fetching suggested responses. Please feel free to read through the conversation…"
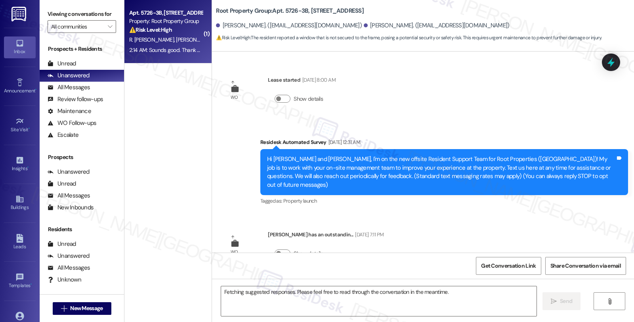
scroll to position [1355, 0]
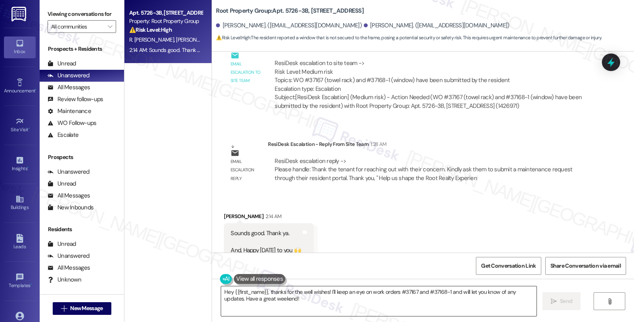
click at [221, 294] on textarea "Hey {{first_name}}, thanks for the well wishes! I'll keep an eye on work orders…" at bounding box center [378, 301] width 315 height 30
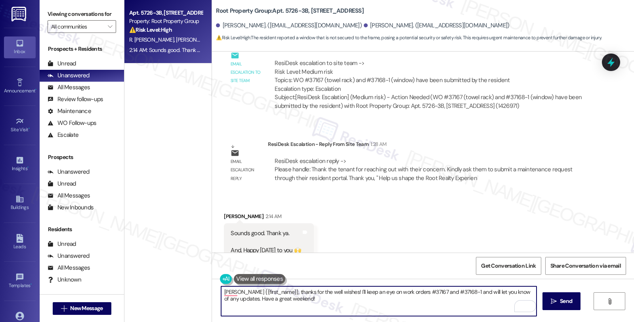
click at [224, 212] on div "Ryan Jana 2:14 AM" at bounding box center [269, 217] width 90 height 11
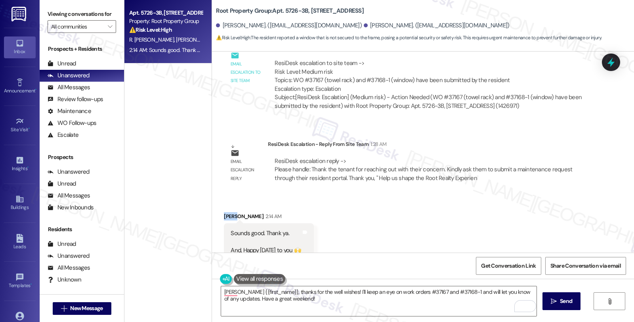
click at [224, 212] on div "Ryan Jana 2:14 AM" at bounding box center [269, 217] width 90 height 11
copy div "Ryan"
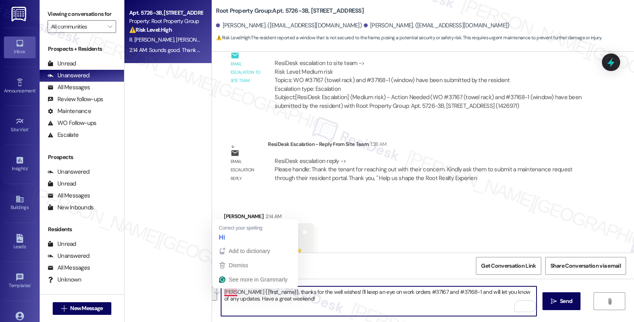
drag, startPoint x: 219, startPoint y: 292, endPoint x: 374, endPoint y: 311, distance: 155.6
click at [374, 311] on textarea "TiHey {{first_name}}, thanks for the well wishes! I'll keep an eye on work orde…" at bounding box center [378, 301] width 315 height 30
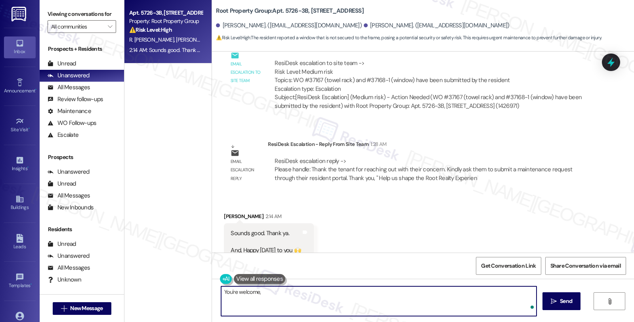
paste textarea "Ryan"
click at [420, 295] on textarea "You're welcome, Ryan. Happy Friday to you too, and have a wonderful weekend" at bounding box center [378, 301] width 315 height 30
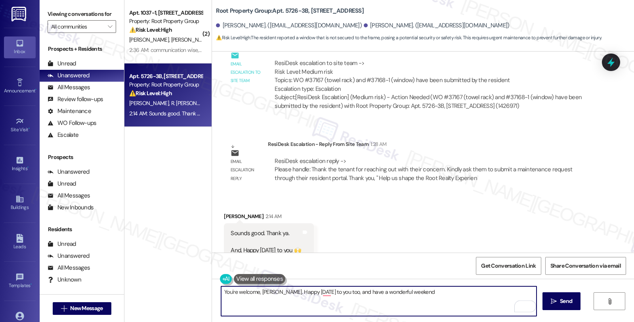
type textarea "You're welcome, [PERSON_NAME]. Happy [DATE] to you too, and have a wonderful we…"
click at [444, 297] on textarea "You're welcome, [PERSON_NAME]. Happy [DATE] to you too, and have a wonderful we…" at bounding box center [378, 301] width 315 height 30
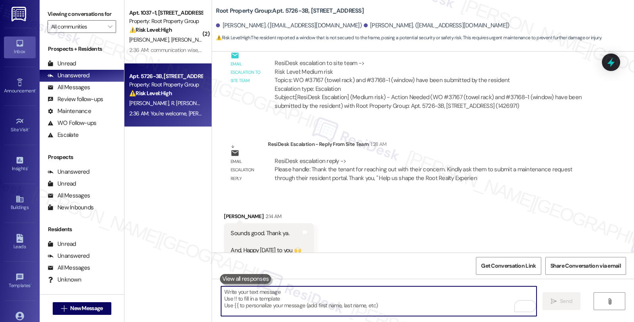
scroll to position [1410, 0]
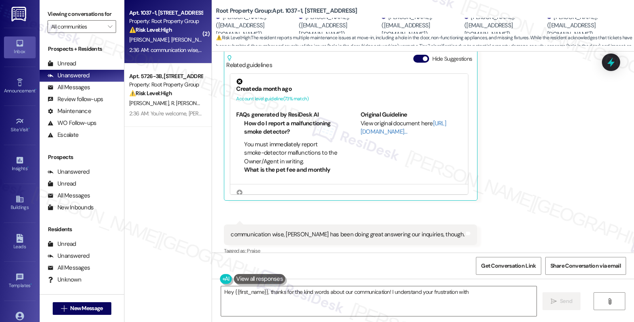
scroll to position [606, 0]
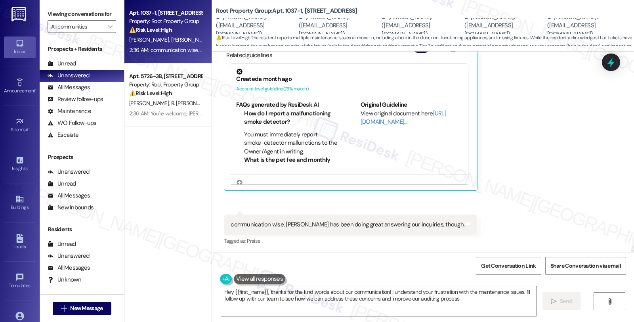
type textarea "Hey {{first_name}}, thanks for the kind words about our communication! I unders…"
click at [490, 166] on div "[PERSON_NAME] Neutral 2:34 AM Hi [PERSON_NAME], sure! So, when we moved in: the…" at bounding box center [408, 37] width 368 height 305
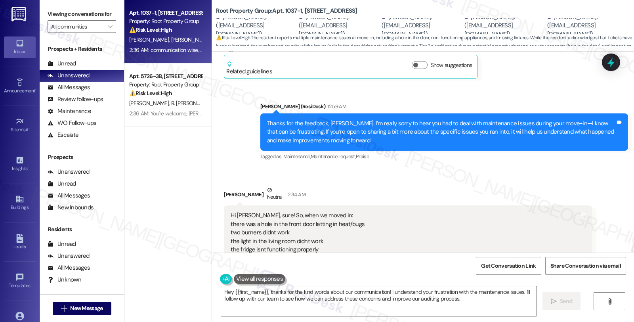
scroll to position [298, 0]
